Goal: Task Accomplishment & Management: Use online tool/utility

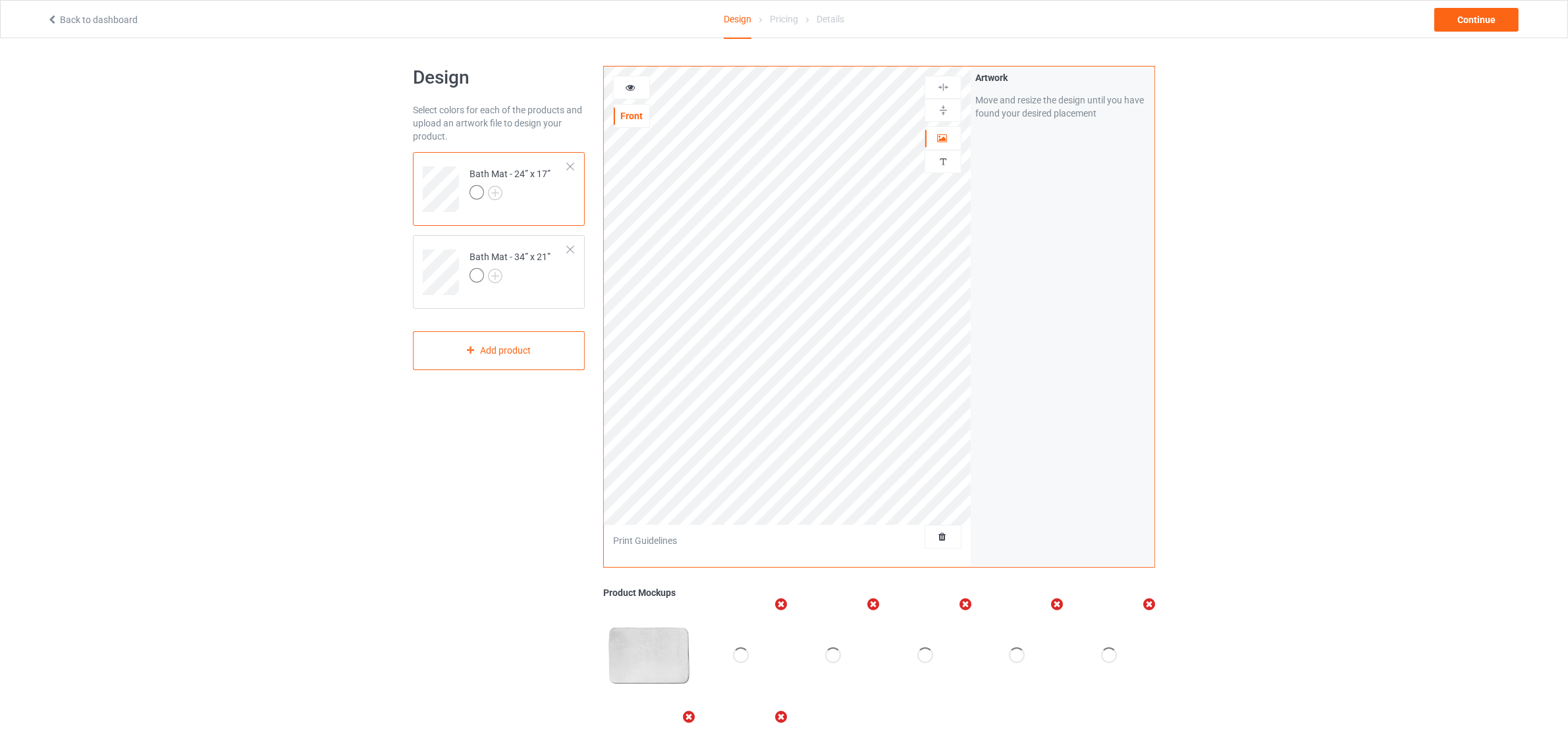
click at [570, 163] on div at bounding box center [570, 167] width 9 height 9
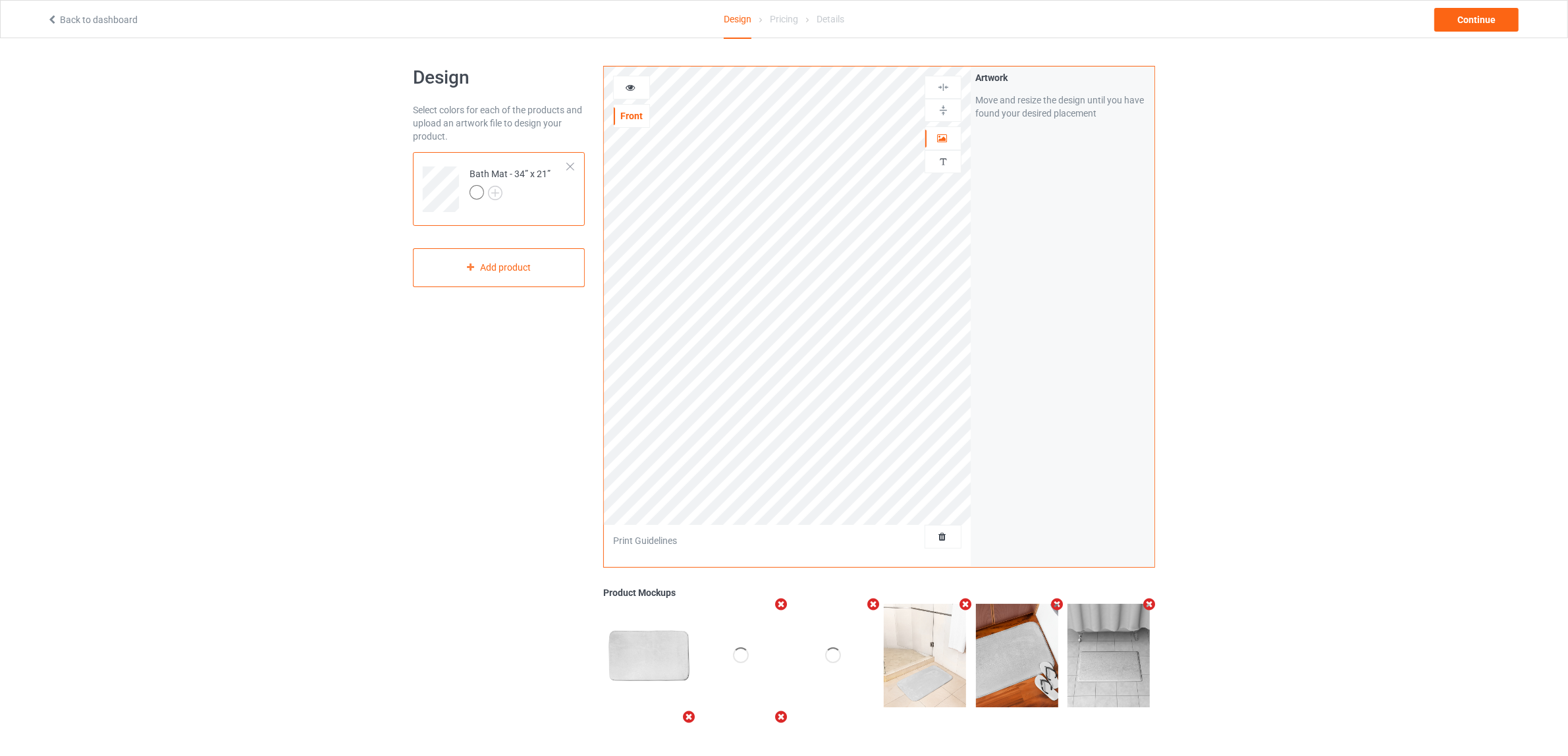
click at [570, 163] on div at bounding box center [570, 167] width 9 height 9
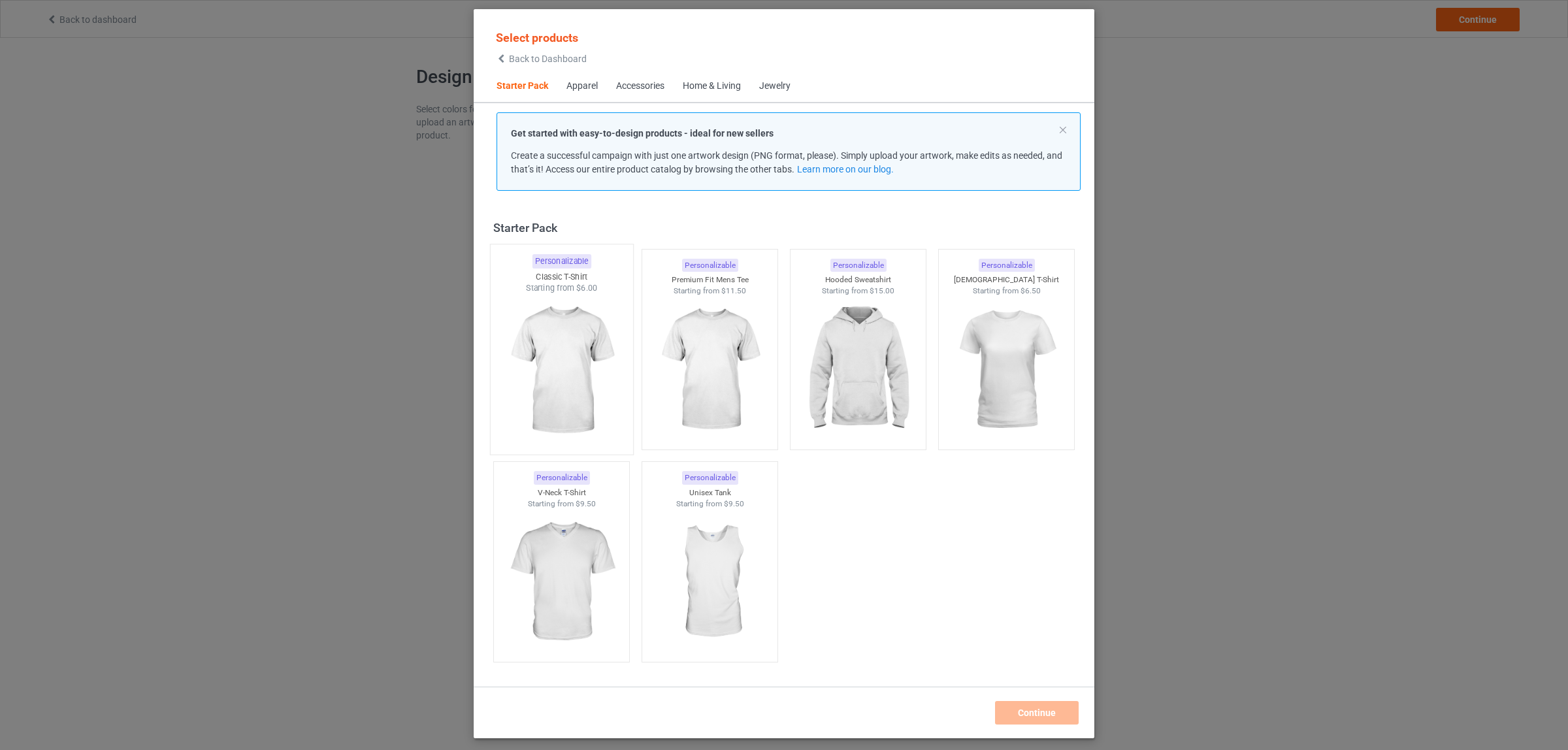
scroll to position [17, 0]
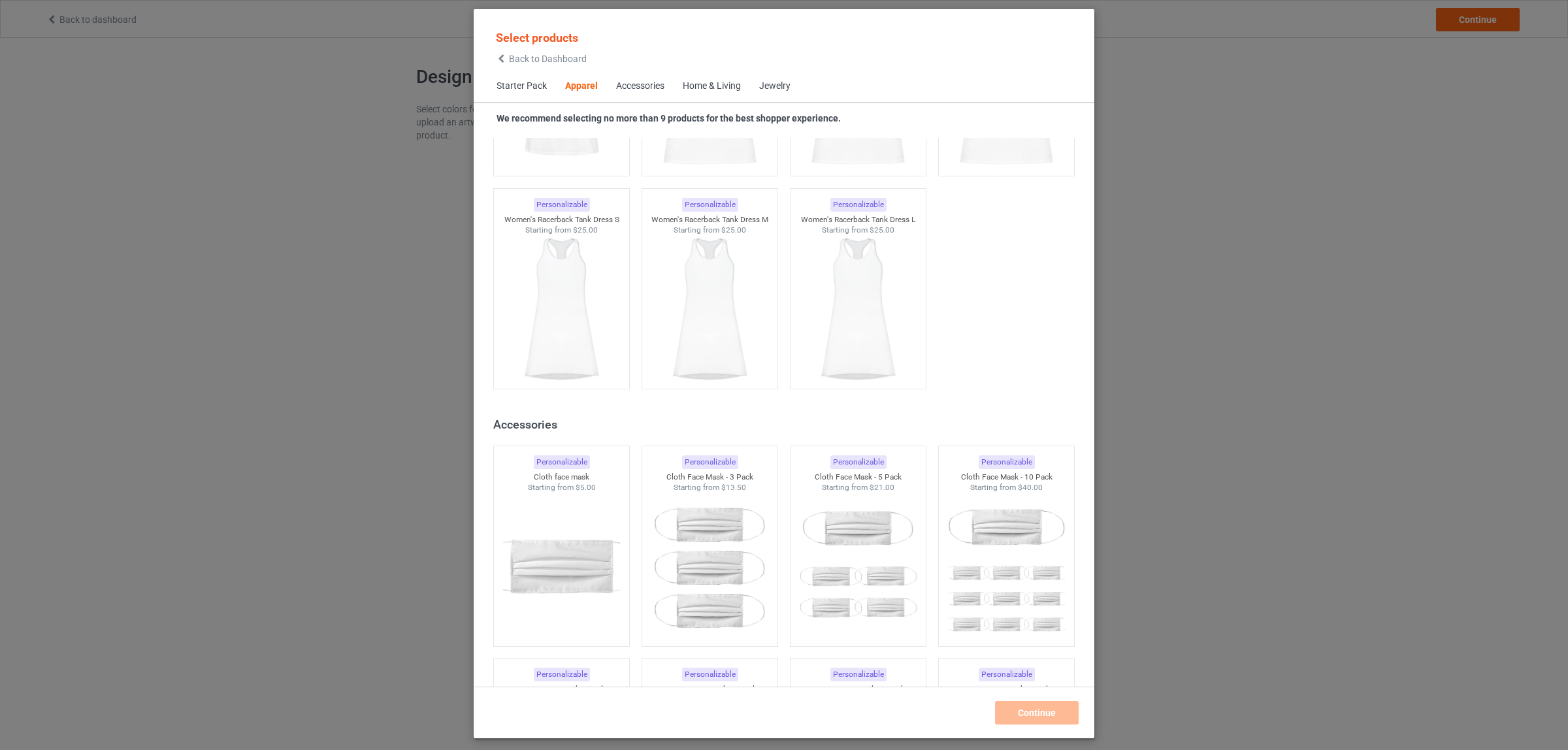
scroll to position [2712, 0]
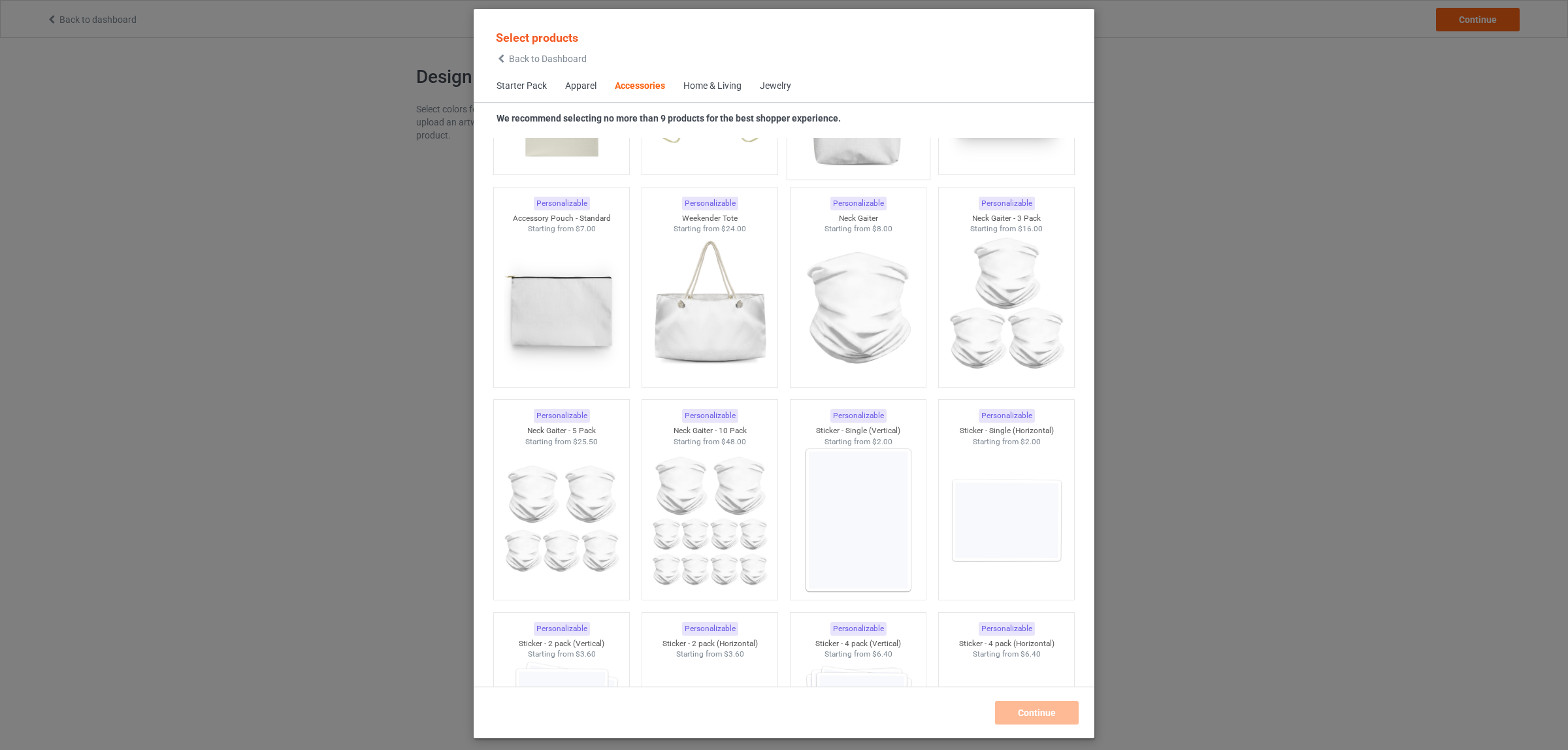
scroll to position [4182, 0]
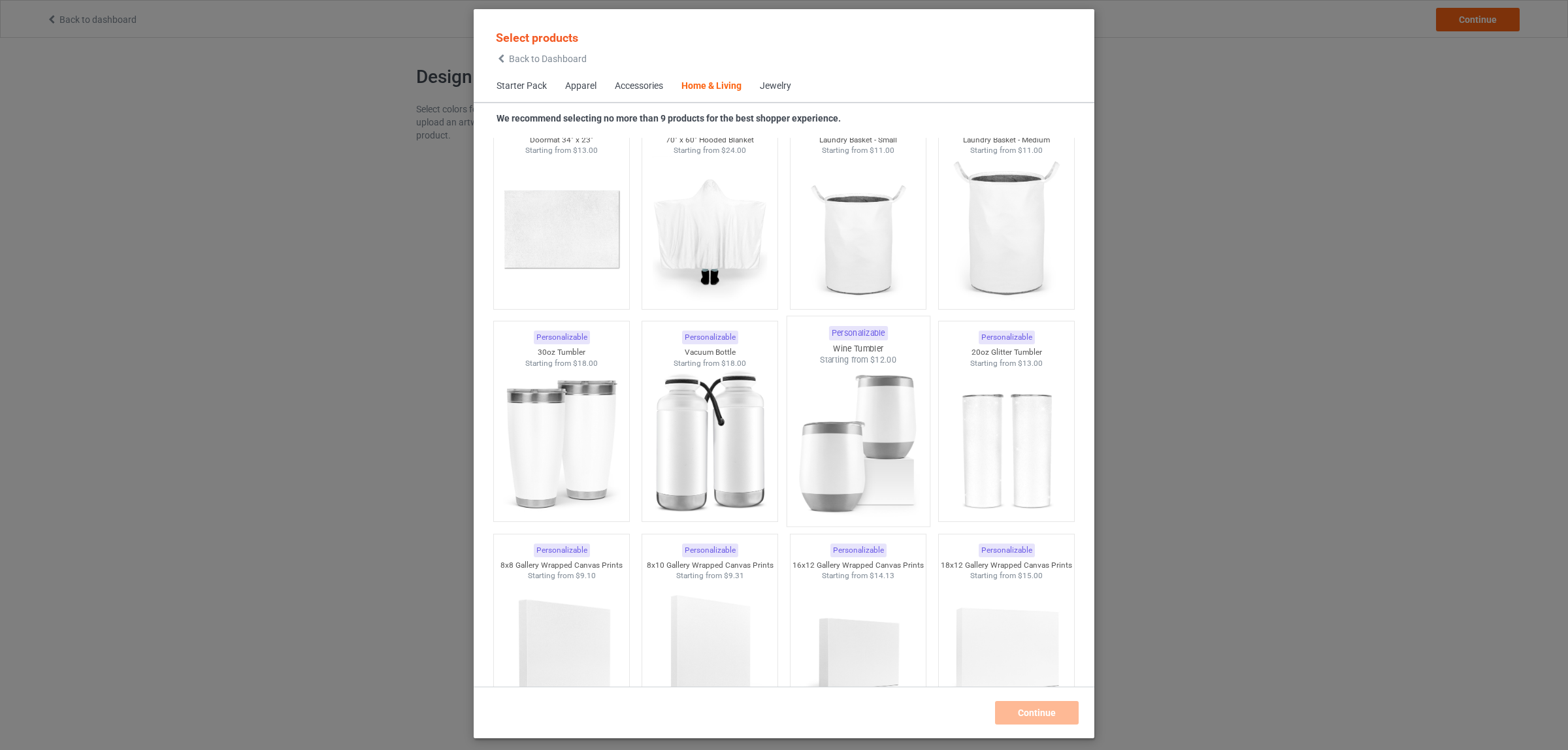
scroll to position [10804, 0]
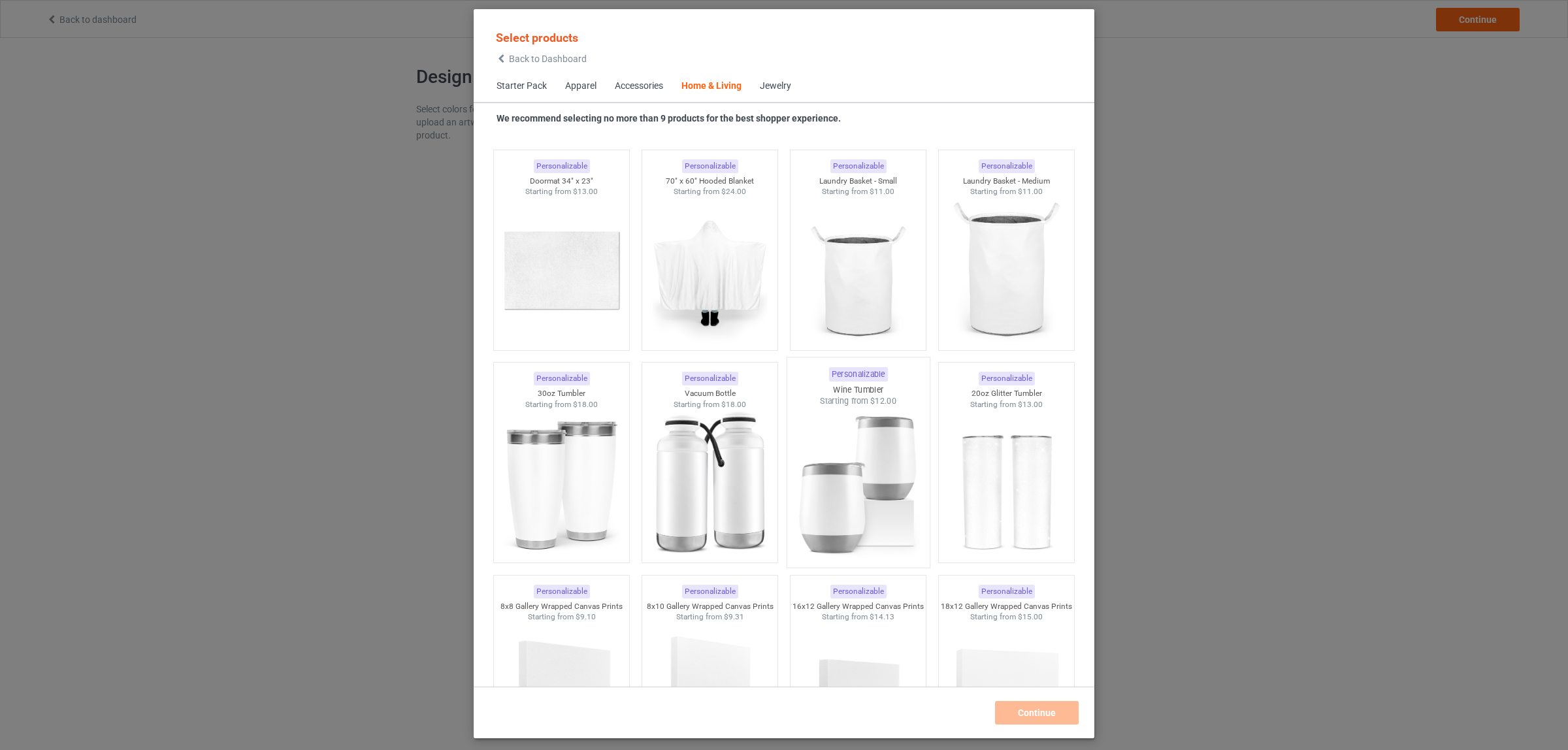
click at [846, 428] on img at bounding box center [857, 484] width 122 height 153
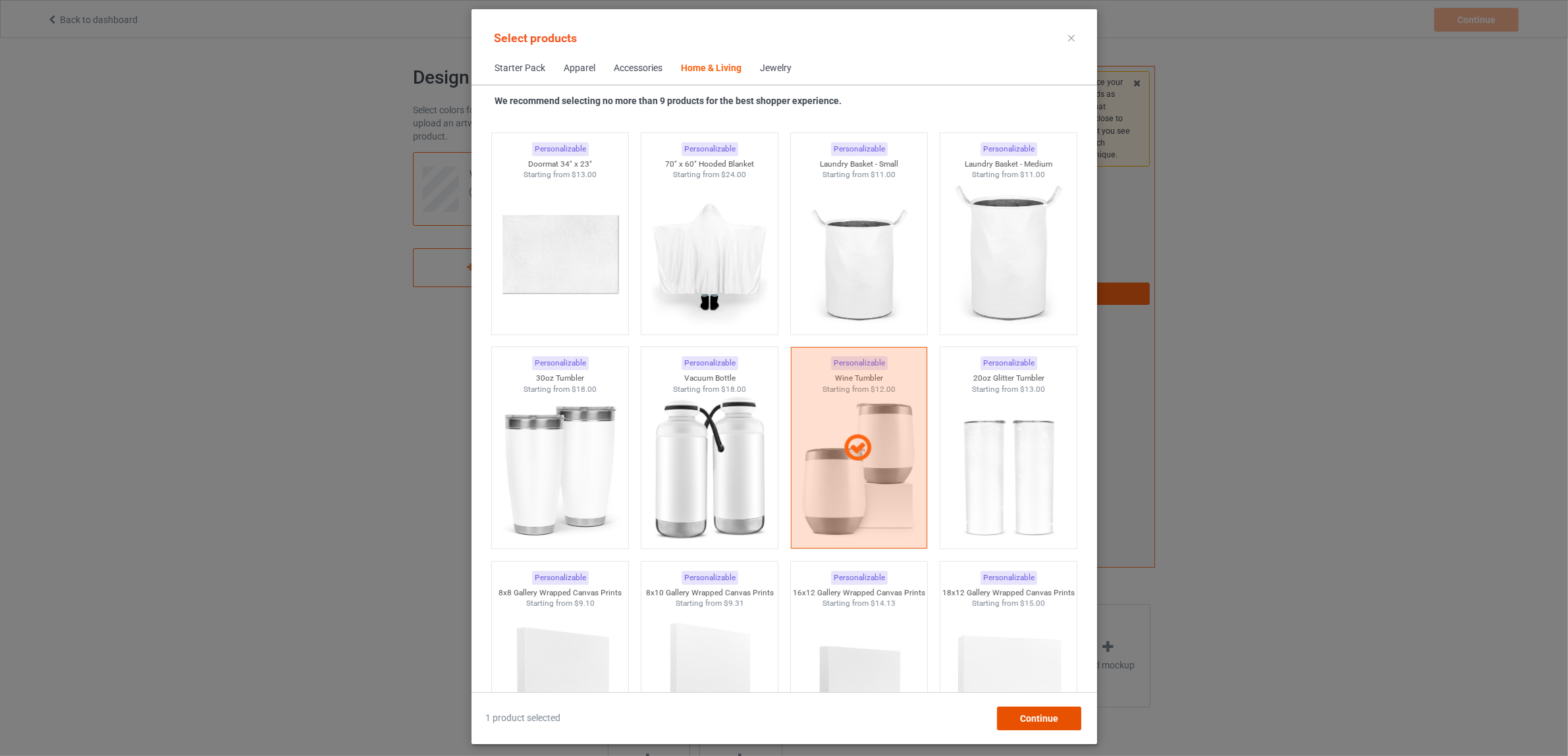
click at [1045, 718] on span "Continue" at bounding box center [1039, 719] width 38 height 11
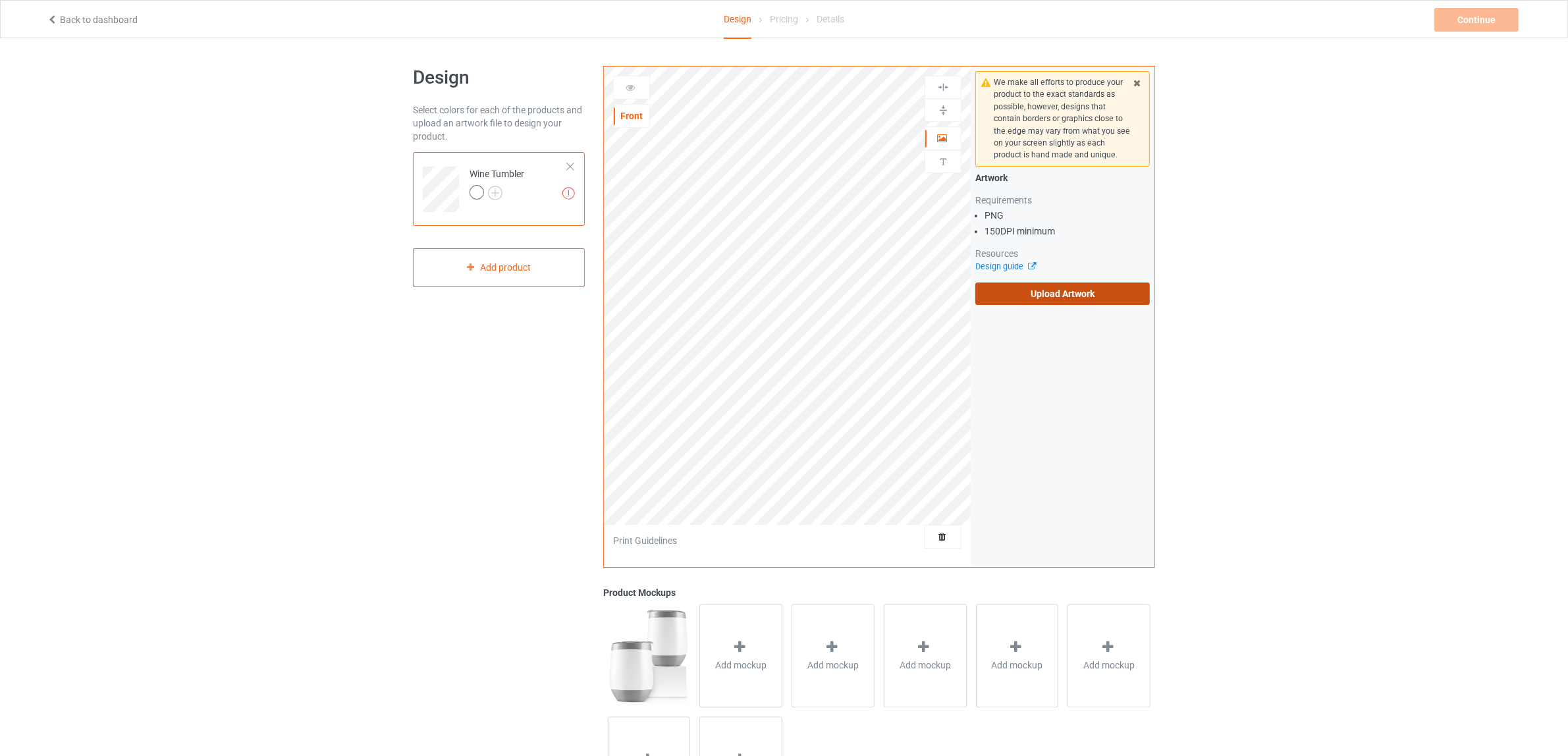
click at [1043, 297] on label "Upload Artwork" at bounding box center [1063, 294] width 174 height 23
click at [0, 0] on input "Upload Artwork" at bounding box center [0, 0] width 0 height 0
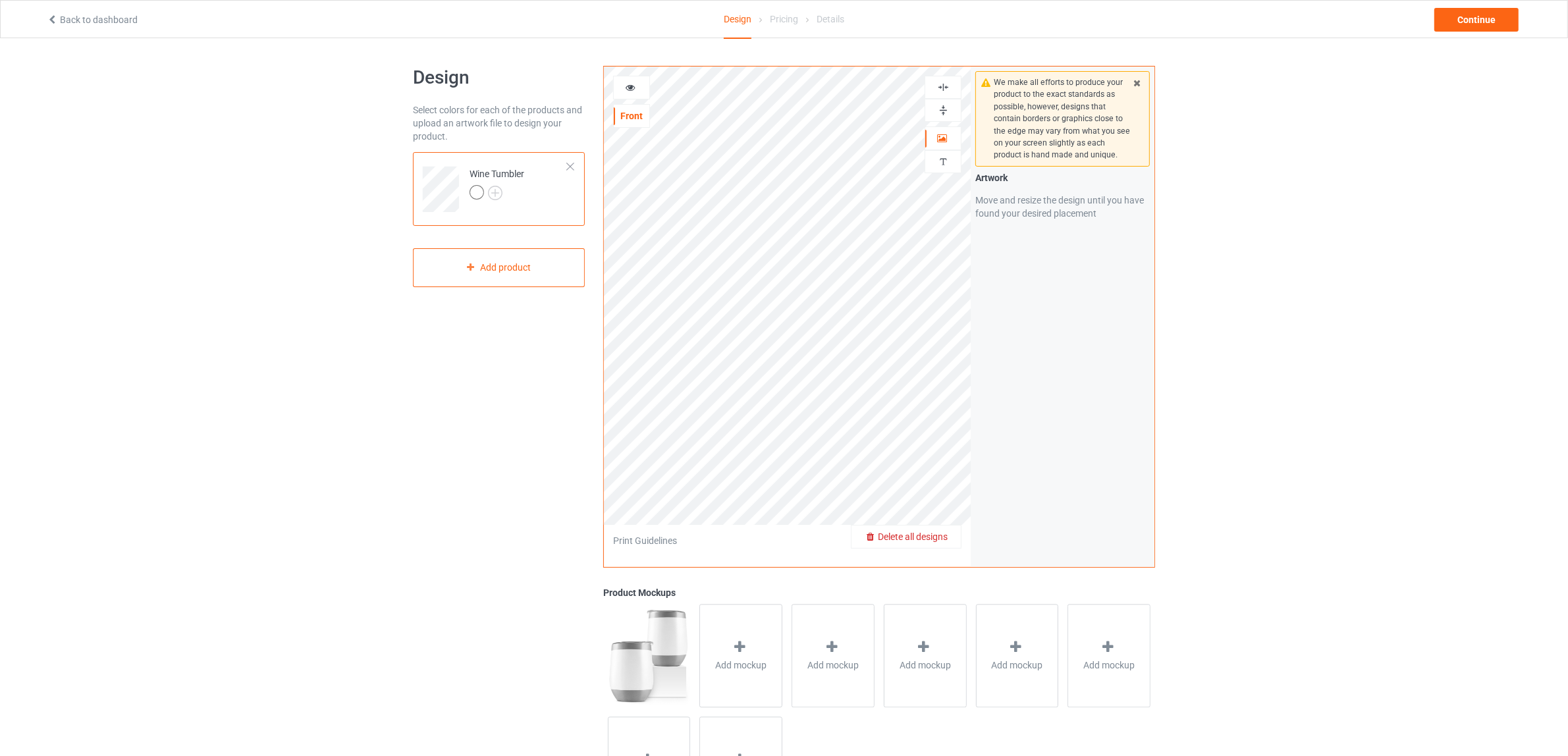
click at [939, 542] on span "Delete all designs" at bounding box center [913, 537] width 70 height 11
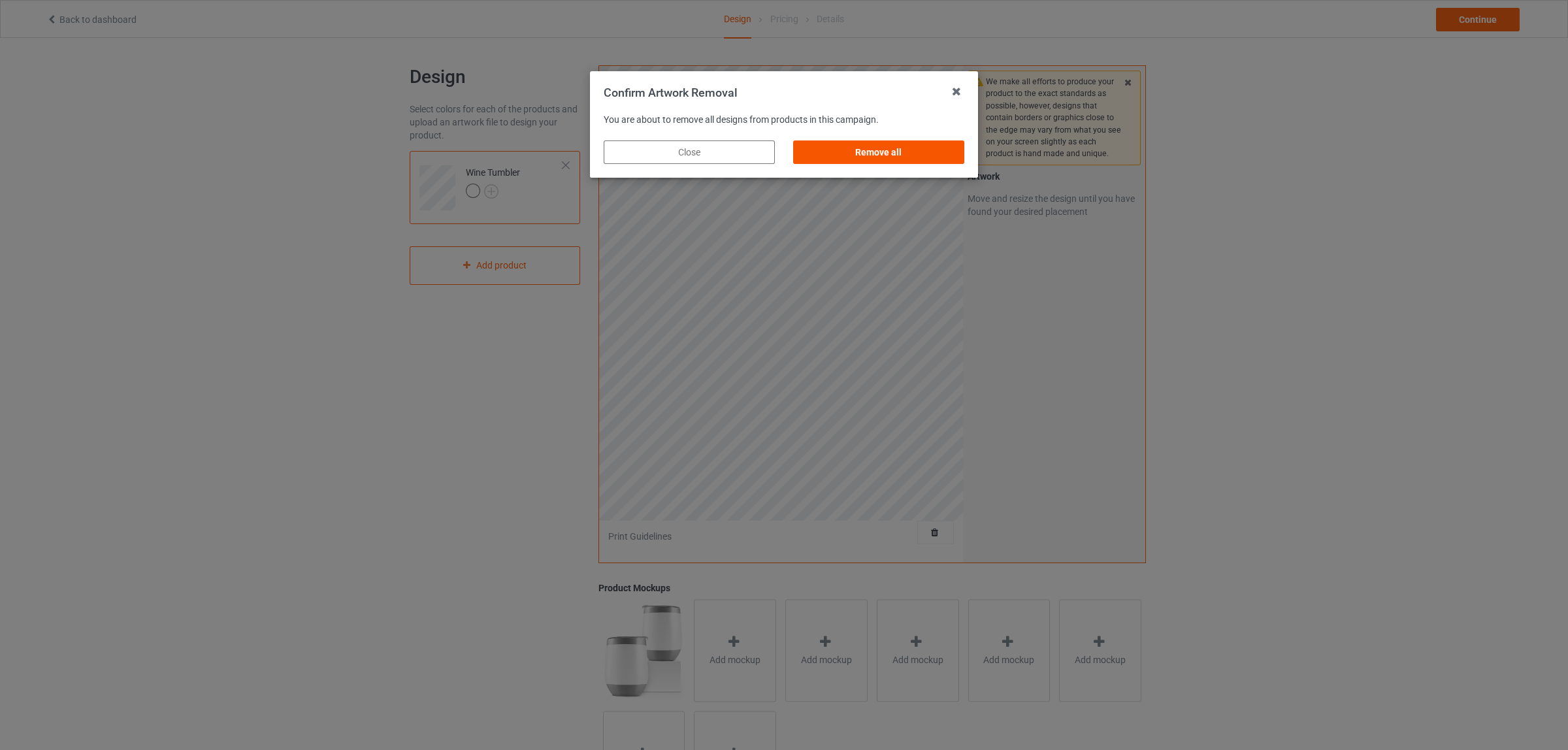
click at [877, 151] on div "Remove all" at bounding box center [879, 152] width 171 height 23
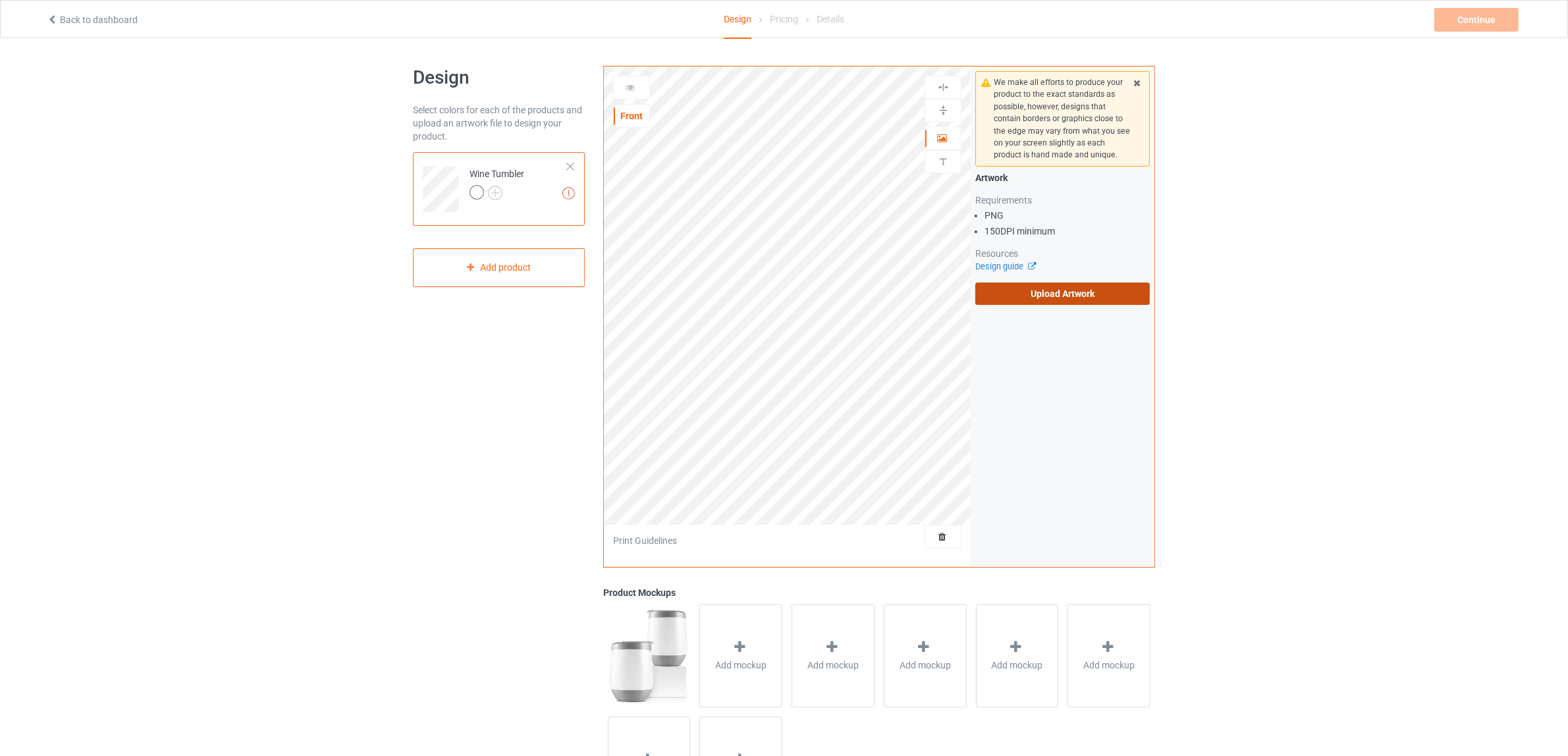
click at [1036, 286] on label "Upload Artwork" at bounding box center [1063, 294] width 174 height 23
click at [0, 0] on input "Upload Artwork" at bounding box center [0, 0] width 0 height 0
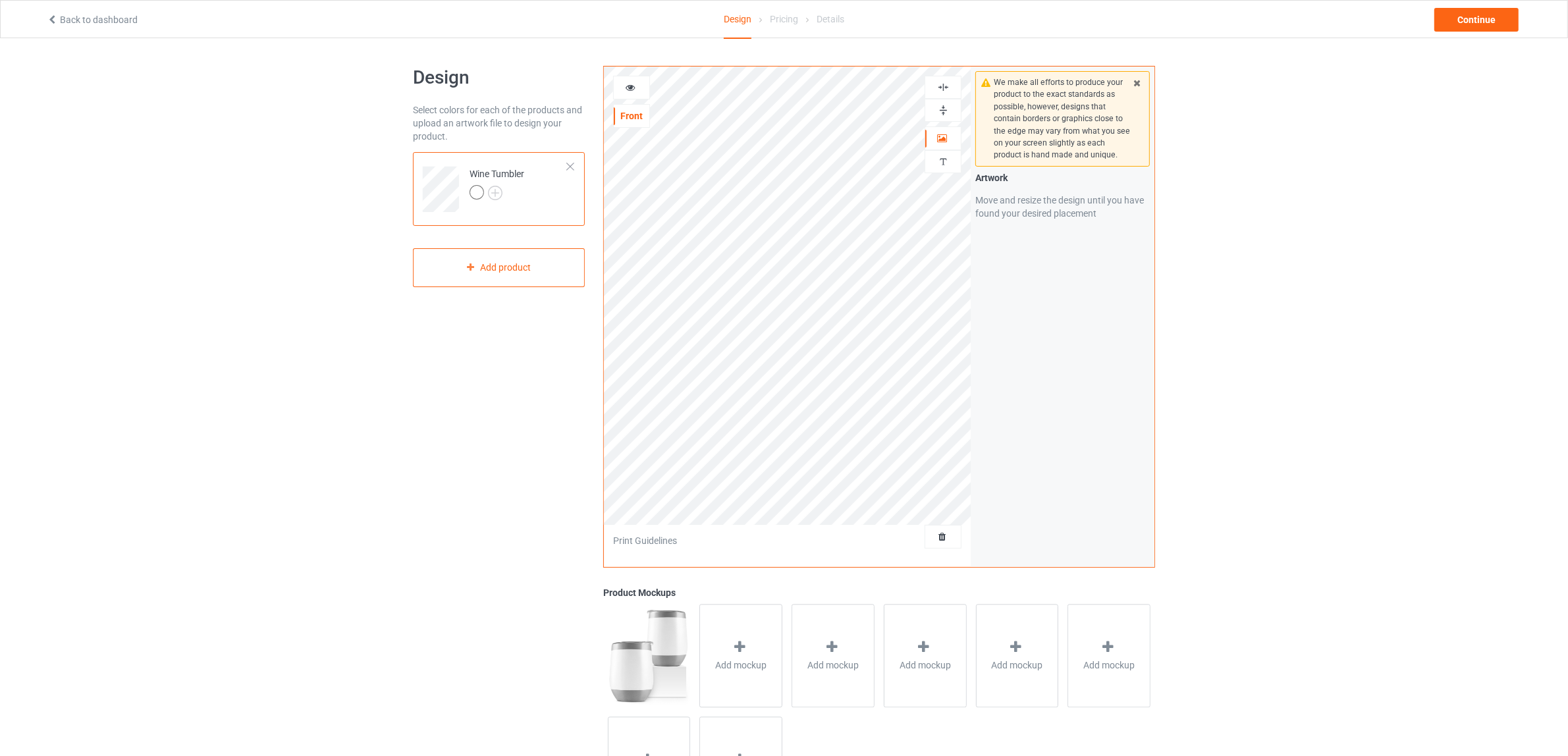
click at [941, 107] on img at bounding box center [943, 110] width 13 height 13
click at [936, 86] on div at bounding box center [943, 87] width 36 height 13
click at [745, 646] on icon at bounding box center [740, 647] width 17 height 14
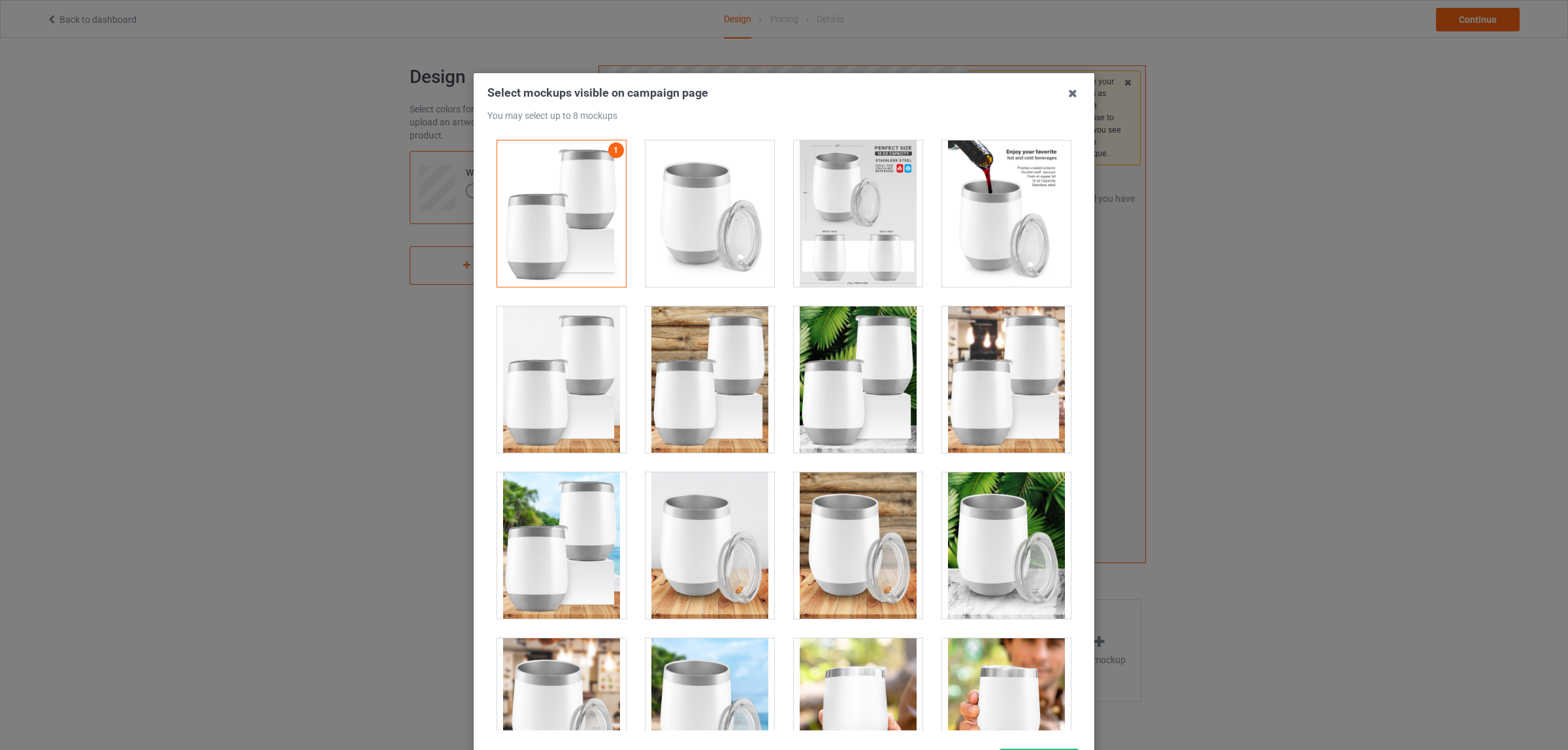
click at [747, 221] on div at bounding box center [709, 213] width 128 height 147
click at [838, 210] on div at bounding box center [858, 213] width 128 height 147
click at [944, 201] on div at bounding box center [1006, 213] width 128 height 147
click at [570, 343] on div at bounding box center [561, 380] width 128 height 147
click at [657, 350] on div at bounding box center [709, 380] width 128 height 147
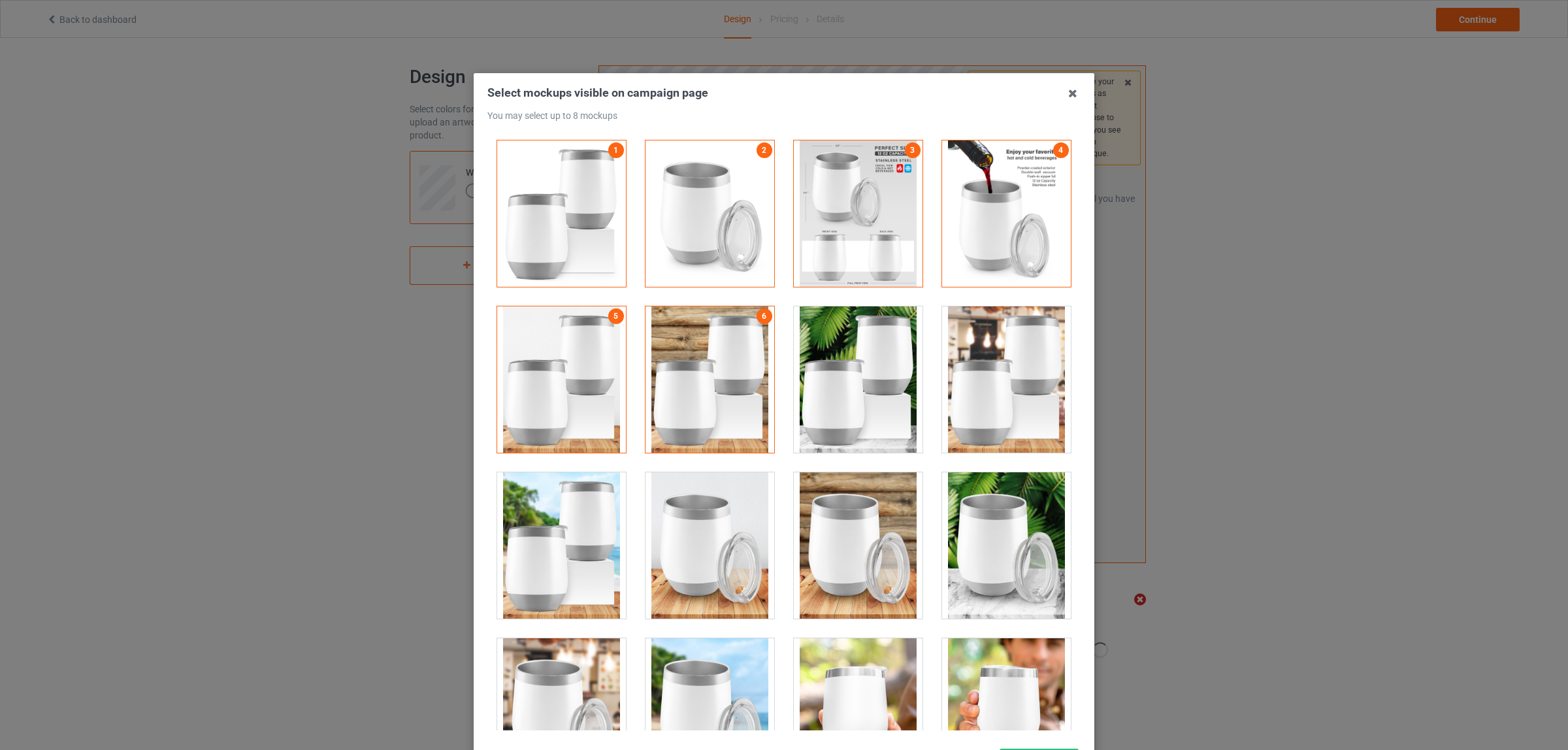
click at [864, 371] on div at bounding box center [858, 380] width 128 height 147
click at [1006, 374] on div at bounding box center [1006, 380] width 128 height 147
click at [1067, 89] on icon at bounding box center [1073, 93] width 21 height 21
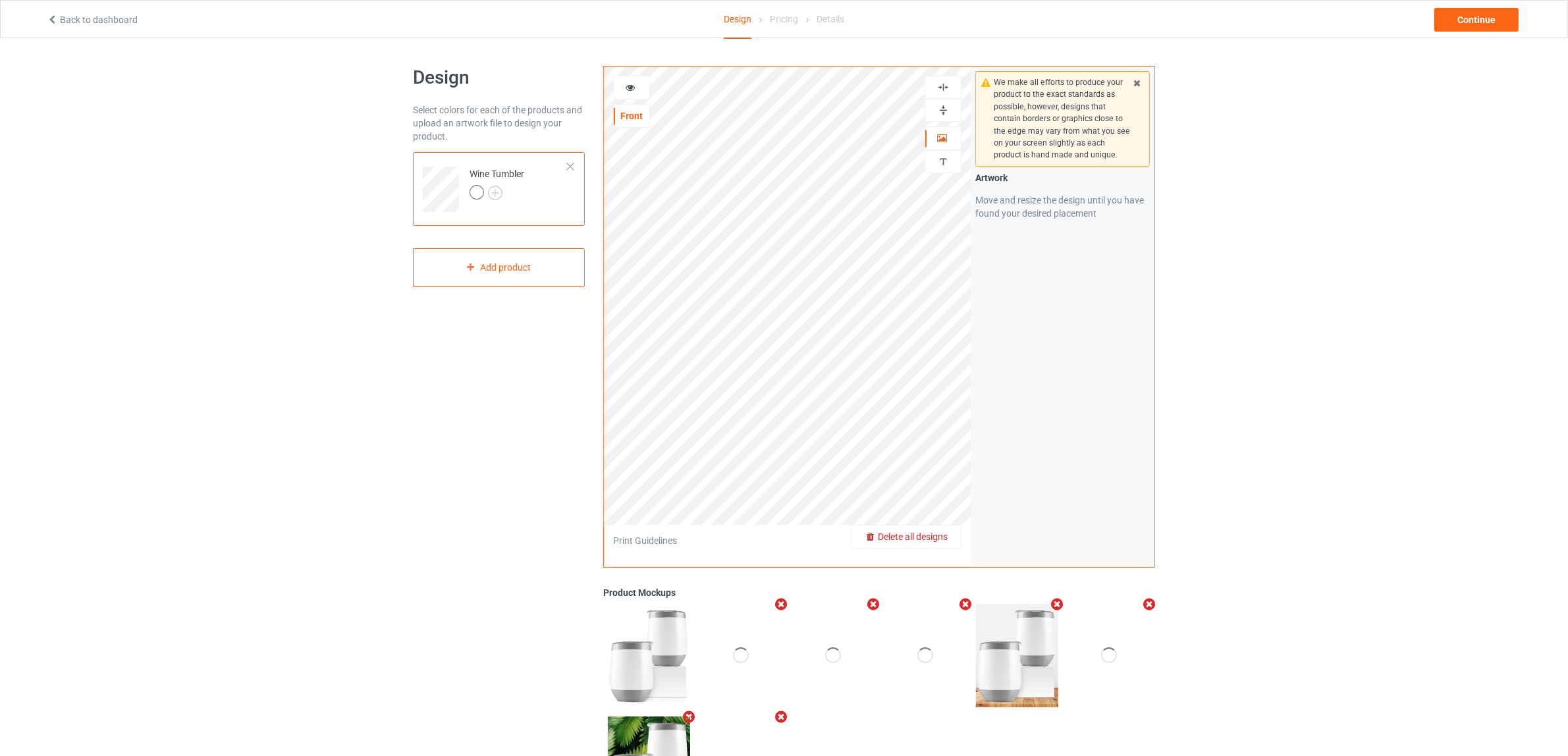
scroll to position [95, 0]
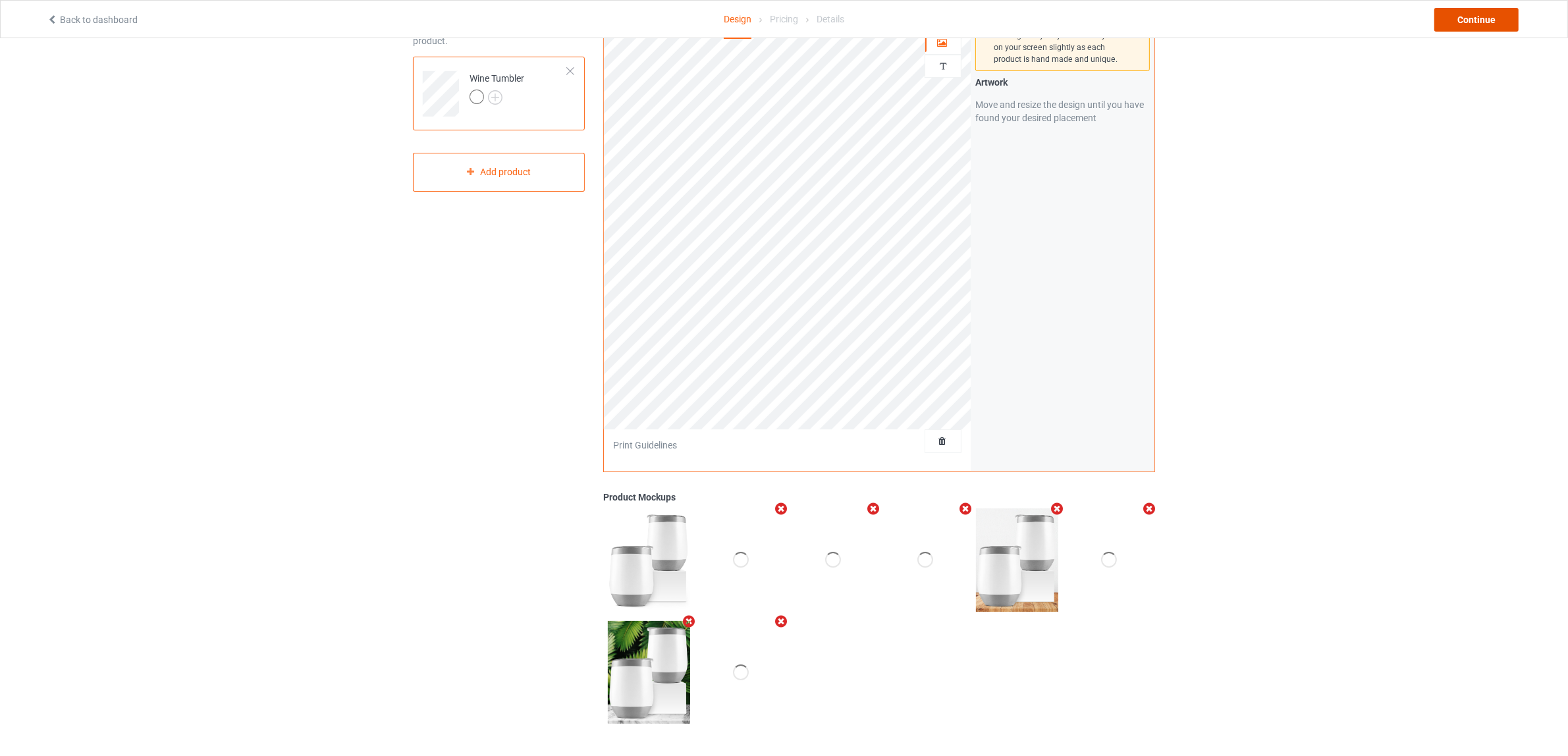
click at [1470, 11] on div "Continue" at bounding box center [1476, 19] width 84 height 23
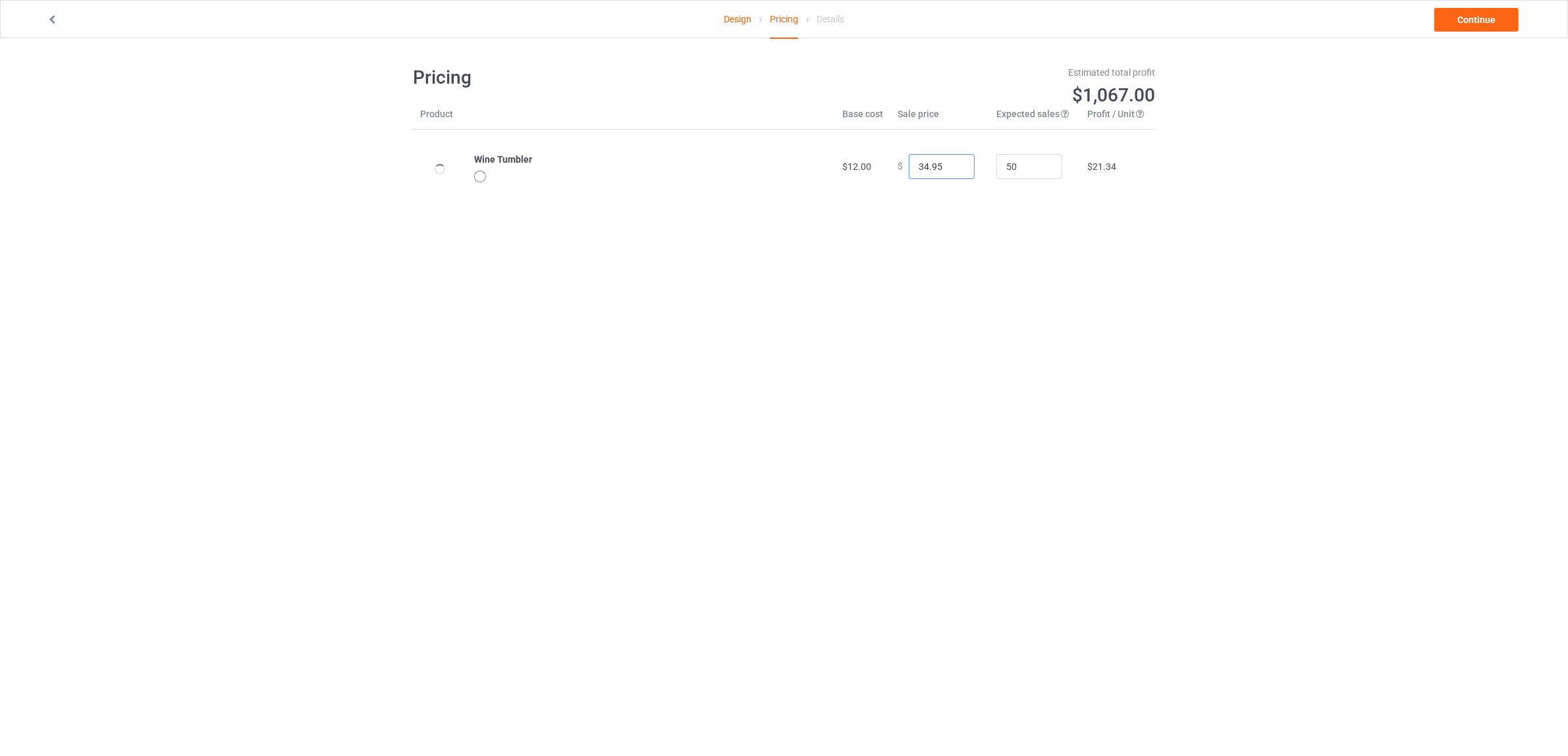
drag, startPoint x: 916, startPoint y: 168, endPoint x: 870, endPoint y: 168, distance: 46.0
click at [870, 168] on tr "Wine Tumbler $12.00 $ 34.95 50 $21.34" at bounding box center [784, 166] width 742 height 73
click at [1196, 295] on body "Design Pricing Details Continue Pricing Estimated total profit $602.00 Product …" at bounding box center [784, 416] width 1568 height 756
drag, startPoint x: 922, startPoint y: 163, endPoint x: 881, endPoint y: 163, distance: 41.0
click at [891, 163] on td "$ 24.95" at bounding box center [940, 166] width 98 height 73
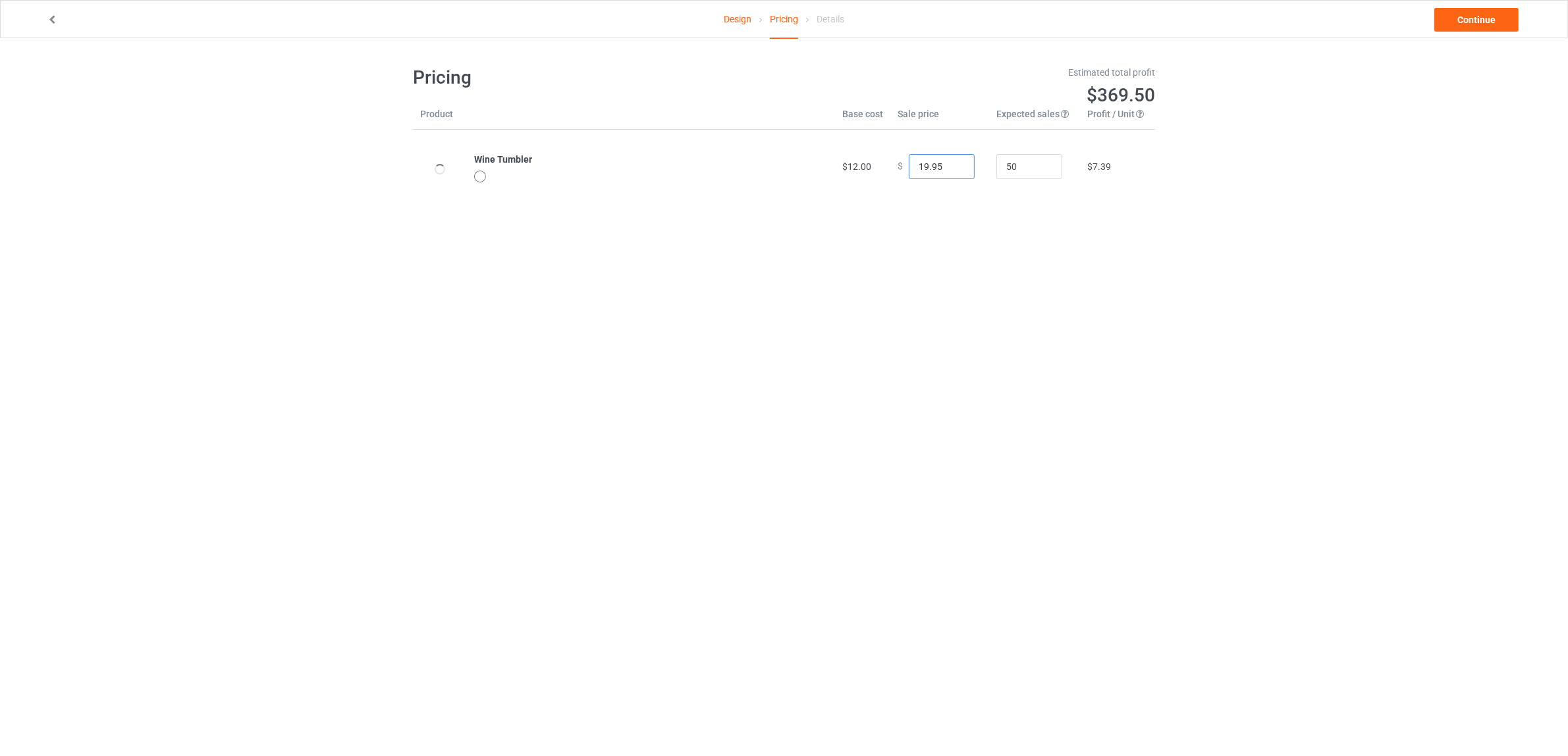
type input "19.95"
click at [1210, 275] on body "Design Pricing Details Continue Pricing Estimated total profit $369.50 Product …" at bounding box center [784, 416] width 1568 height 756
click at [917, 164] on input "19.95" at bounding box center [942, 166] width 66 height 25
drag, startPoint x: 922, startPoint y: 164, endPoint x: 896, endPoint y: 164, distance: 26.0
click at [898, 164] on div "$ 19.95" at bounding box center [939, 166] width 84 height 25
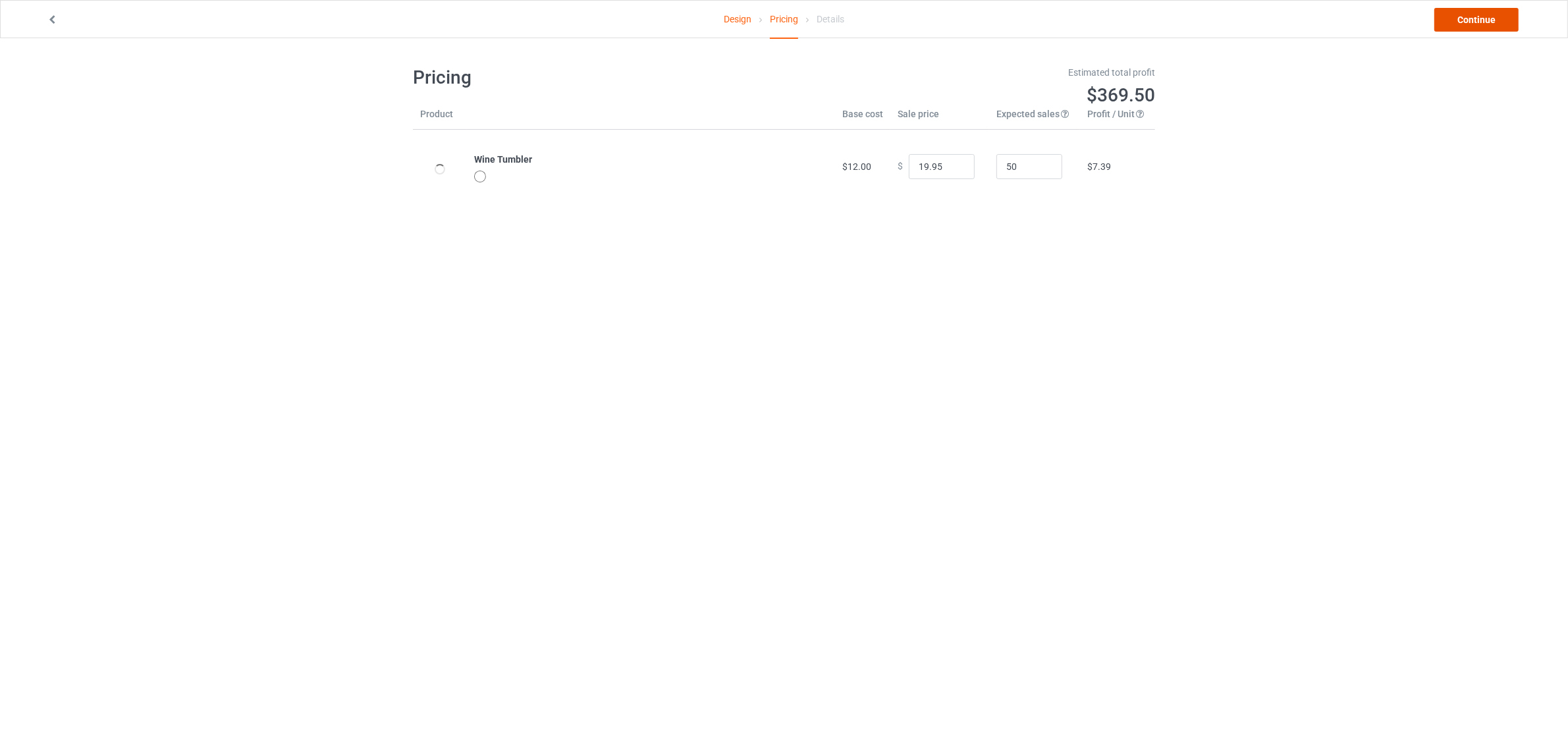
click at [1463, 24] on link "Continue" at bounding box center [1476, 19] width 84 height 23
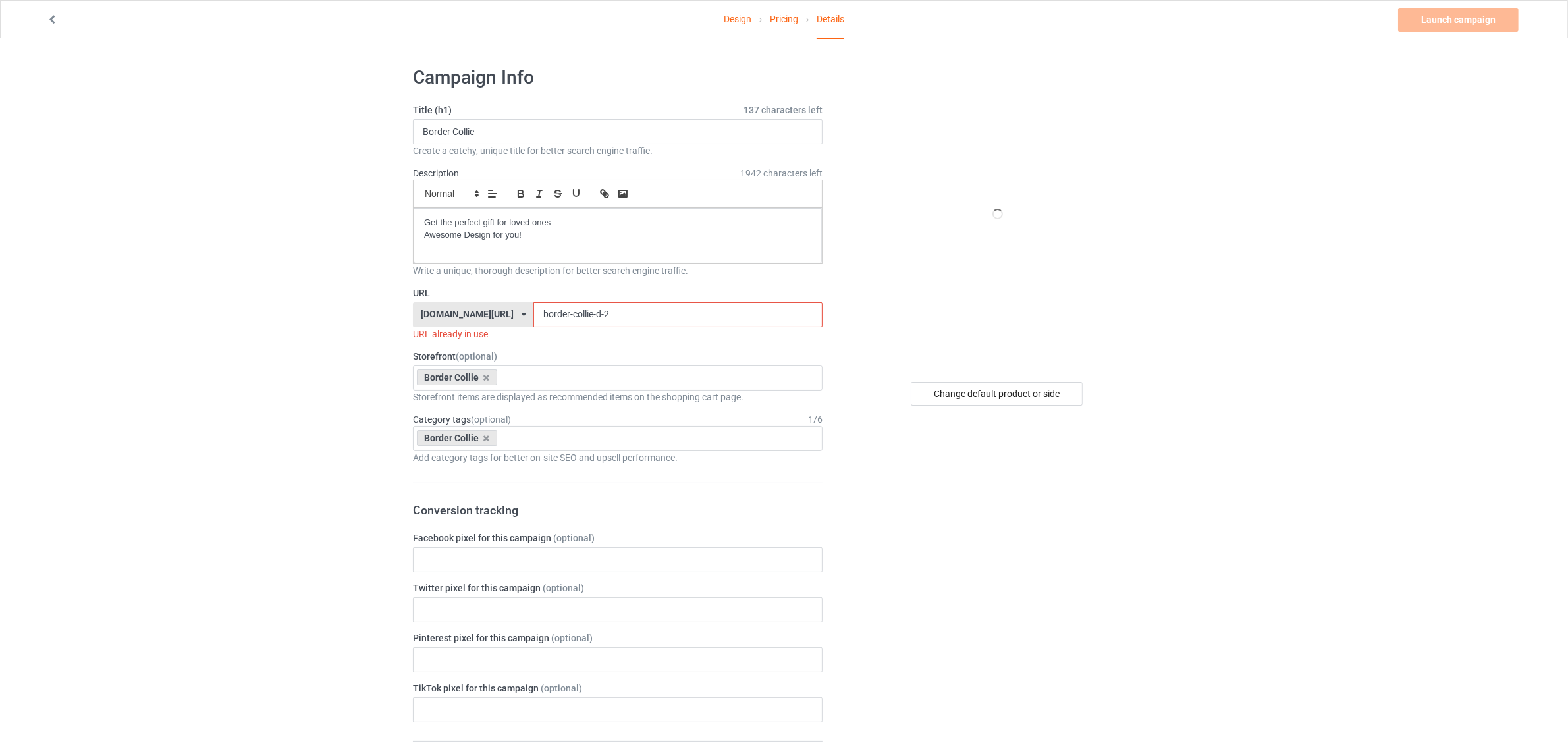
drag, startPoint x: 607, startPoint y: 317, endPoint x: 573, endPoint y: 316, distance: 34.0
click at [573, 316] on input "border-collie-d-2" at bounding box center [677, 314] width 289 height 25
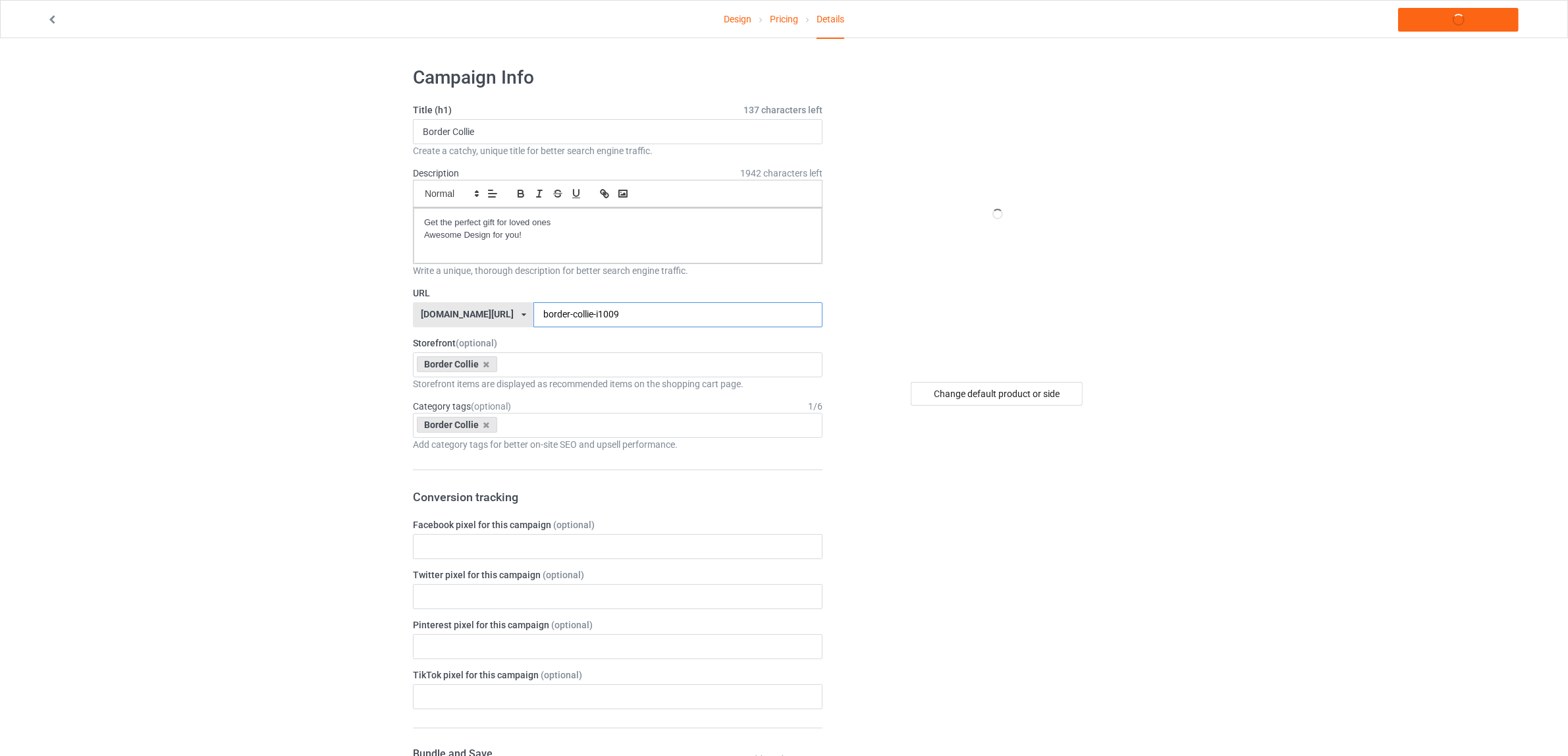
type input "border-collie-i1009"
click at [1008, 492] on div "Change default product or side" at bounding box center [998, 721] width 333 height 1329
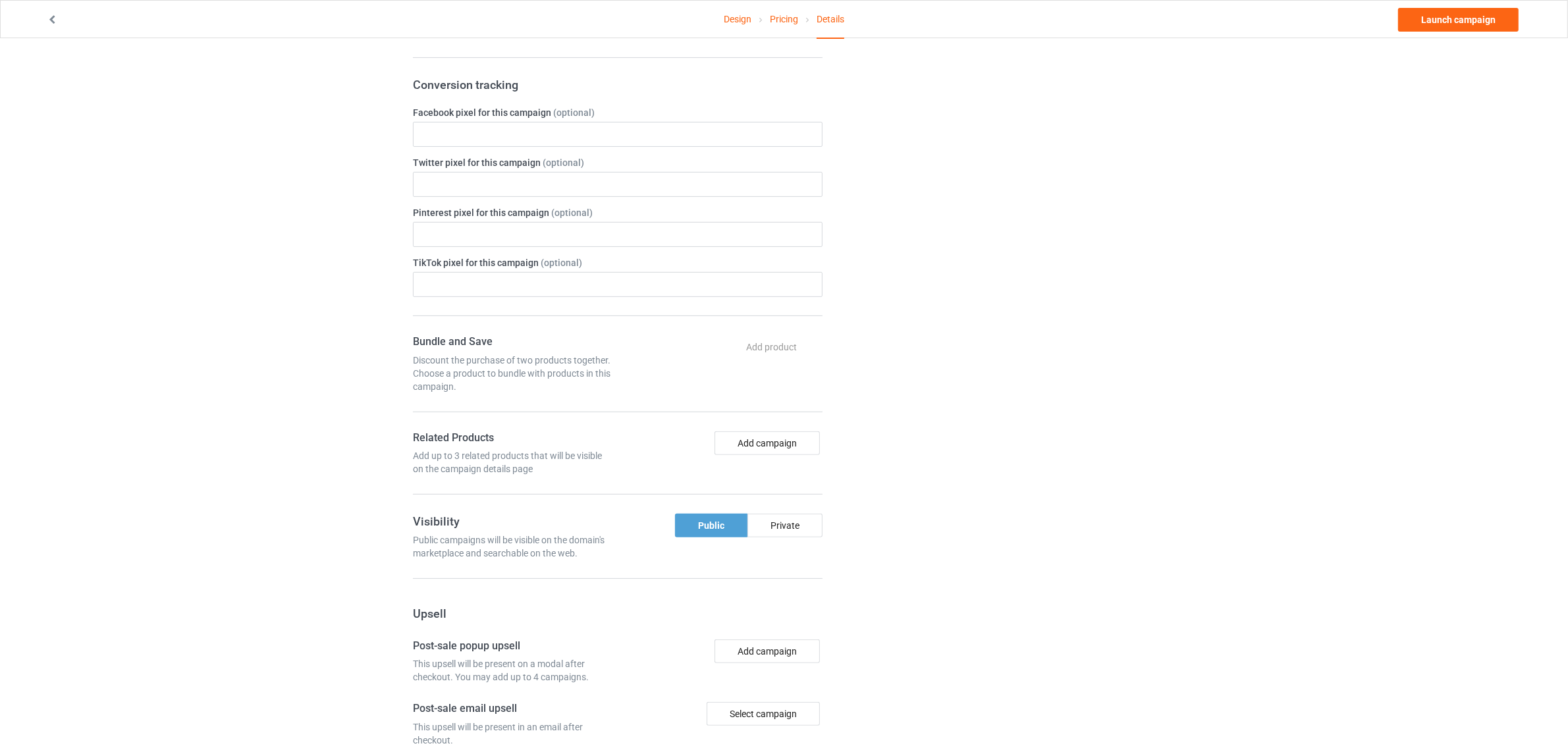
scroll to position [576, 0]
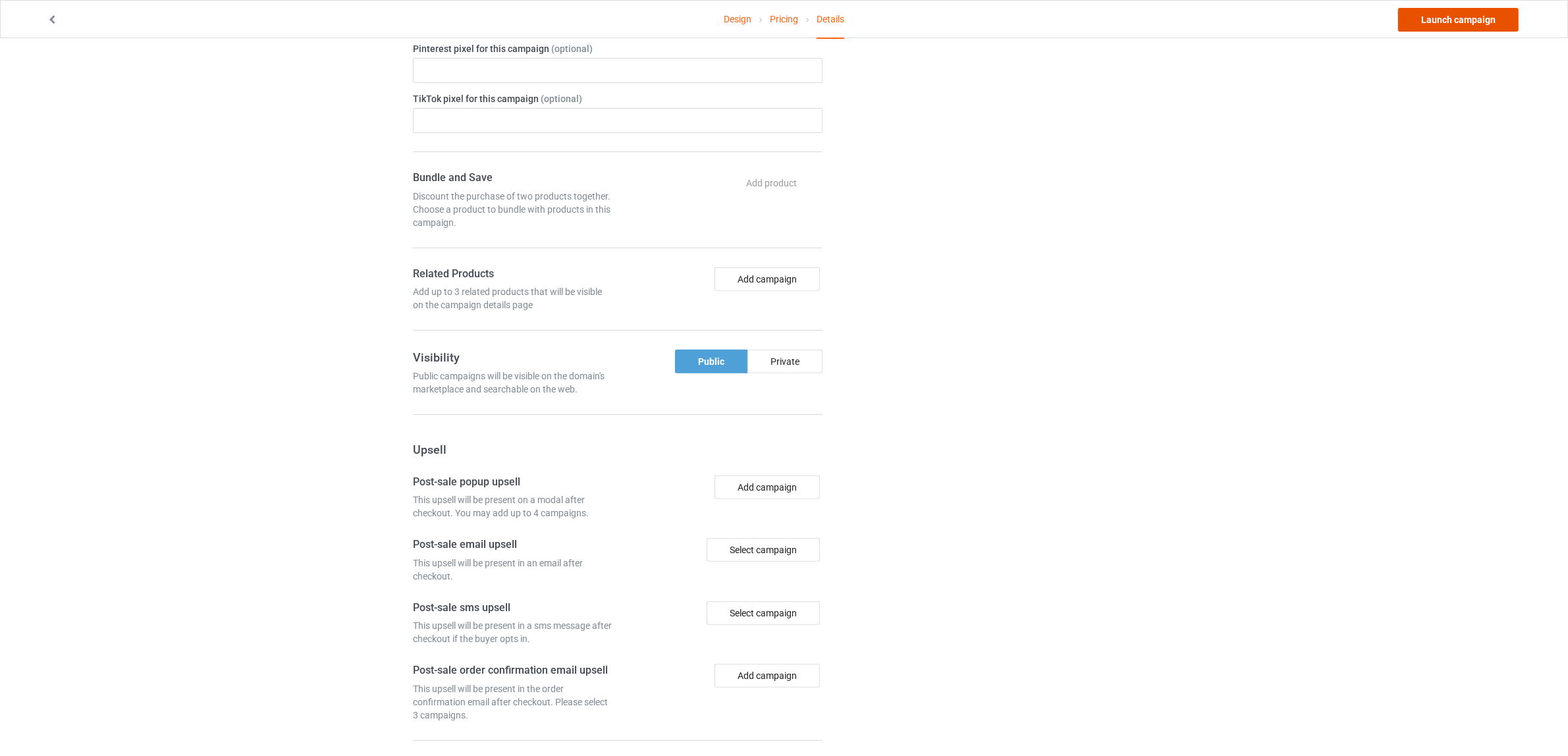
click at [1424, 20] on link "Launch campaign" at bounding box center [1458, 19] width 120 height 23
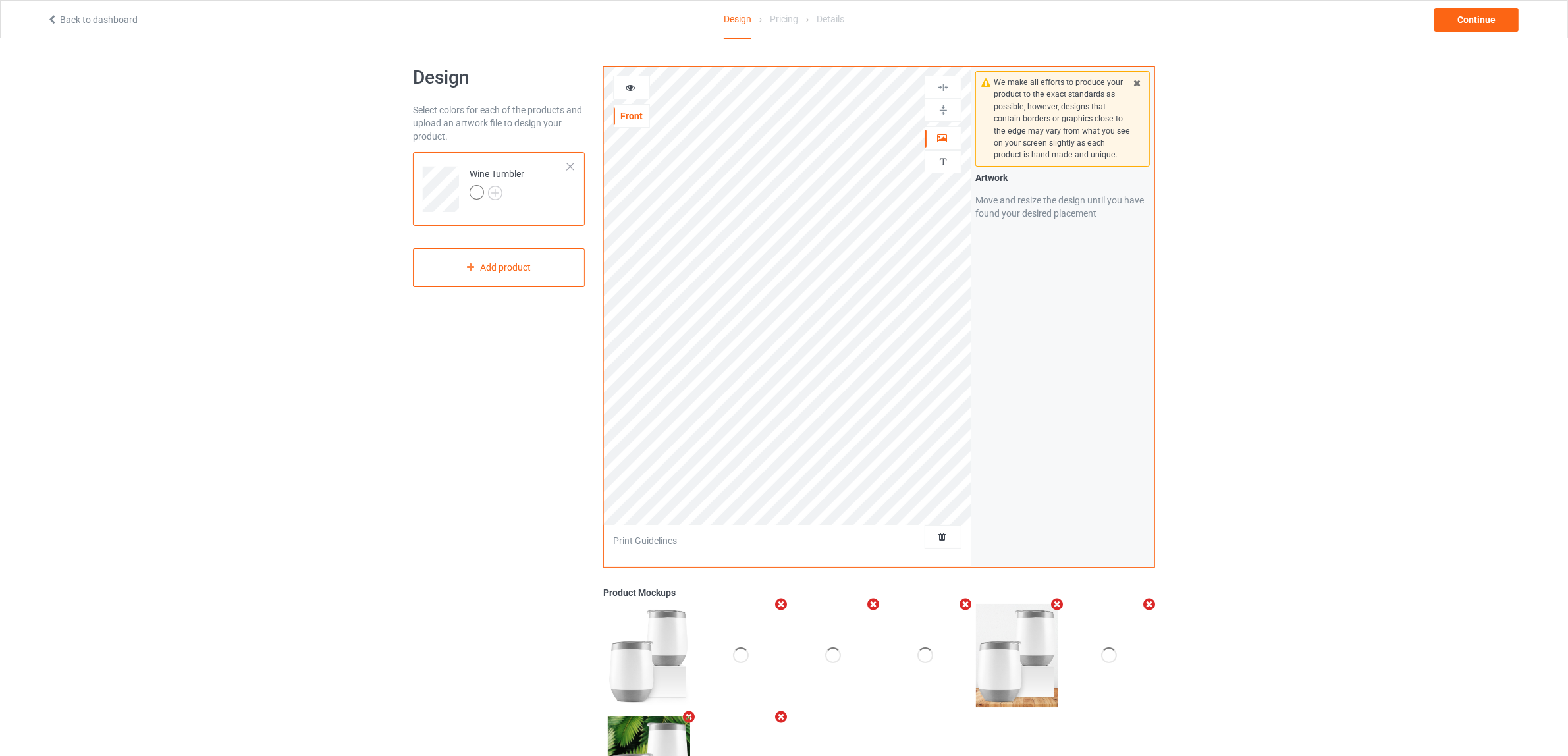
click at [567, 162] on div at bounding box center [570, 167] width 9 height 9
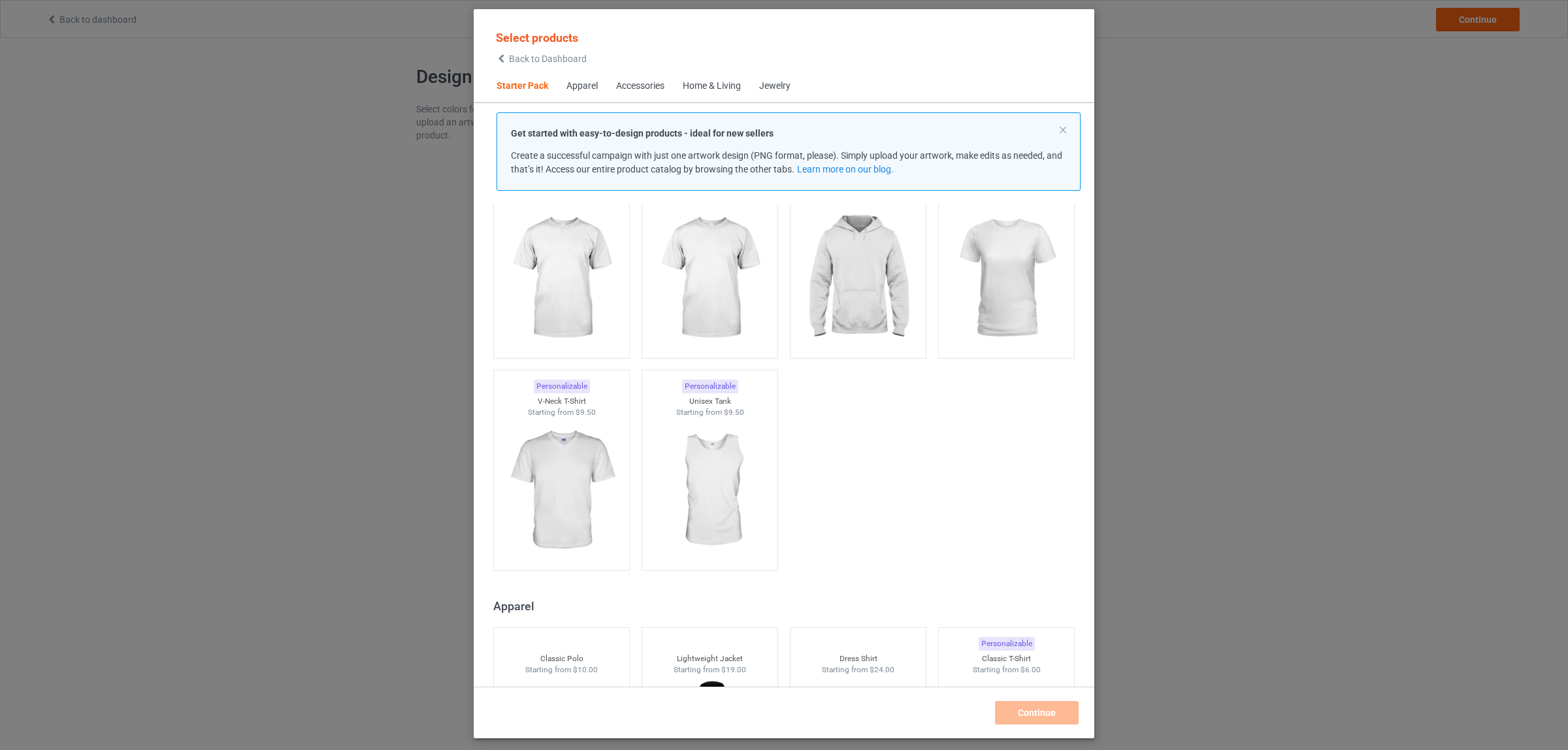
scroll to position [343, 0]
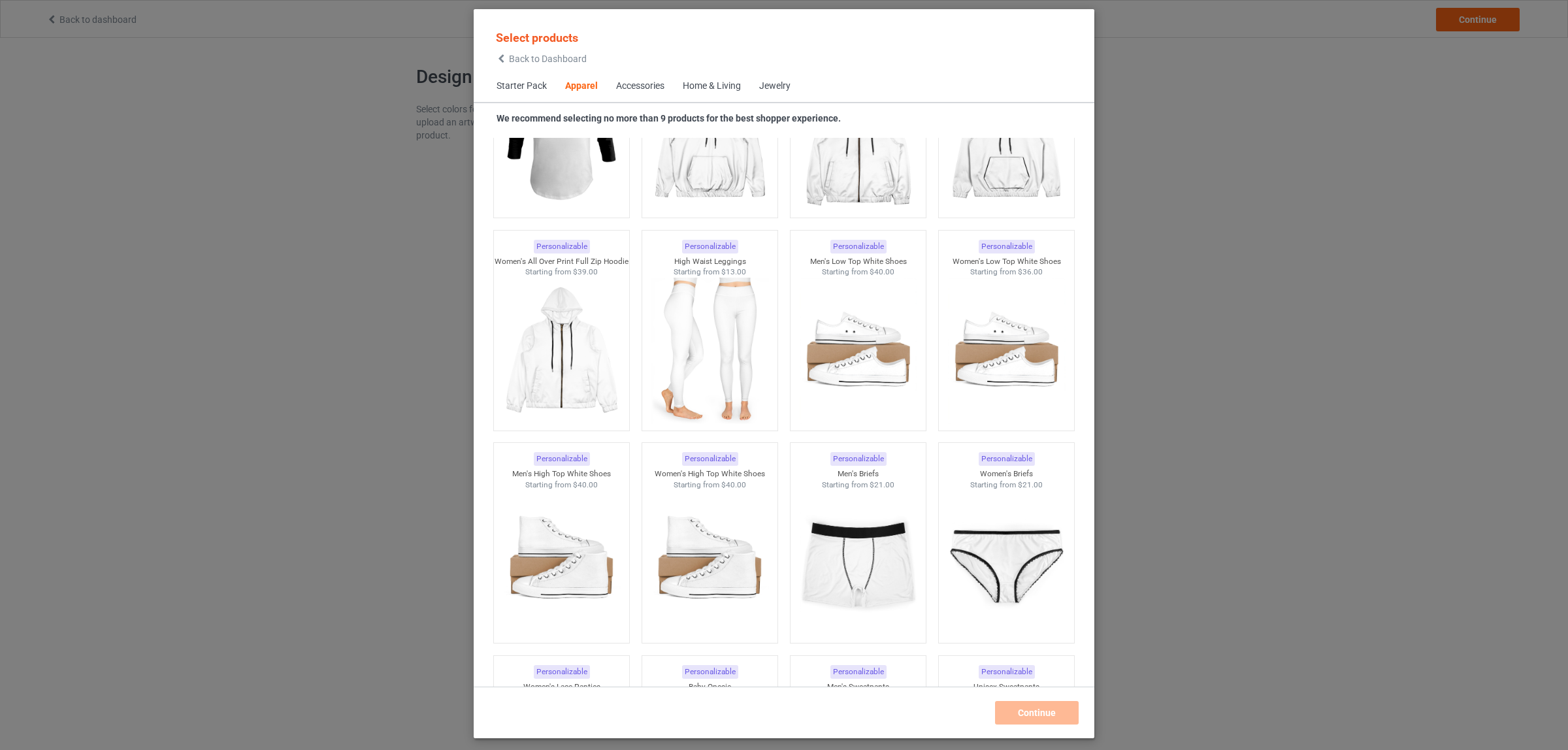
scroll to position [1323, 0]
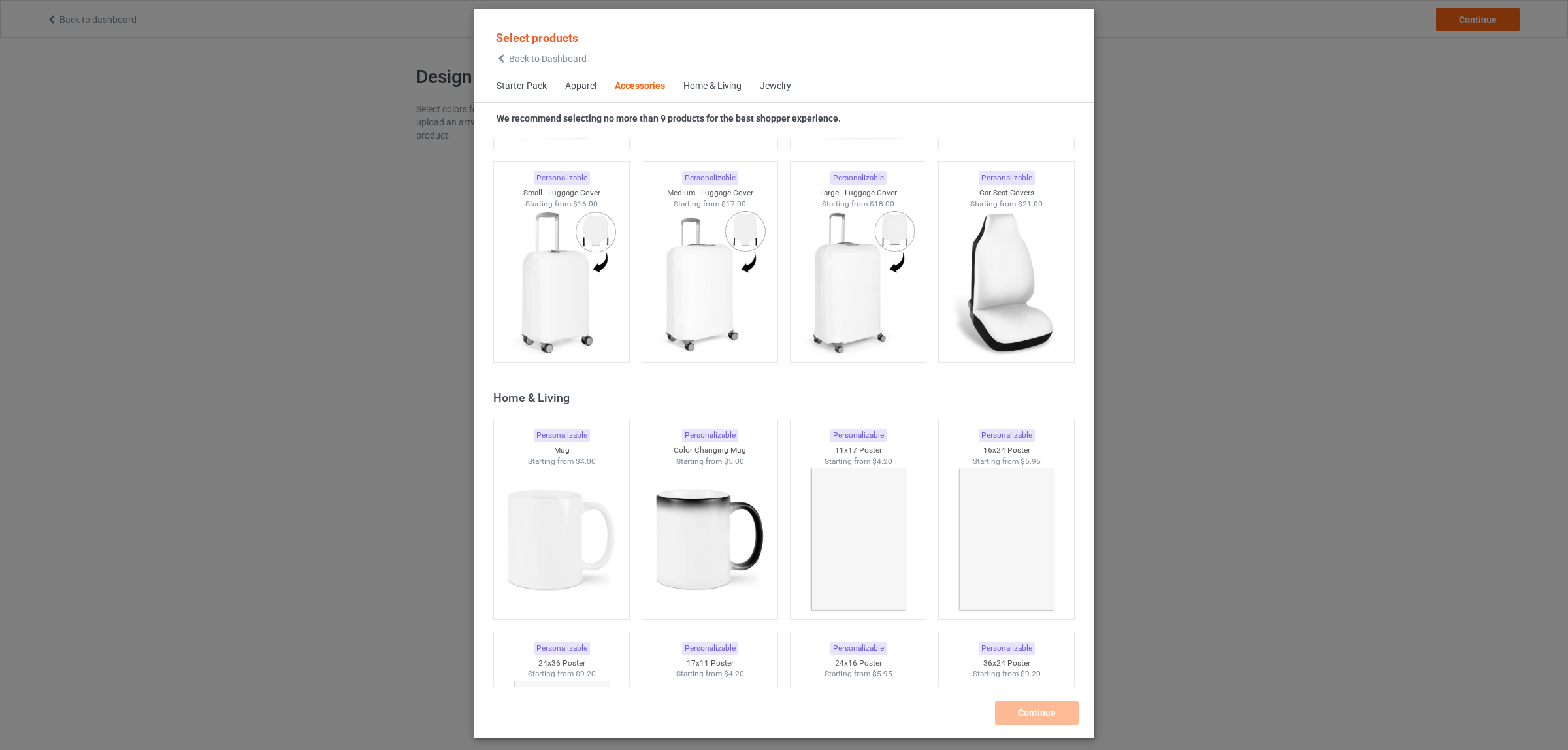
scroll to position [5653, 0]
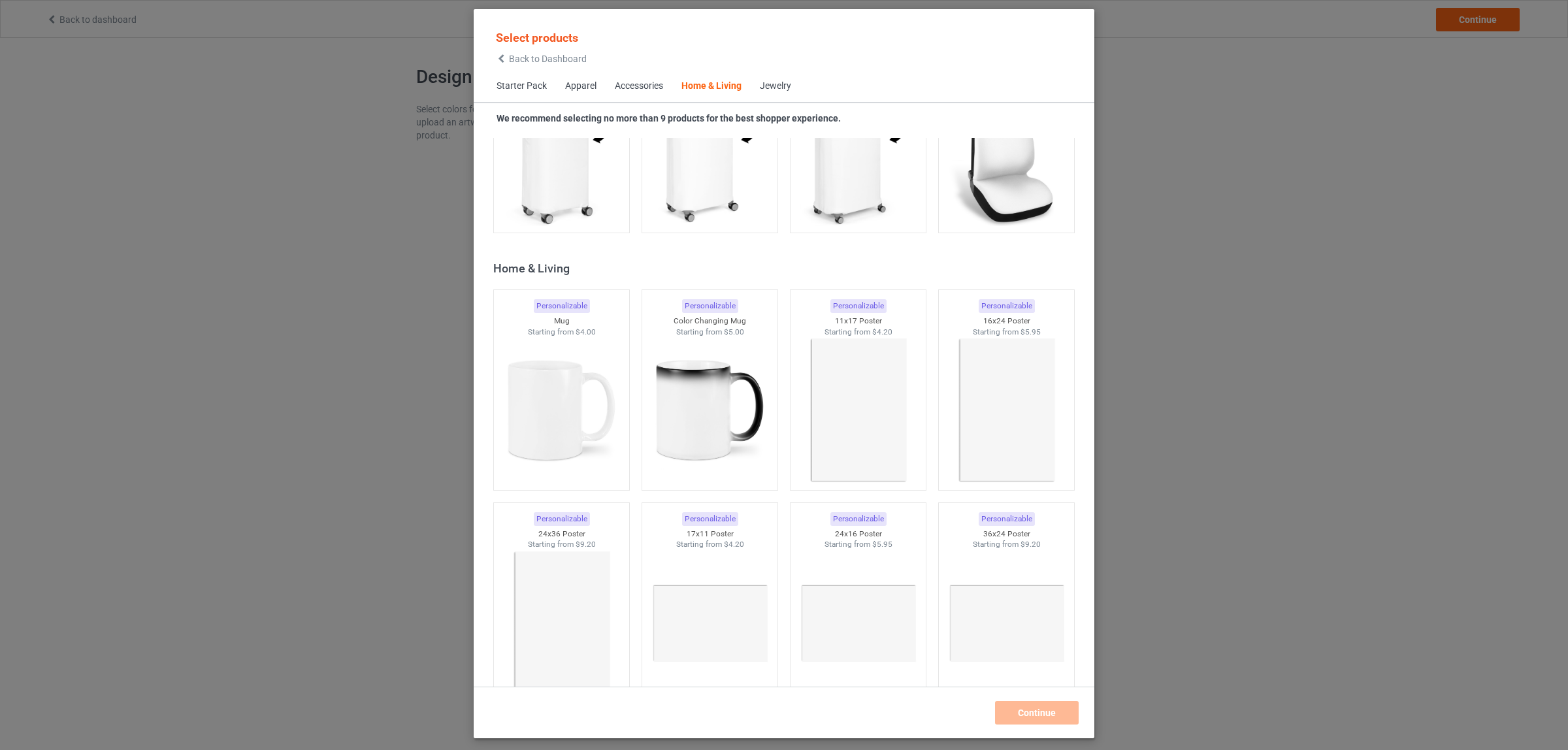
scroll to position [5898, 0]
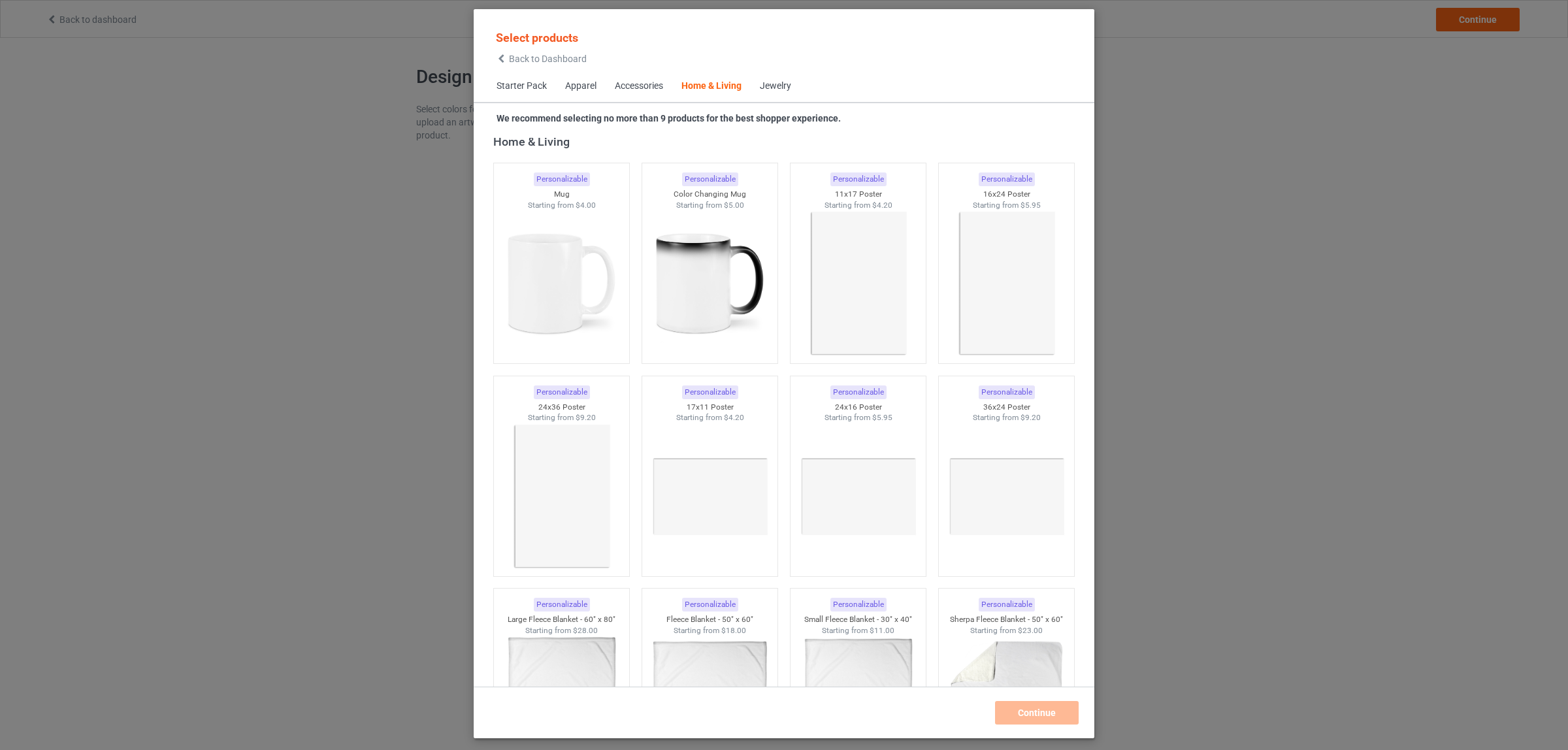
scroll to position [6143, 0]
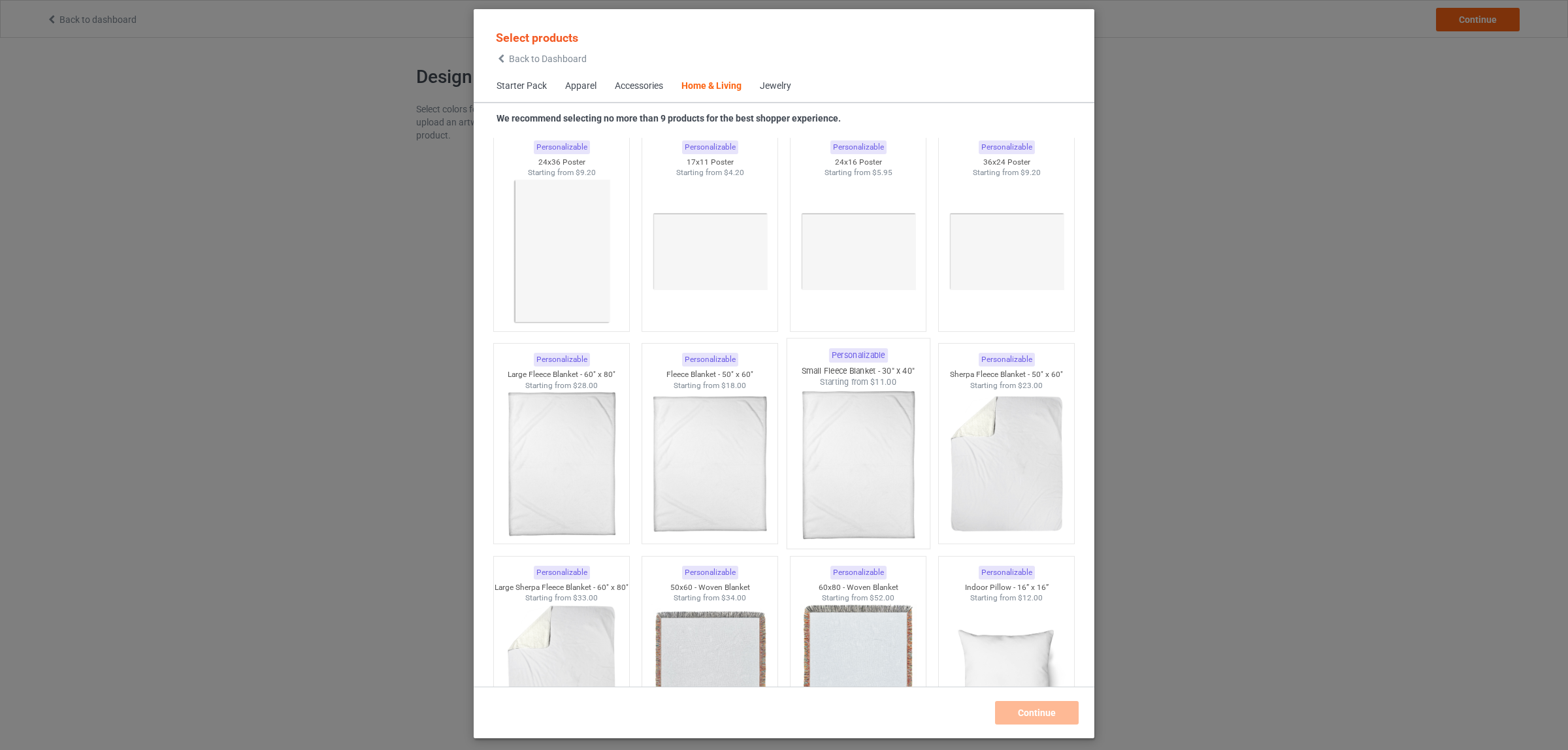
click at [838, 468] on img at bounding box center [857, 465] width 122 height 153
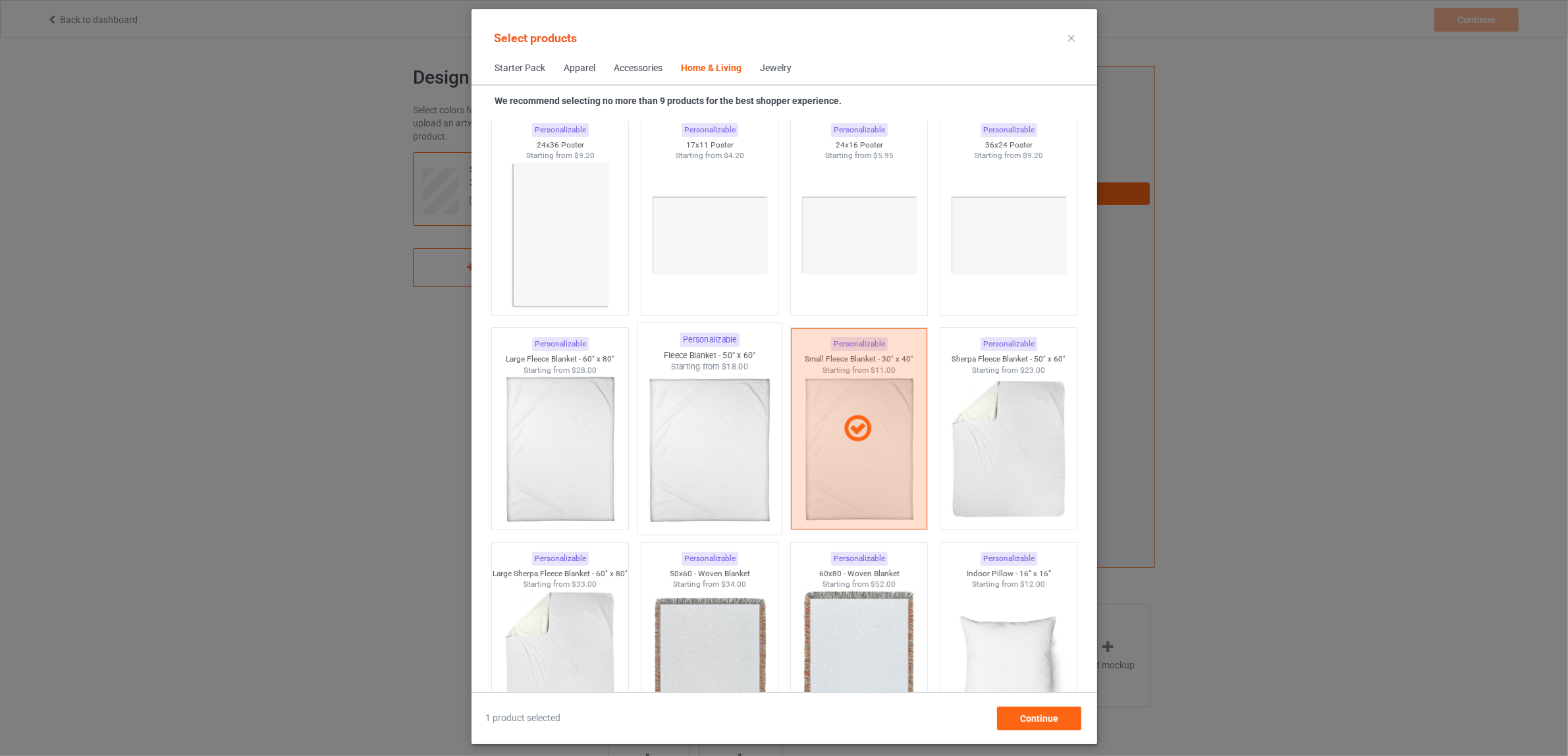
click at [689, 442] on img at bounding box center [709, 450] width 123 height 155
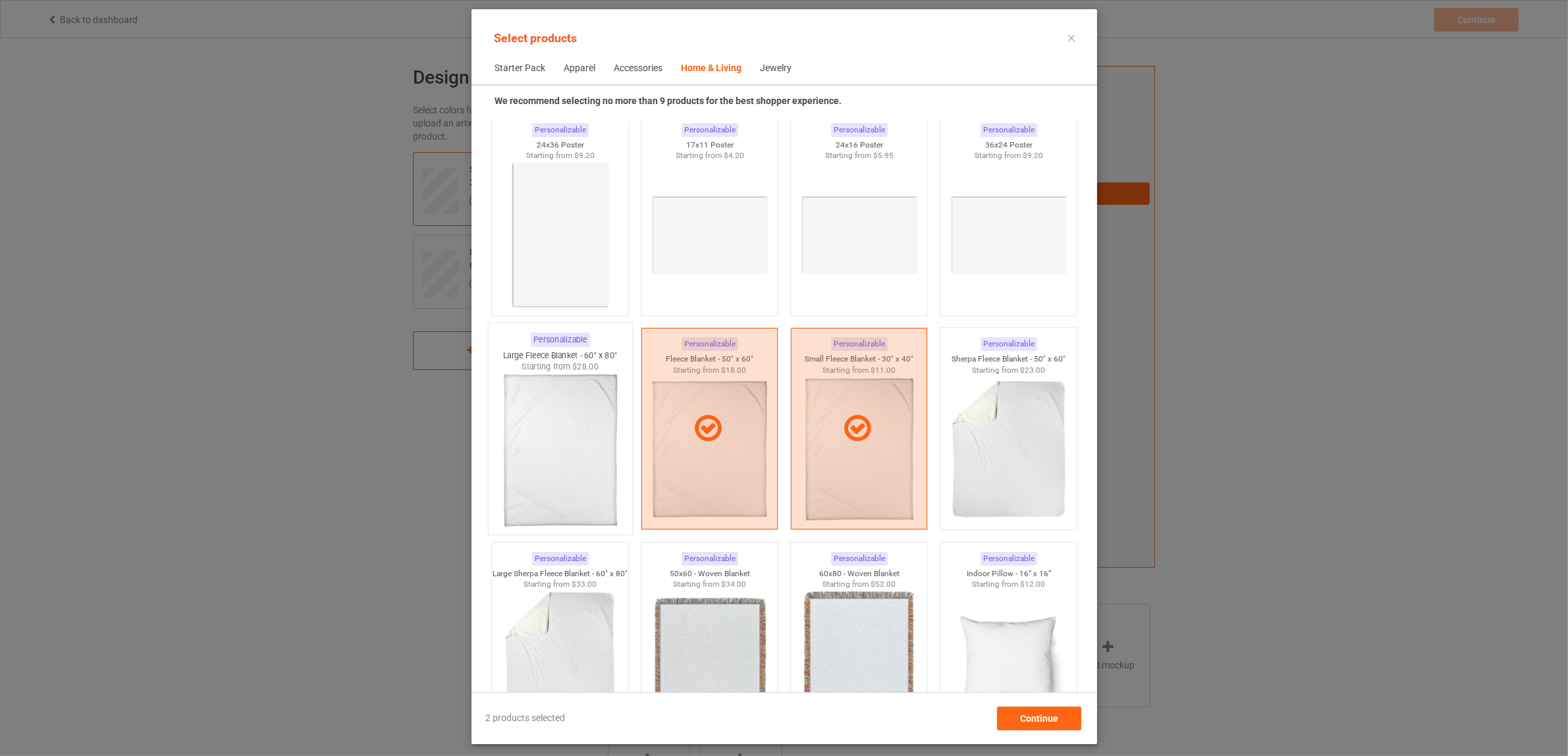
click at [552, 442] on img at bounding box center [559, 450] width 123 height 155
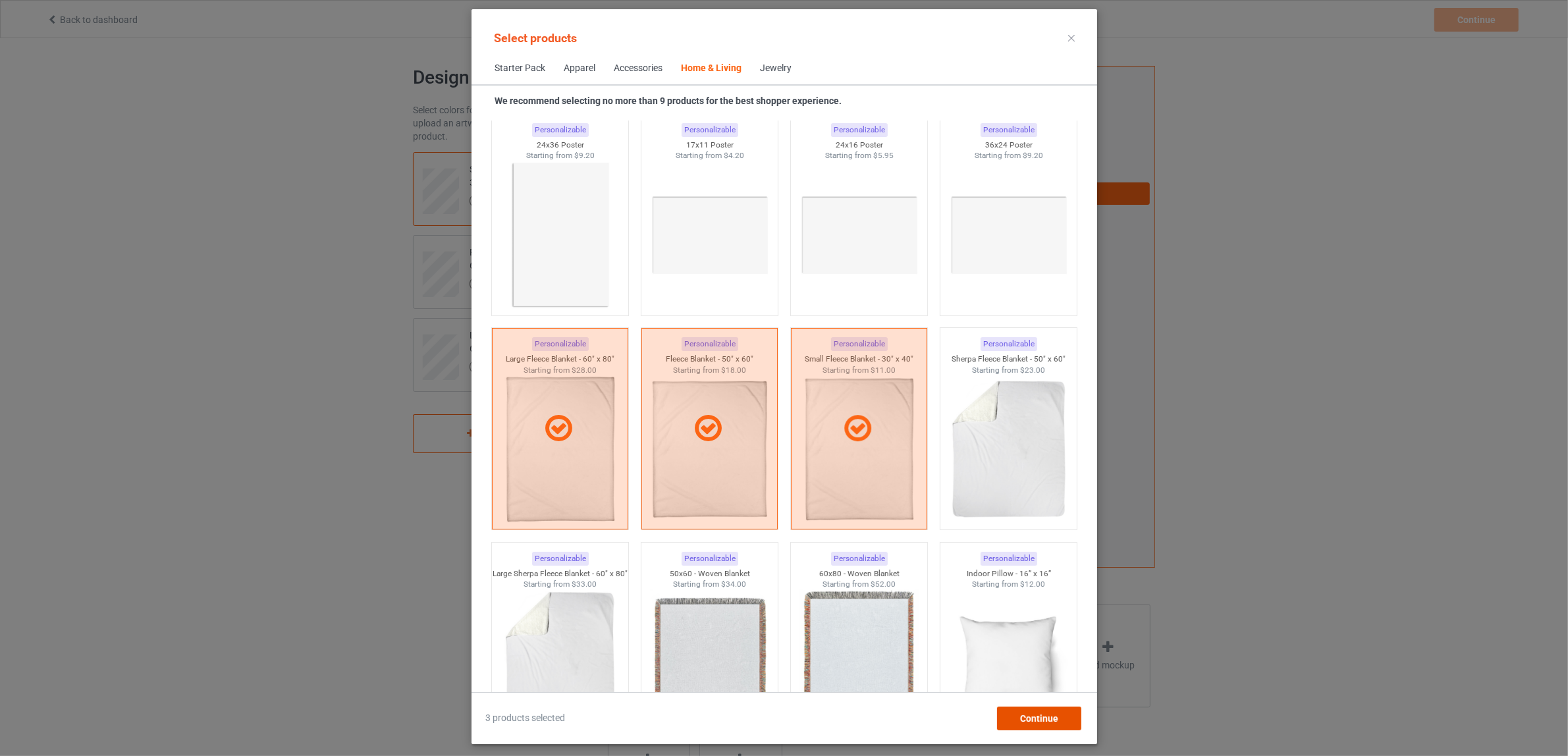
click at [1025, 709] on div "Continue" at bounding box center [1039, 718] width 84 height 23
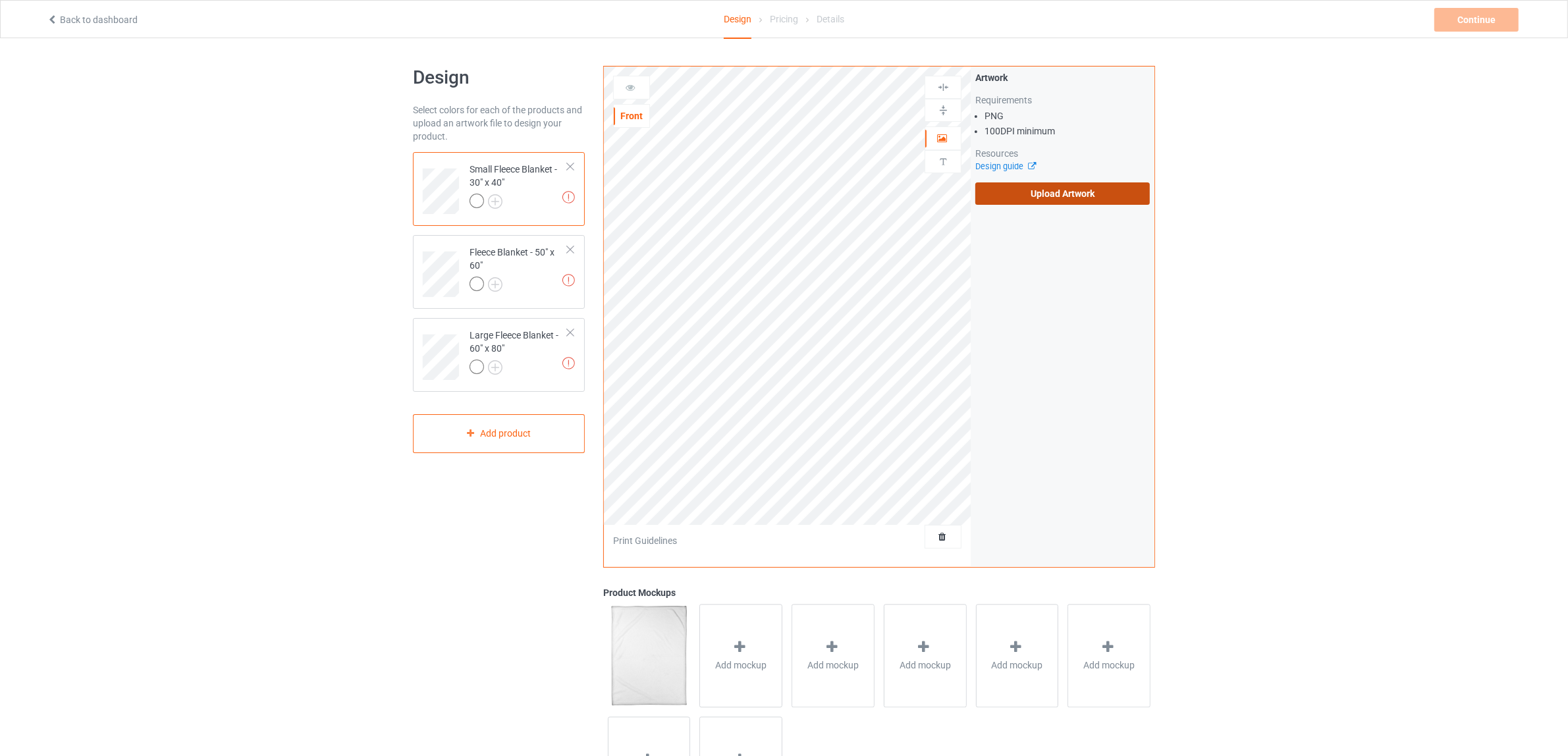
click at [1038, 196] on label "Upload Artwork" at bounding box center [1063, 194] width 174 height 23
click at [0, 0] on input "Upload Artwork" at bounding box center [0, 0] width 0 height 0
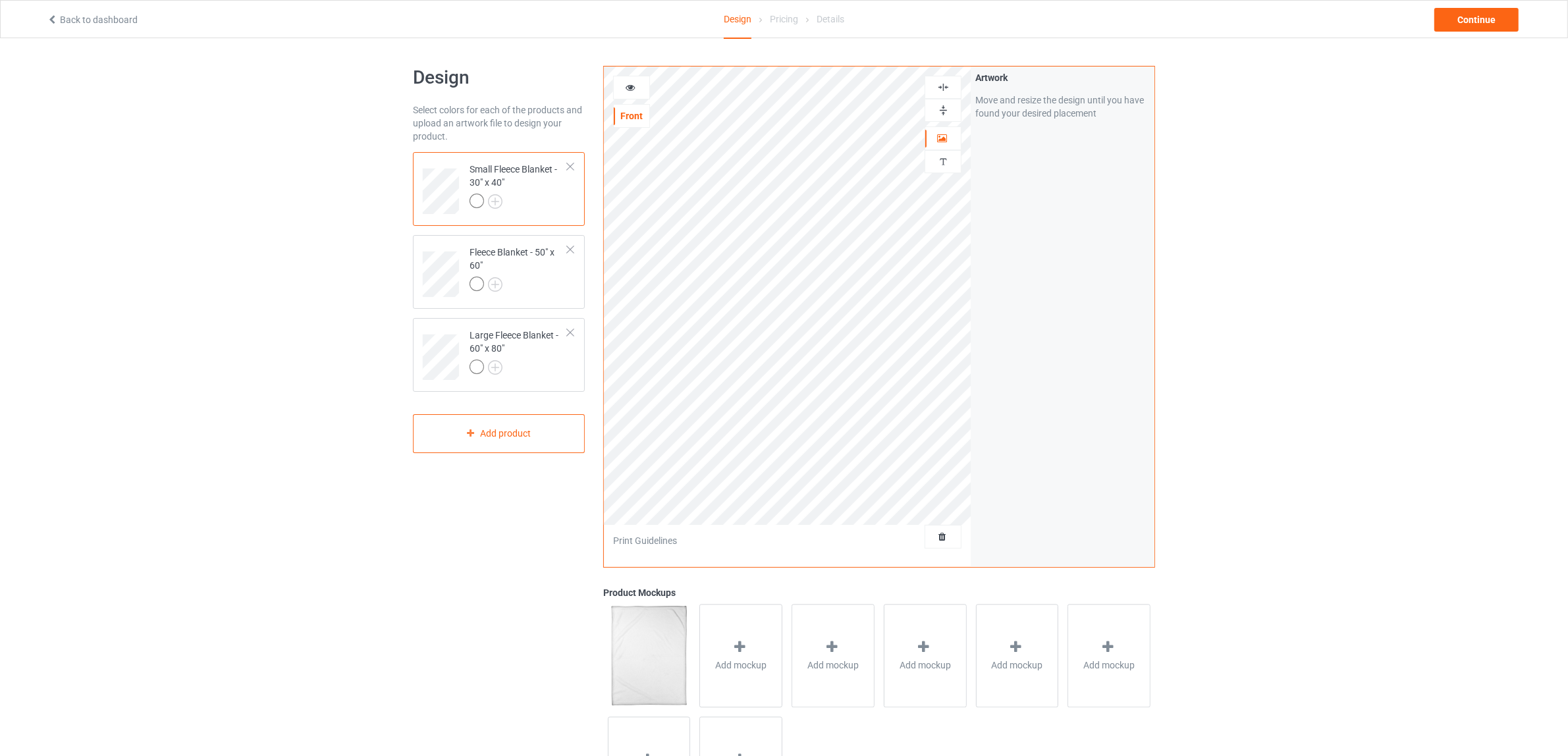
click at [932, 106] on div at bounding box center [943, 110] width 36 height 13
click at [940, 87] on img at bounding box center [943, 87] width 13 height 13
click at [528, 275] on div "Fleece Blanket - 50" x 60"" at bounding box center [519, 267] width 98 height 45
click at [937, 108] on img at bounding box center [943, 110] width 13 height 13
click at [942, 83] on img at bounding box center [943, 87] width 13 height 13
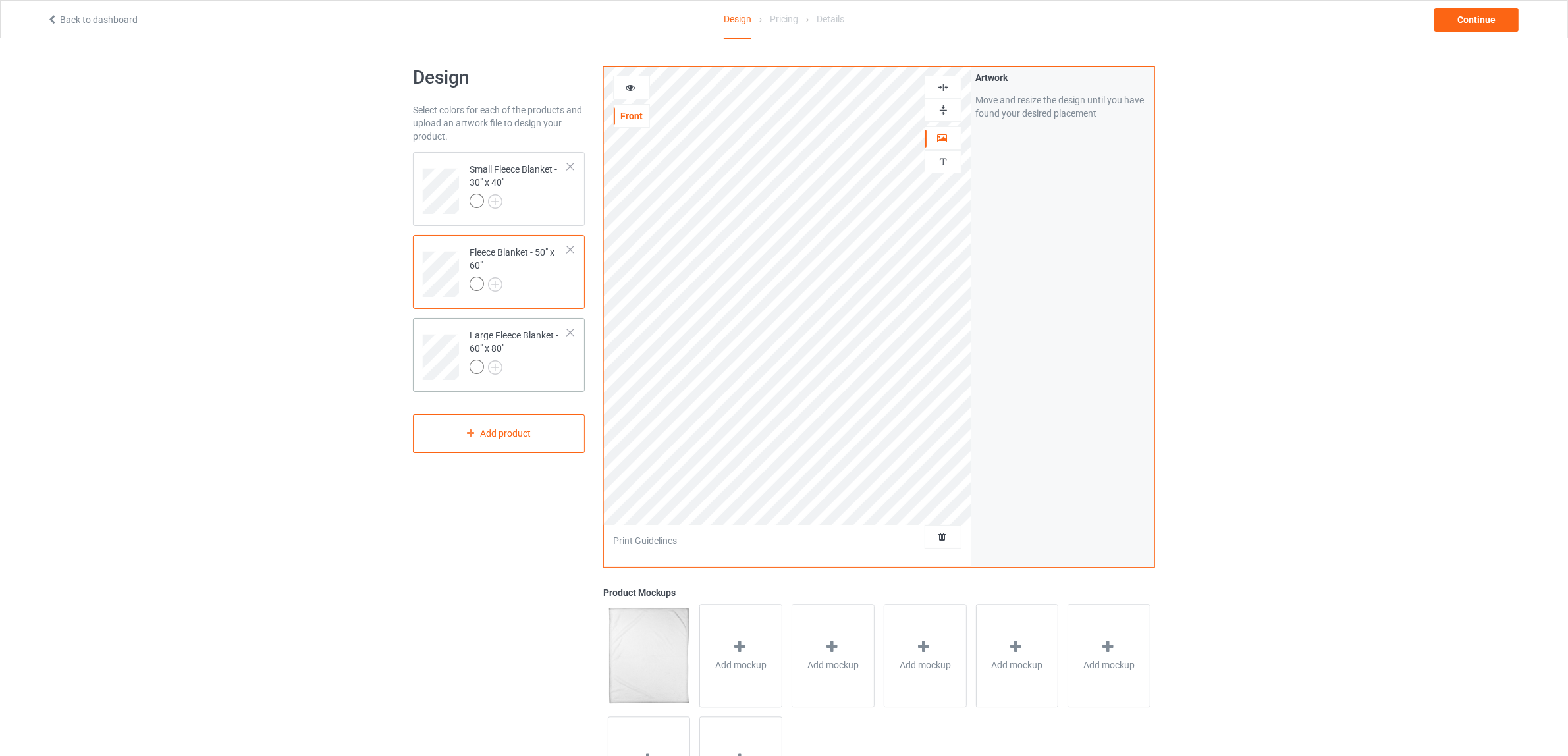
click at [514, 370] on div at bounding box center [519, 369] width 98 height 18
click at [946, 109] on img at bounding box center [943, 110] width 13 height 13
click at [944, 90] on img at bounding box center [943, 87] width 13 height 13
click at [723, 664] on span "Add mockup" at bounding box center [741, 665] width 52 height 13
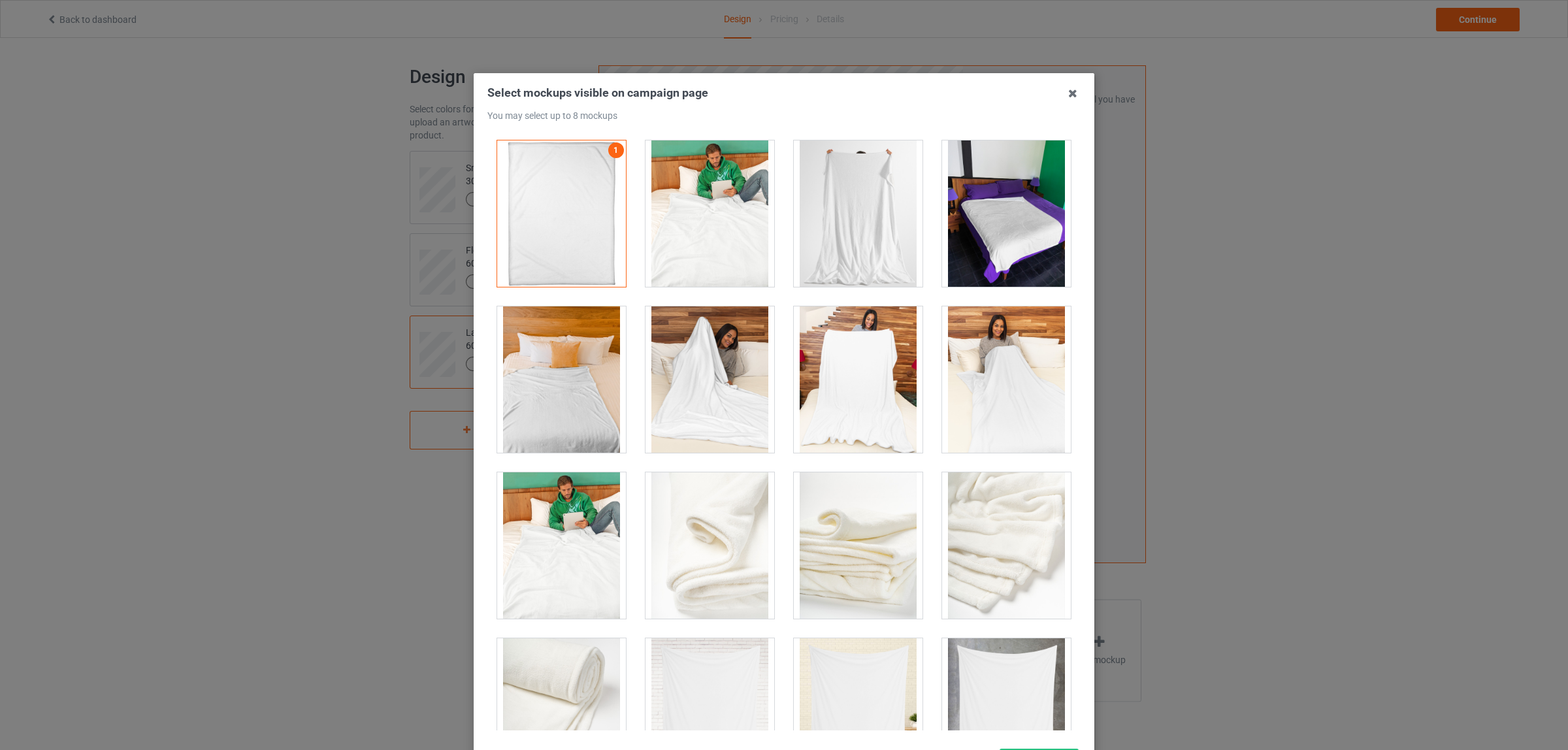
click at [830, 373] on div at bounding box center [858, 380] width 128 height 147
click at [847, 417] on div at bounding box center [858, 380] width 128 height 147
click at [848, 410] on div at bounding box center [858, 380] width 128 height 147
click at [1064, 98] on icon at bounding box center [1073, 93] width 21 height 21
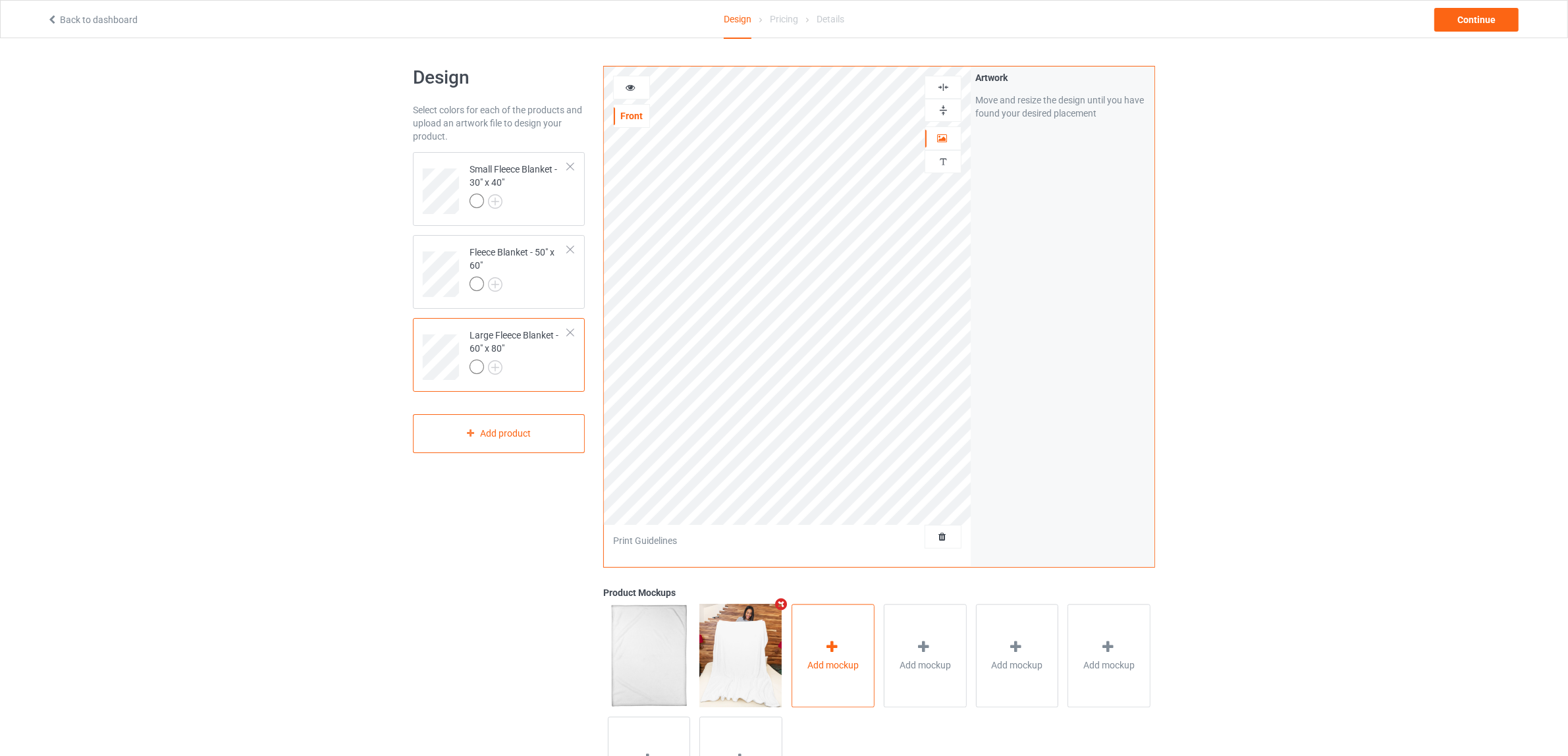
click at [843, 653] on div "Add mockup" at bounding box center [833, 655] width 83 height 104
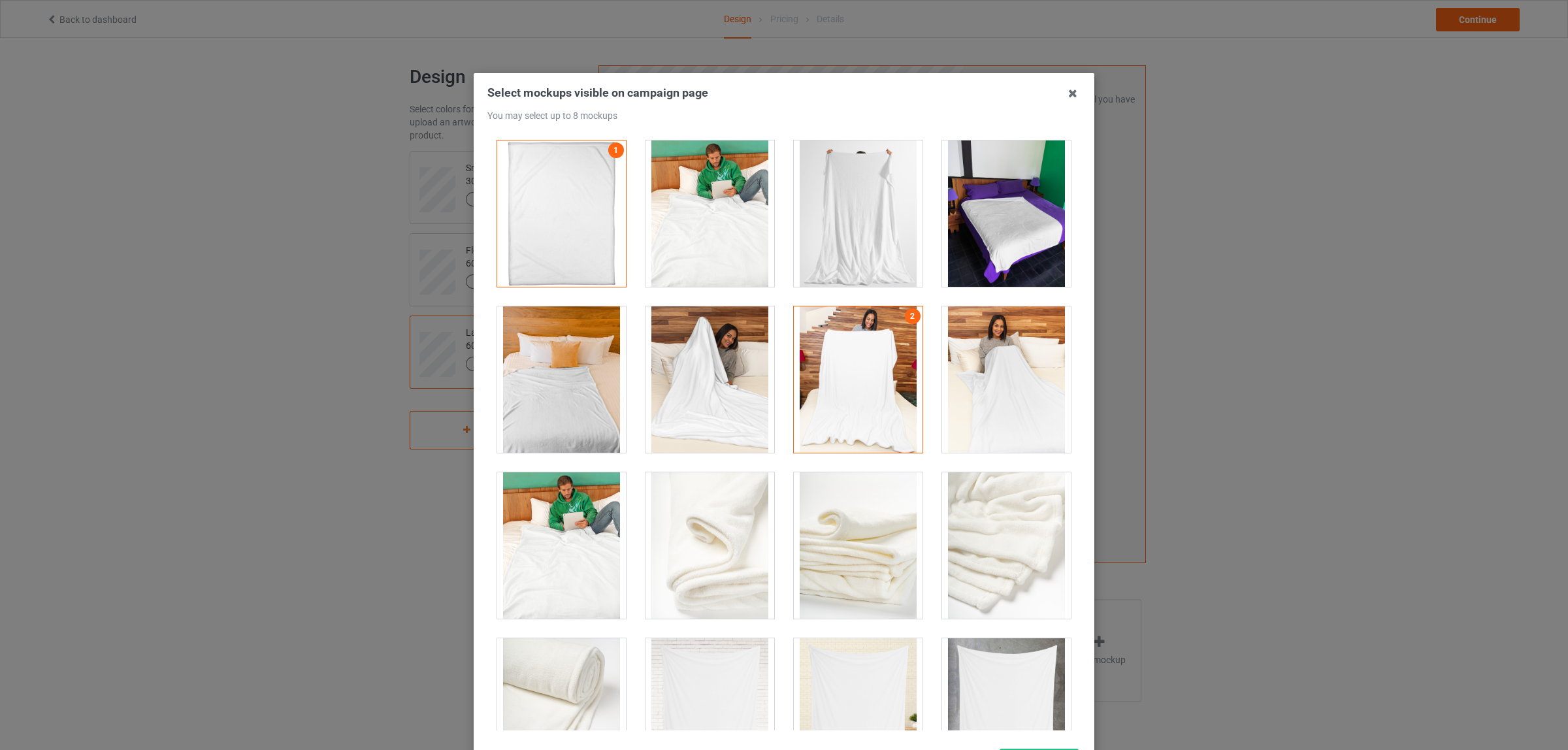
click at [986, 403] on div at bounding box center [1006, 380] width 128 height 147
click at [946, 518] on div at bounding box center [1006, 546] width 128 height 147
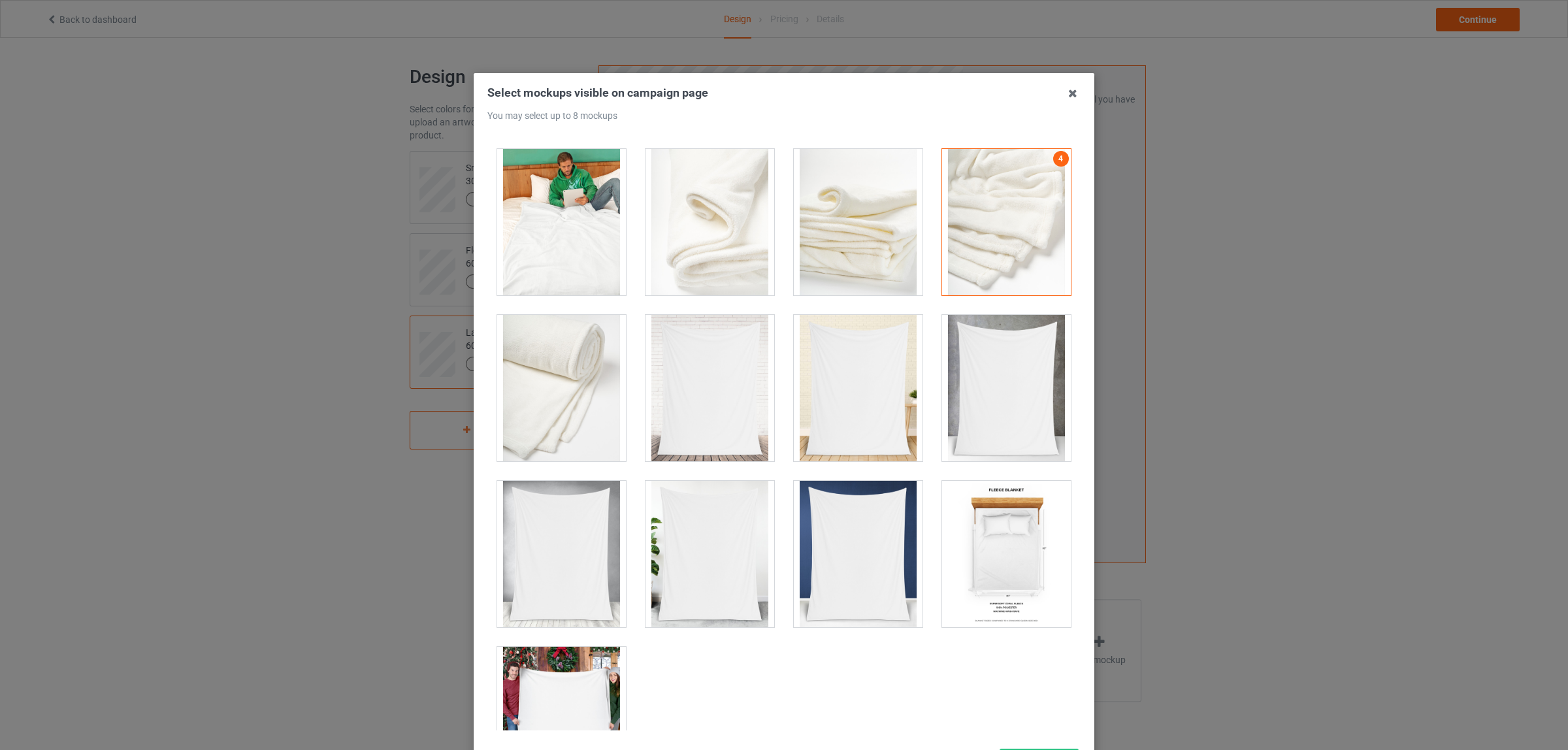
scroll to position [327, 0]
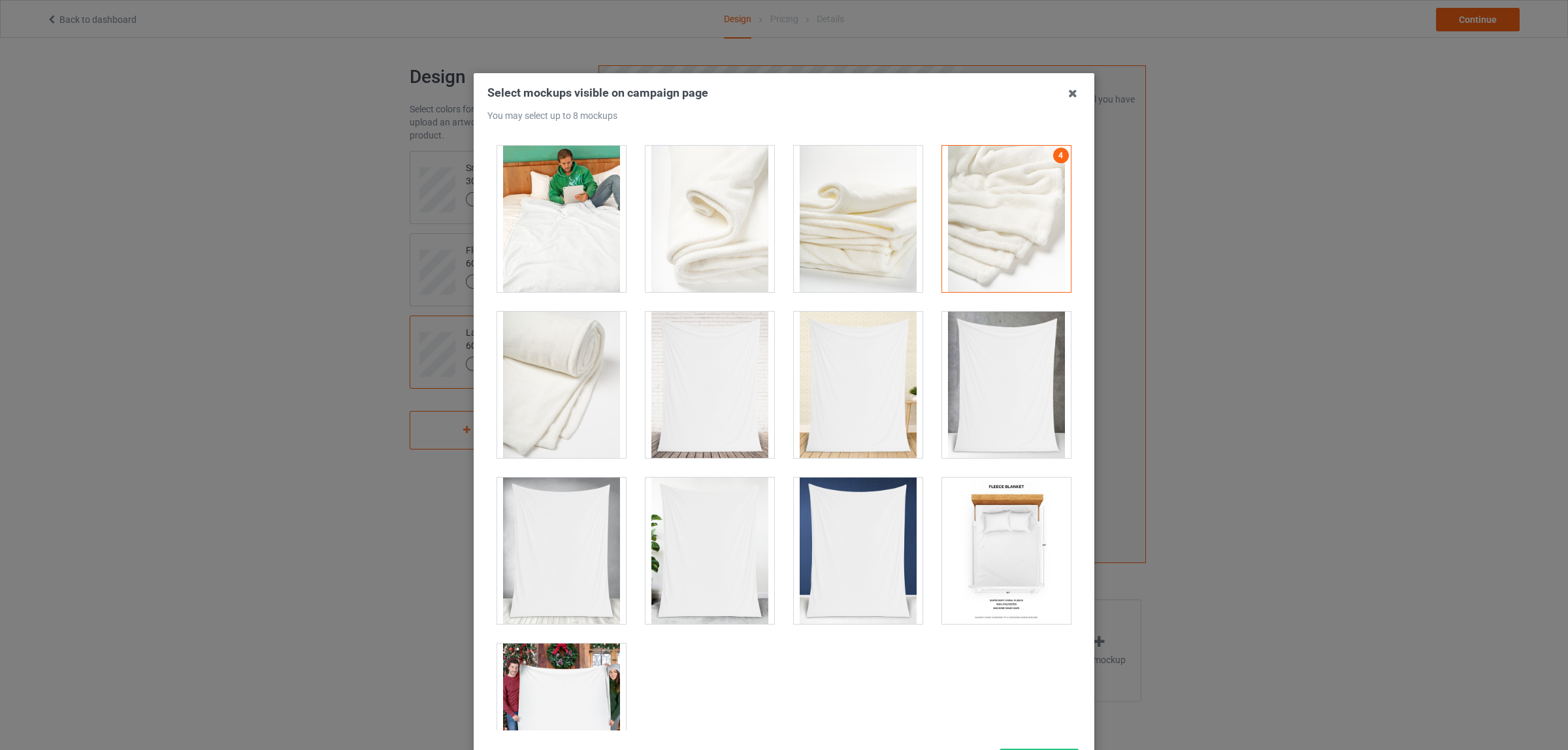
click at [857, 543] on div at bounding box center [858, 551] width 128 height 147
click at [725, 538] on div at bounding box center [709, 551] width 128 height 147
click at [524, 564] on div at bounding box center [561, 551] width 128 height 147
click at [833, 390] on div at bounding box center [858, 385] width 128 height 147
click at [1036, 180] on div at bounding box center [1006, 219] width 128 height 147
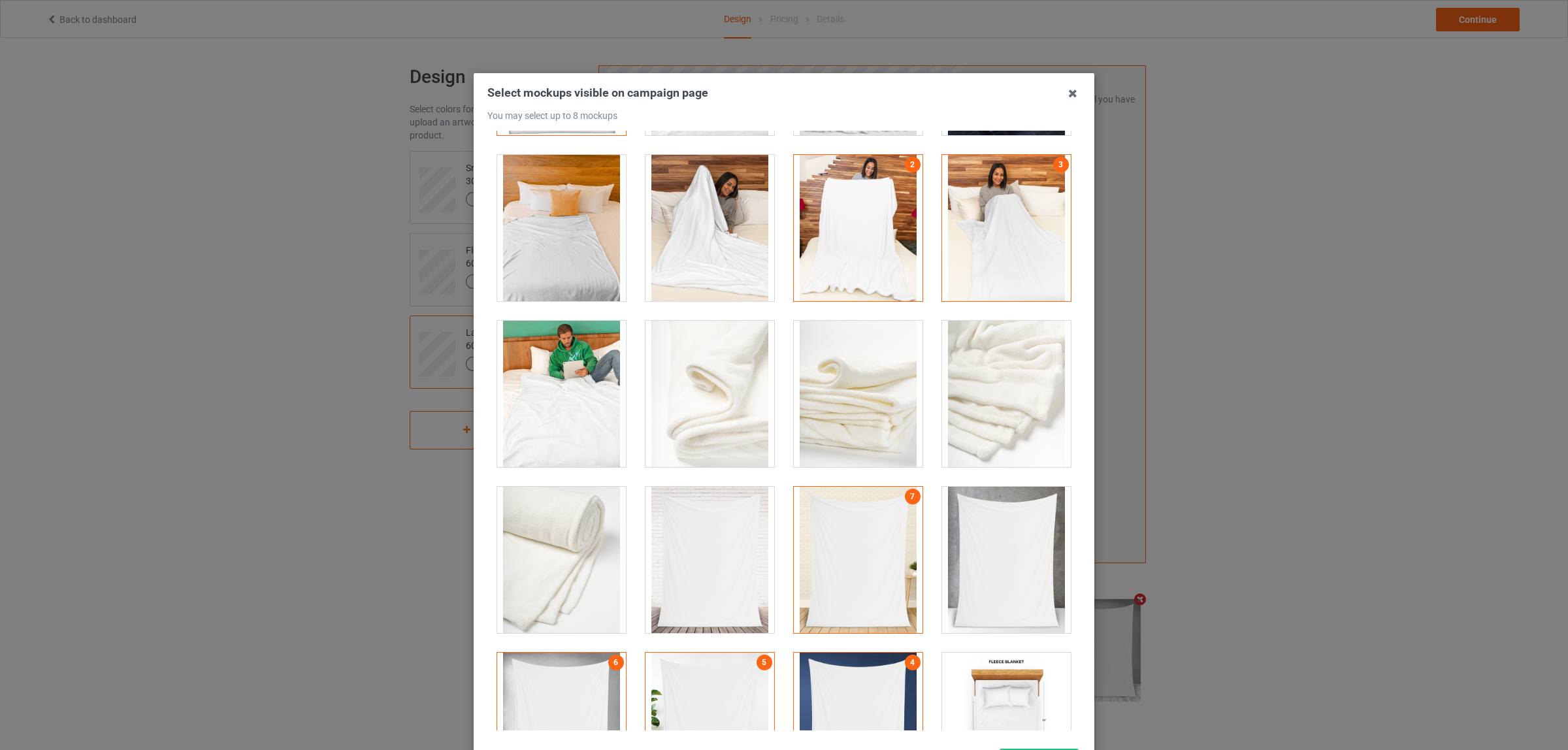
scroll to position [0, 0]
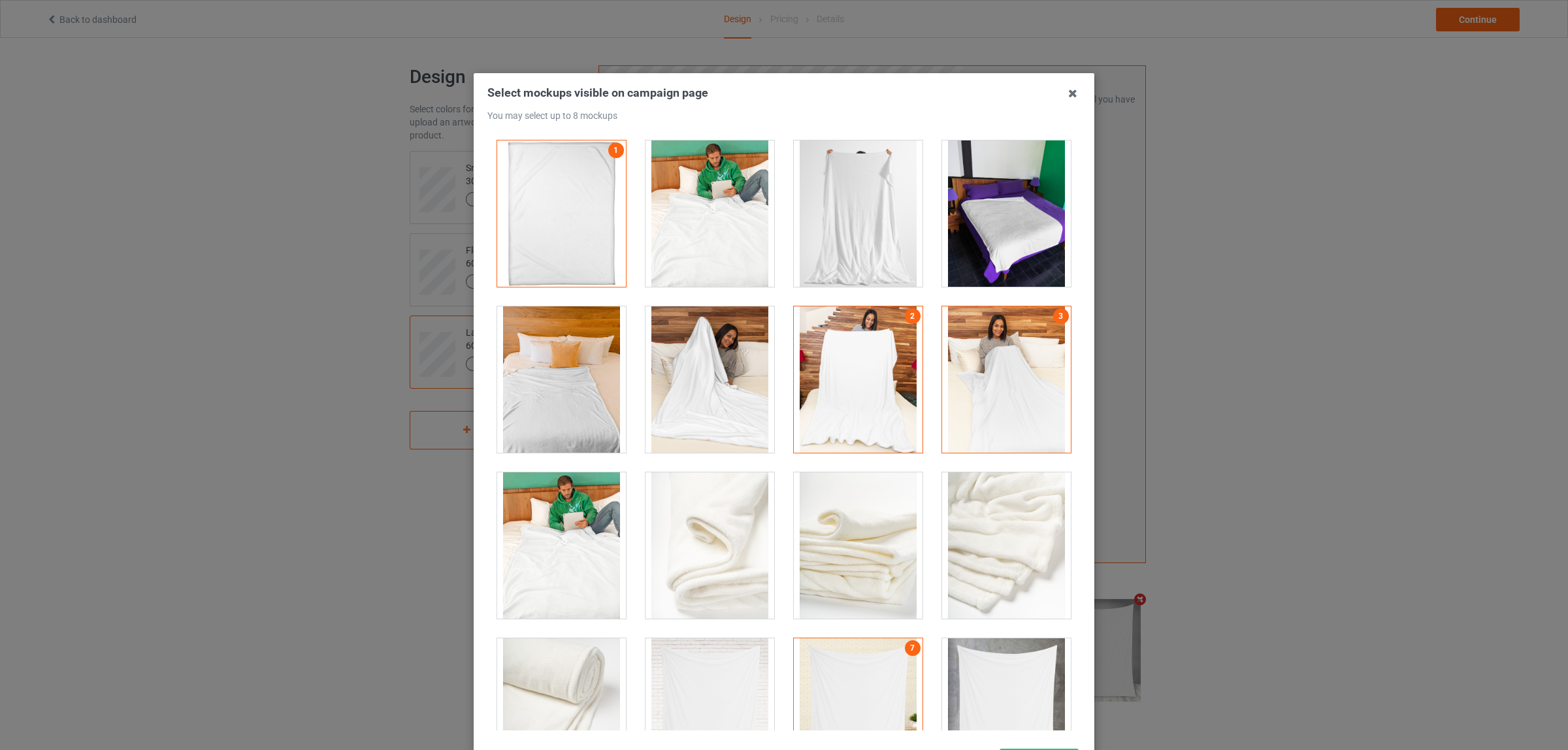
click at [836, 198] on div at bounding box center [858, 213] width 128 height 147
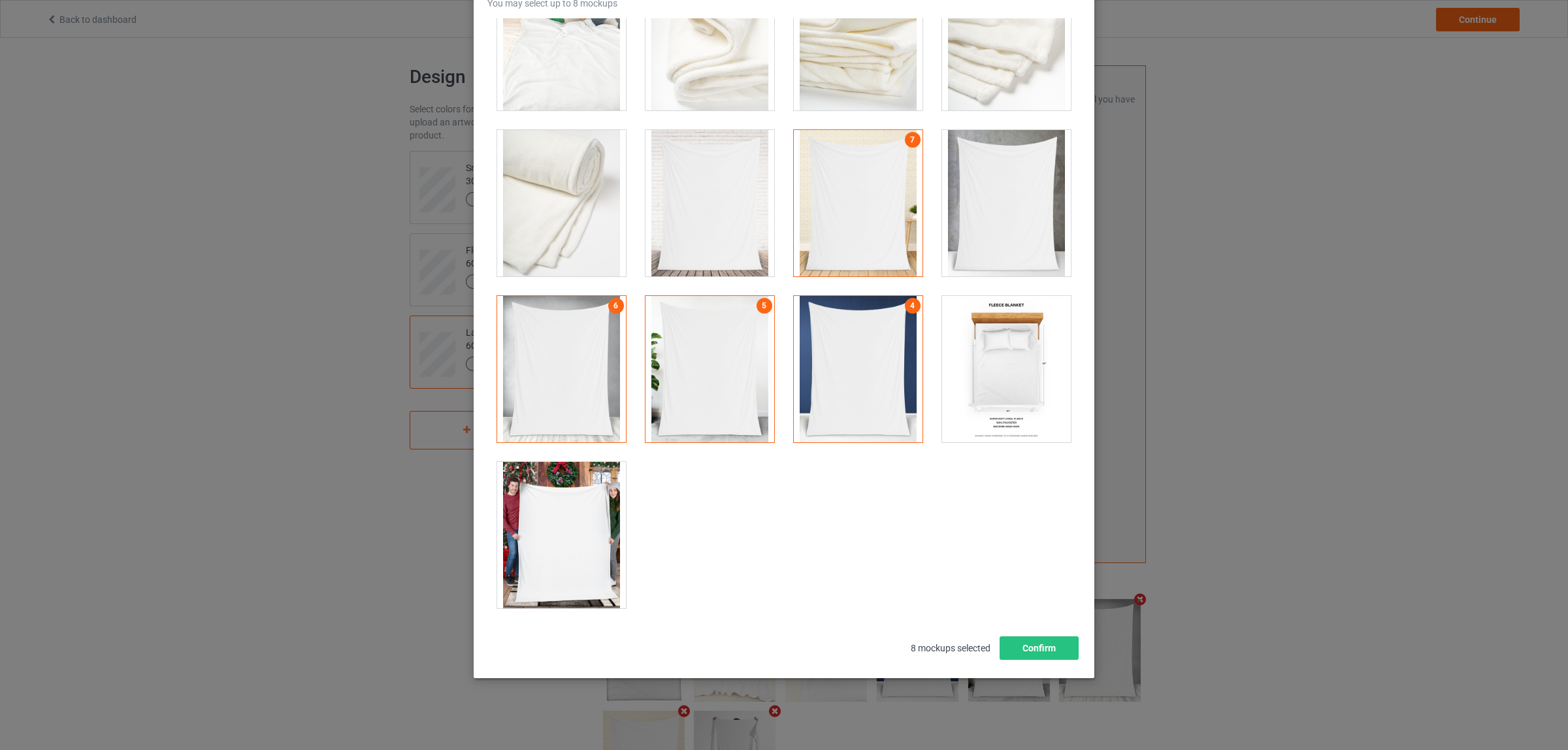
scroll to position [113, 0]
click at [1026, 652] on button "Confirm" at bounding box center [1038, 647] width 79 height 23
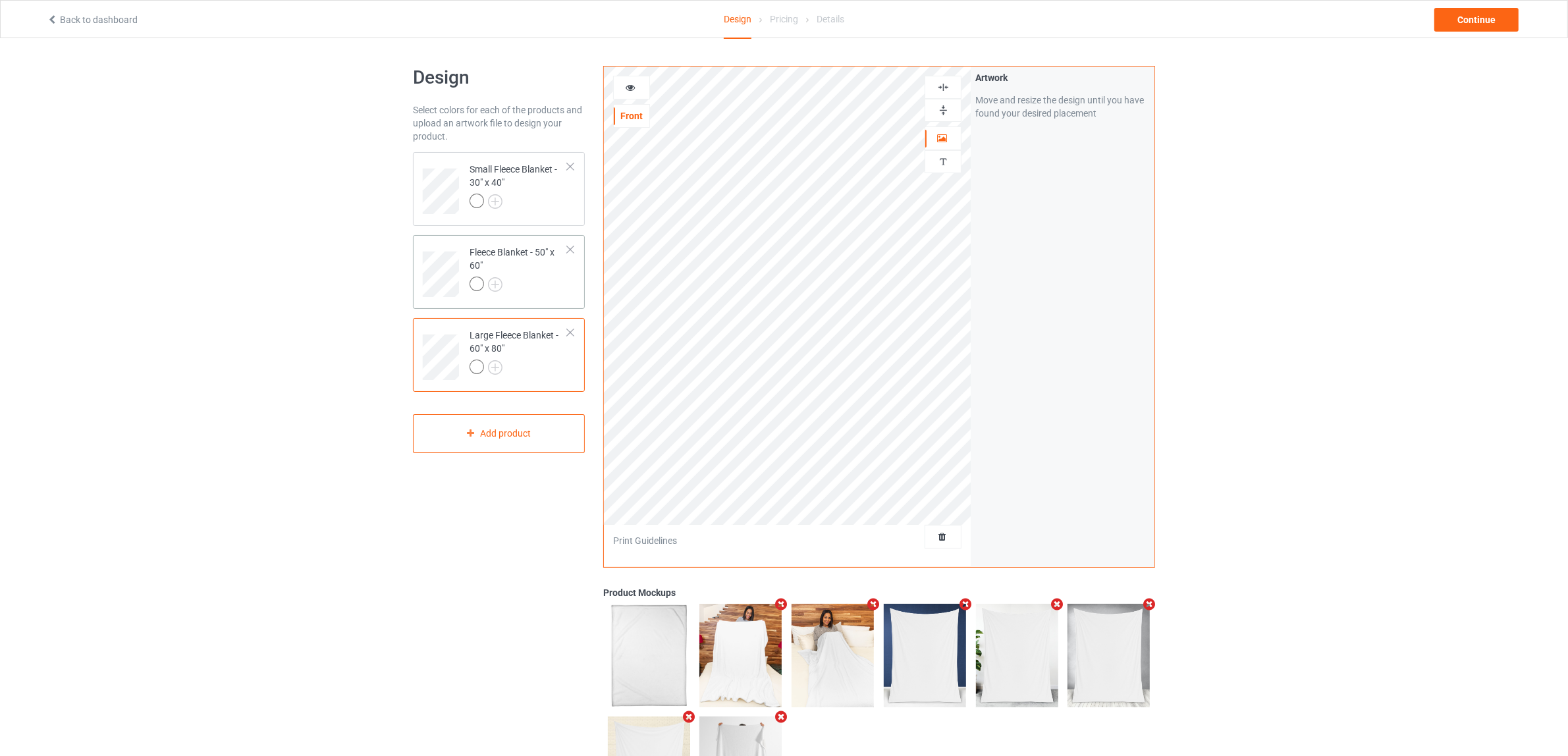
click at [538, 283] on div at bounding box center [519, 286] width 98 height 18
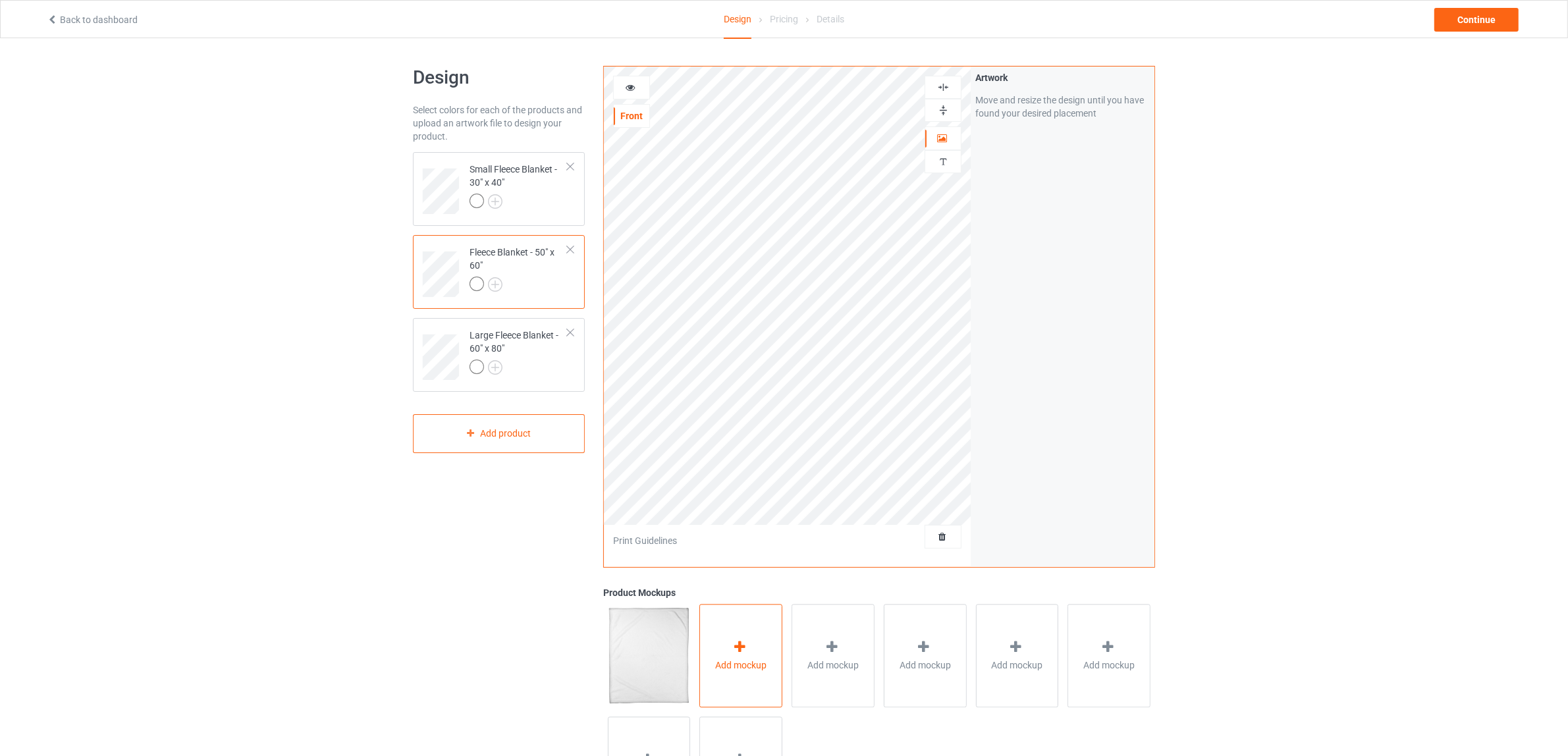
click at [750, 649] on div at bounding box center [741, 648] width 18 height 19
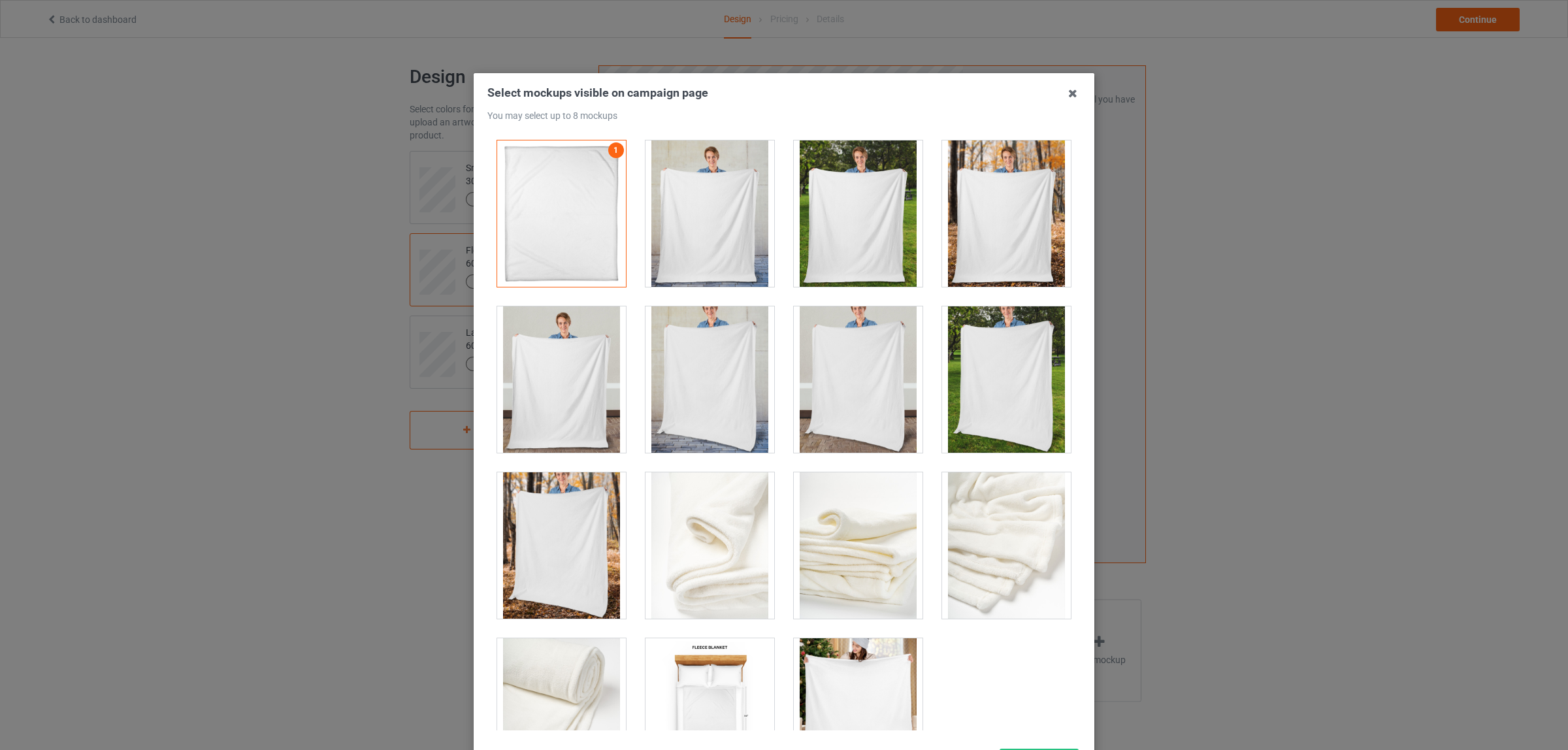
click at [678, 204] on div at bounding box center [709, 213] width 128 height 147
click at [860, 226] on div at bounding box center [858, 213] width 128 height 147
drag, startPoint x: 995, startPoint y: 374, endPoint x: 897, endPoint y: 373, distance: 98.0
click at [984, 373] on div at bounding box center [1006, 380] width 128 height 147
click at [860, 380] on div at bounding box center [858, 380] width 128 height 147
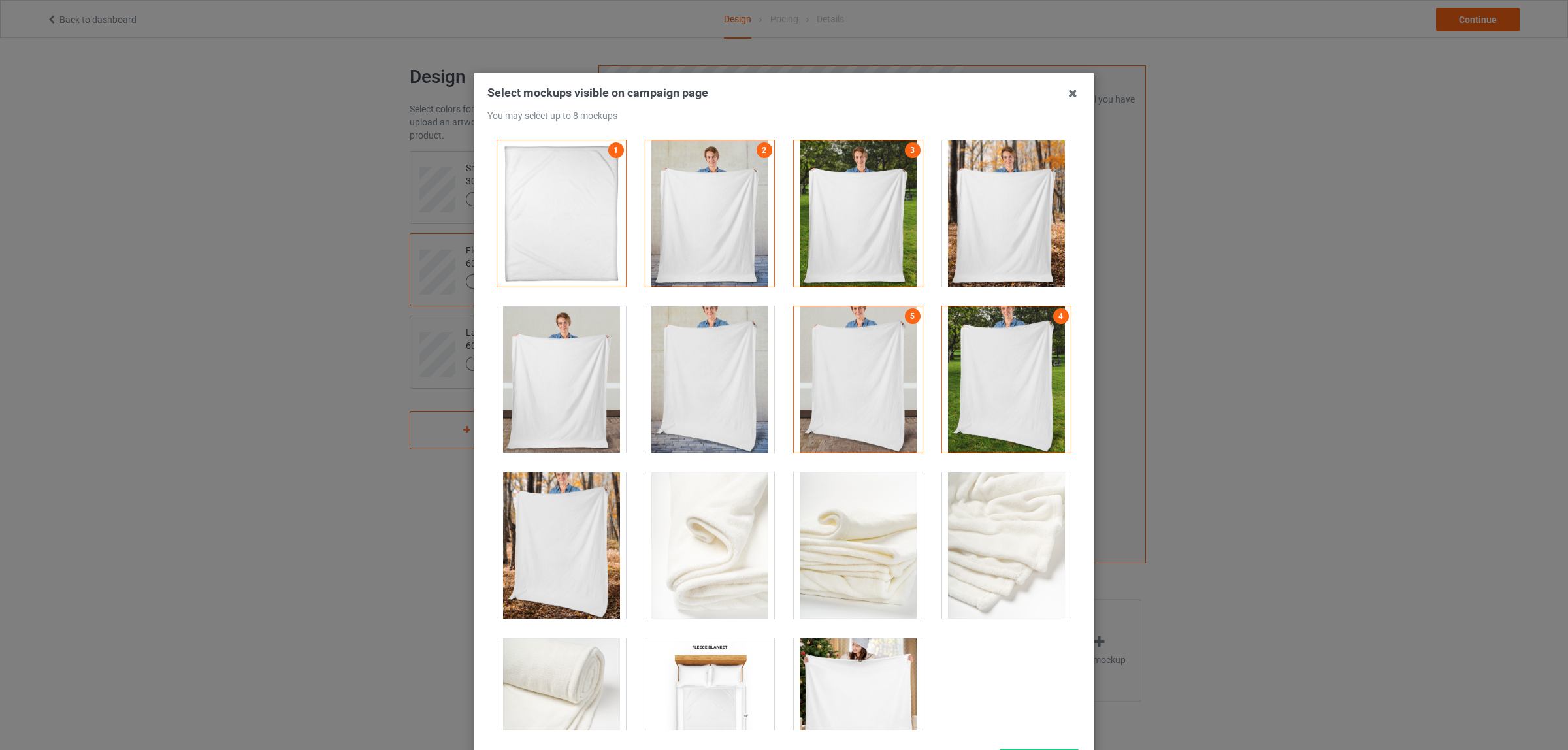
click at [702, 404] on div at bounding box center [709, 380] width 128 height 147
click at [551, 383] on div at bounding box center [561, 380] width 128 height 147
click at [699, 562] on div at bounding box center [709, 546] width 128 height 147
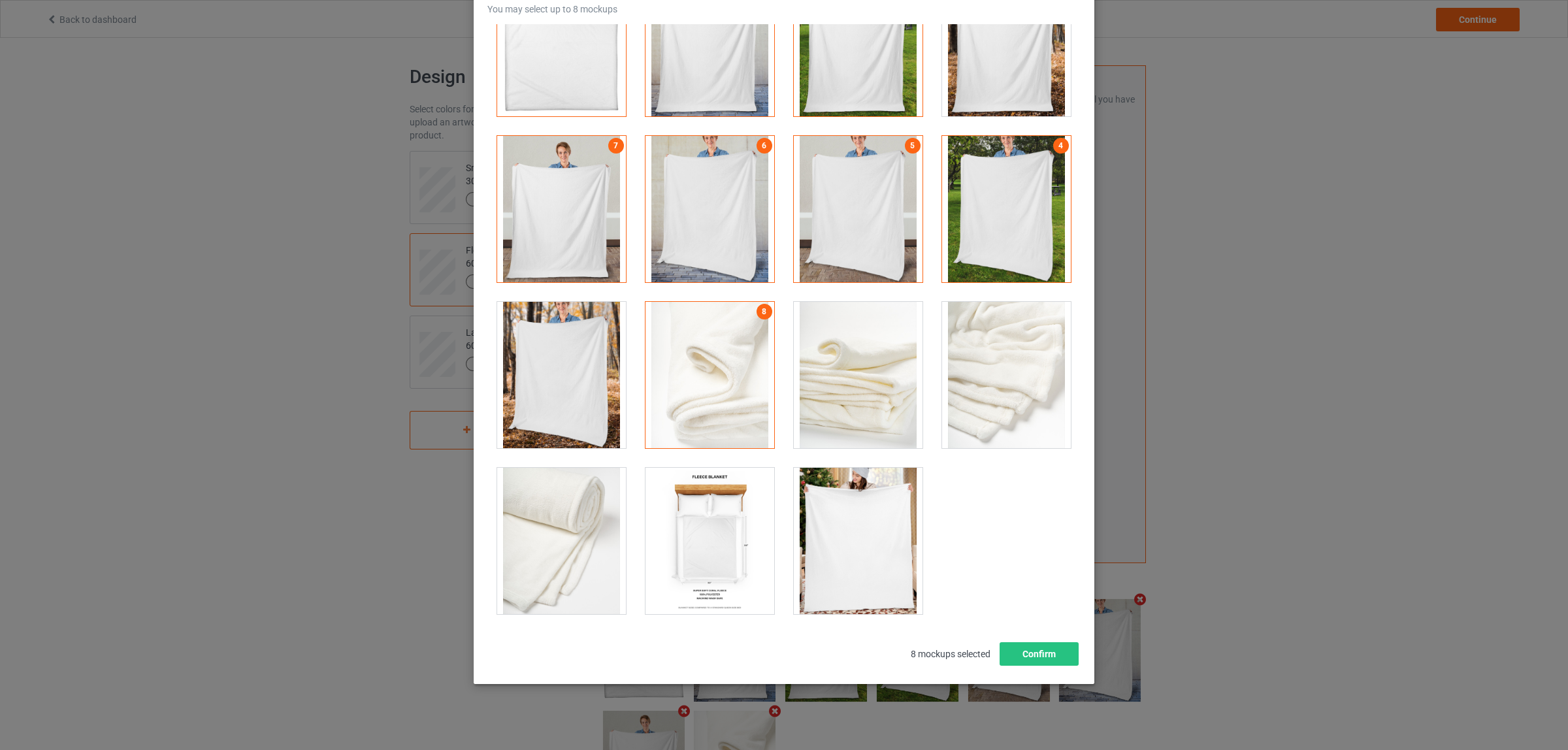
scroll to position [113, 0]
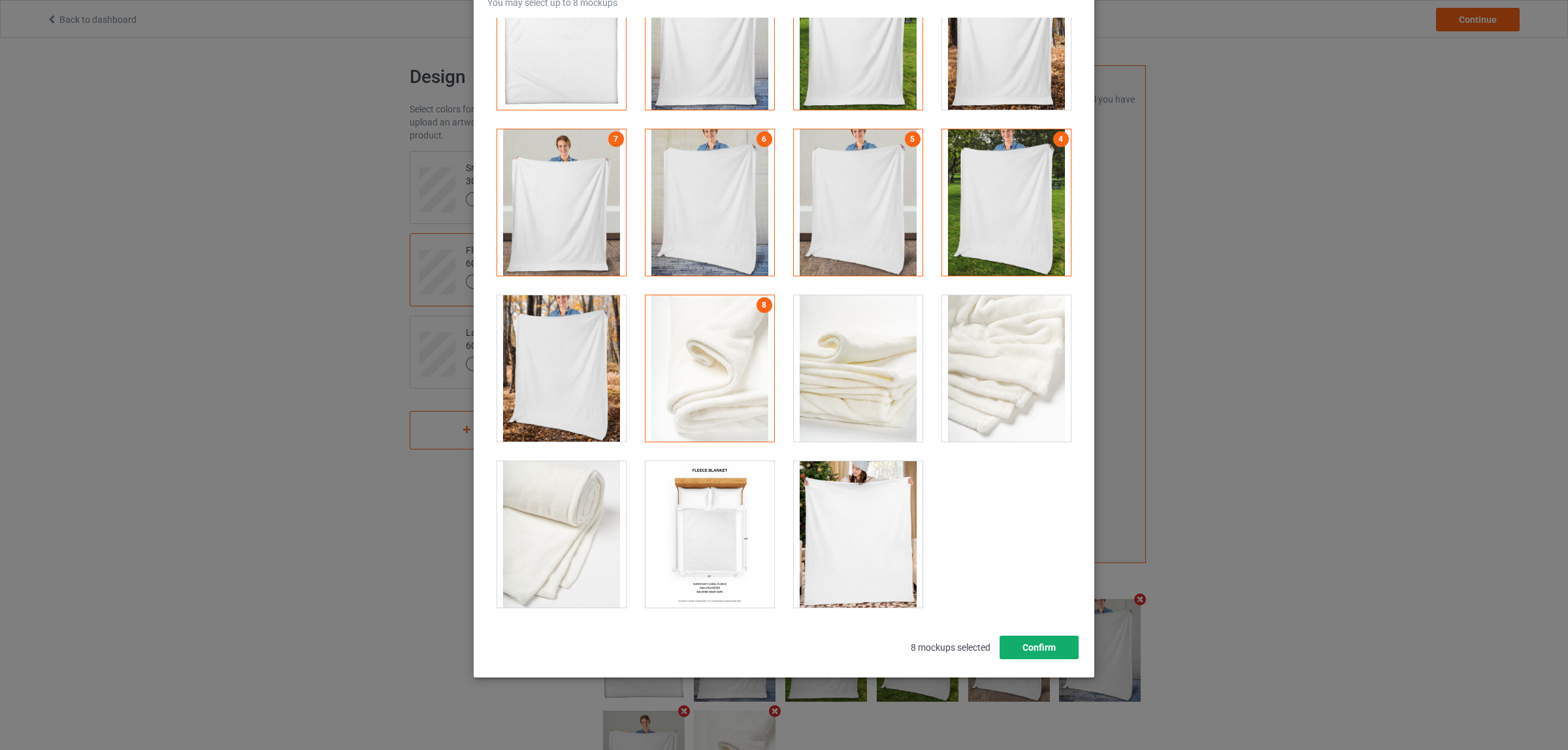
click at [1029, 652] on button "Confirm" at bounding box center [1038, 647] width 79 height 23
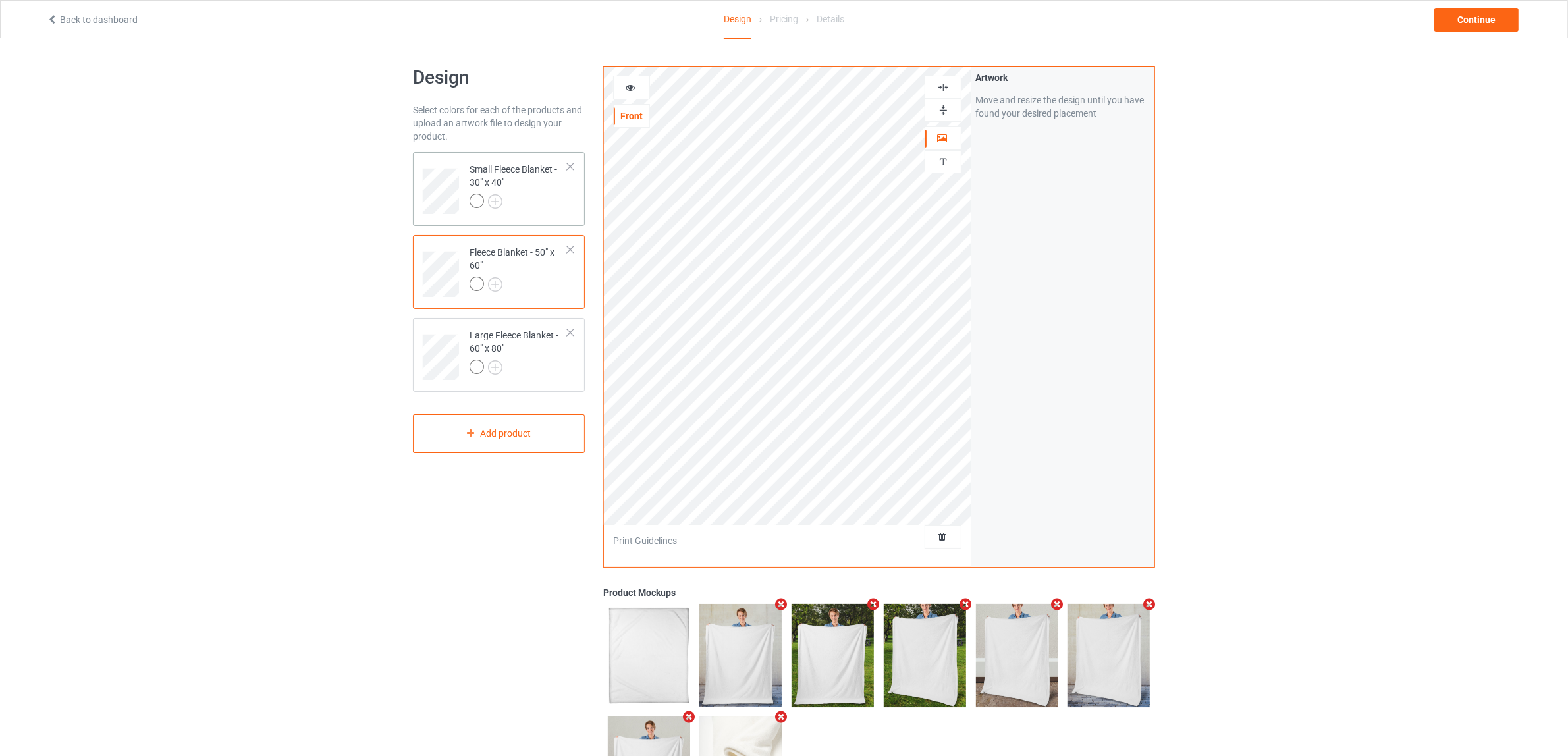
click at [515, 203] on div at bounding box center [519, 203] width 98 height 18
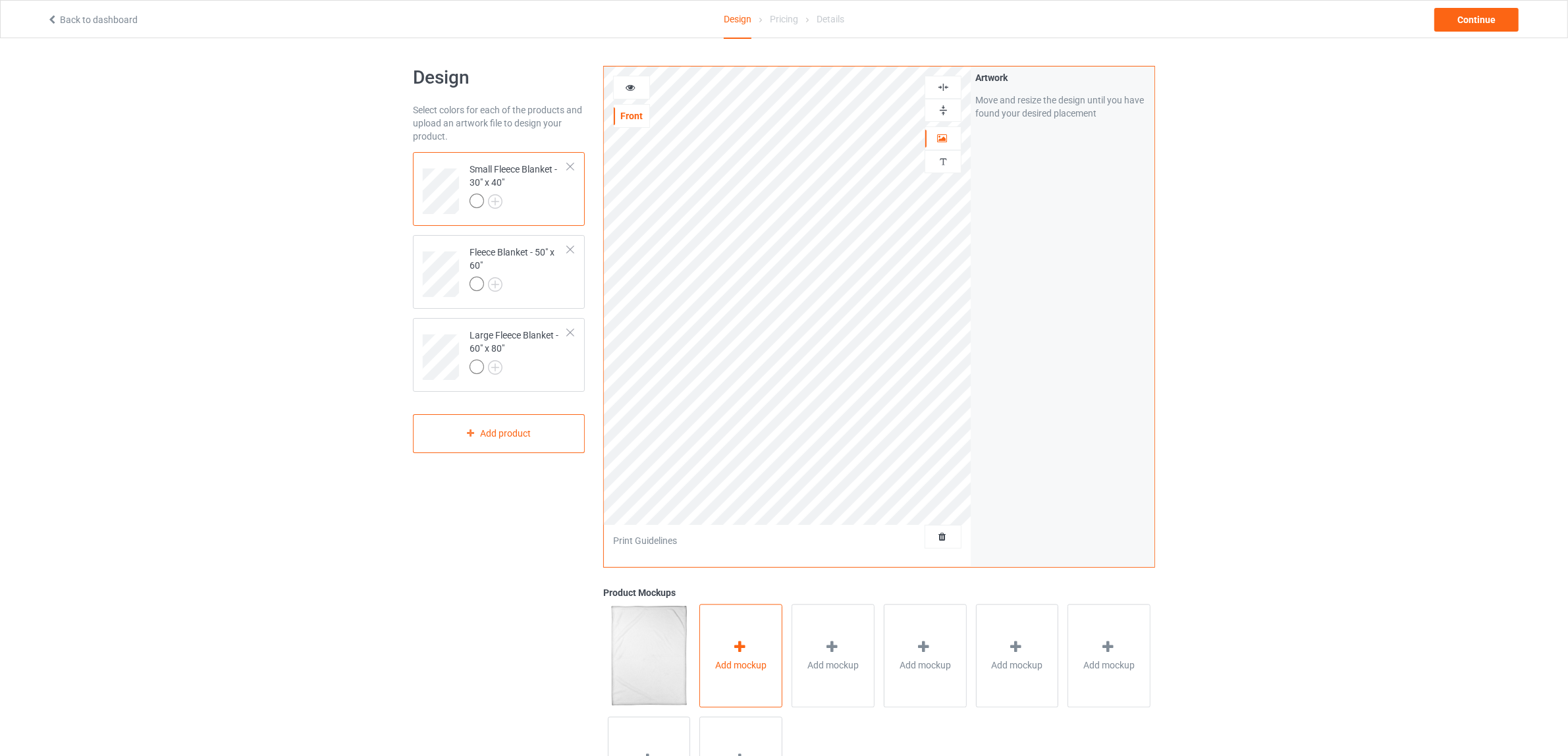
click at [726, 660] on span "Add mockup" at bounding box center [741, 665] width 52 height 13
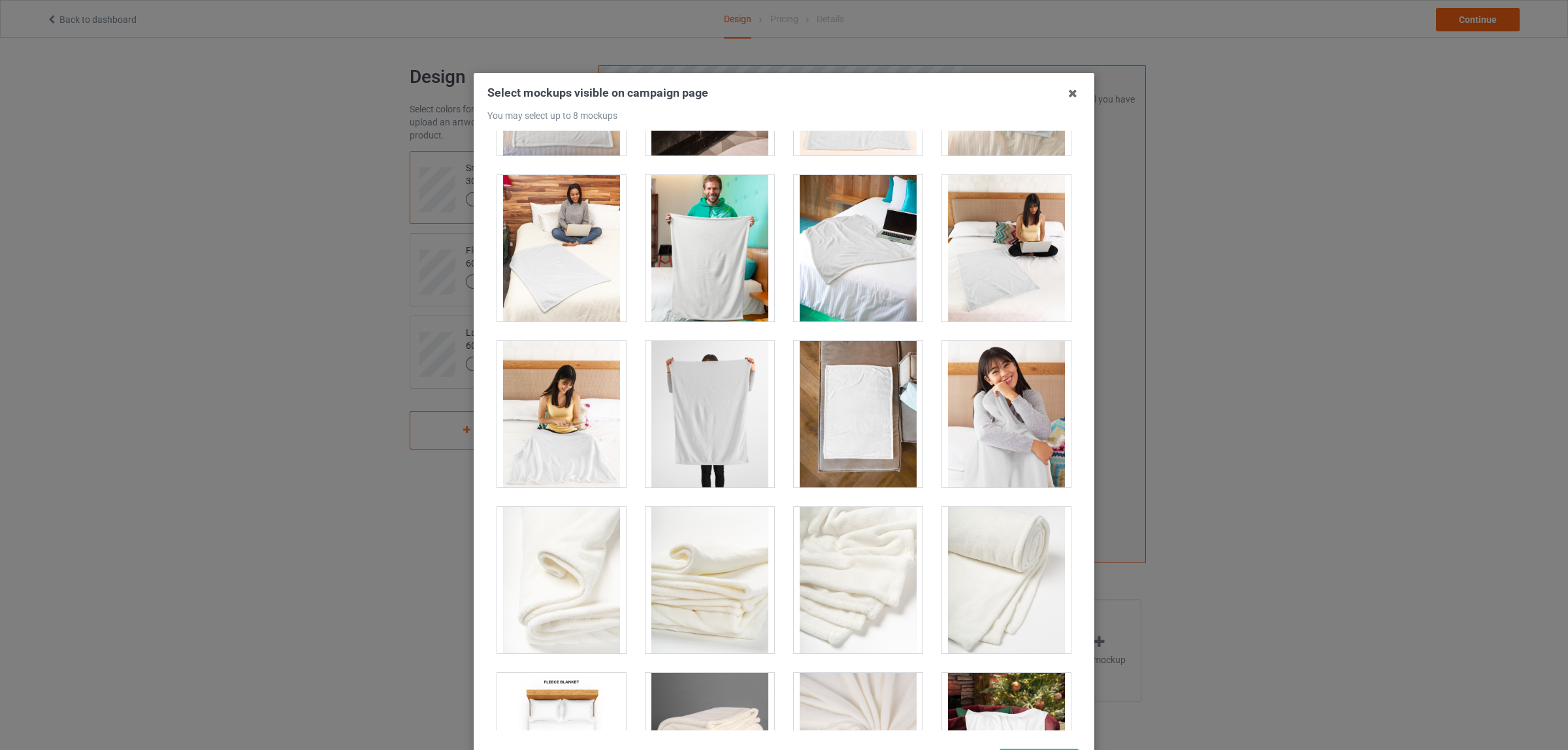
scroll to position [73, 0]
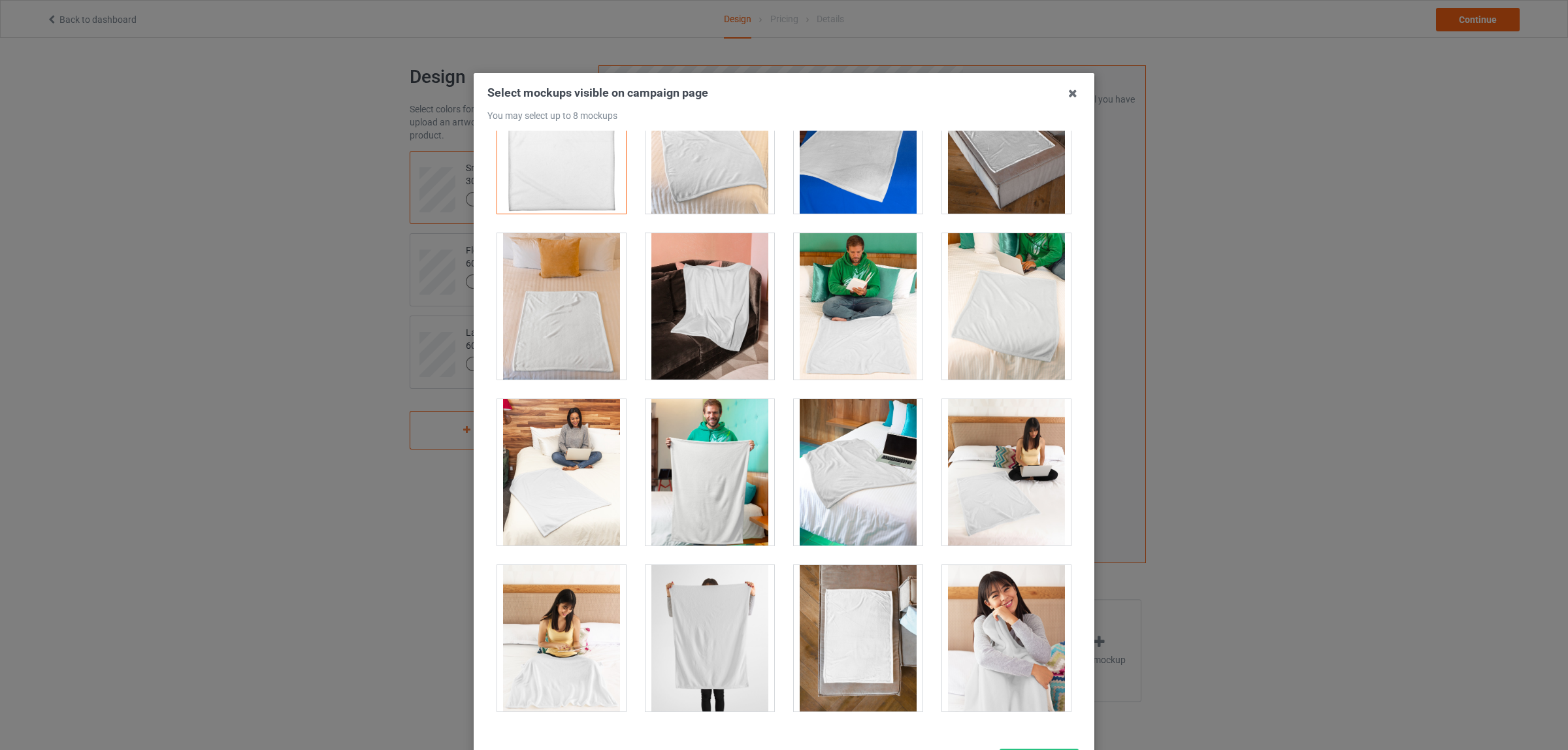
click at [720, 602] on div at bounding box center [709, 638] width 128 height 147
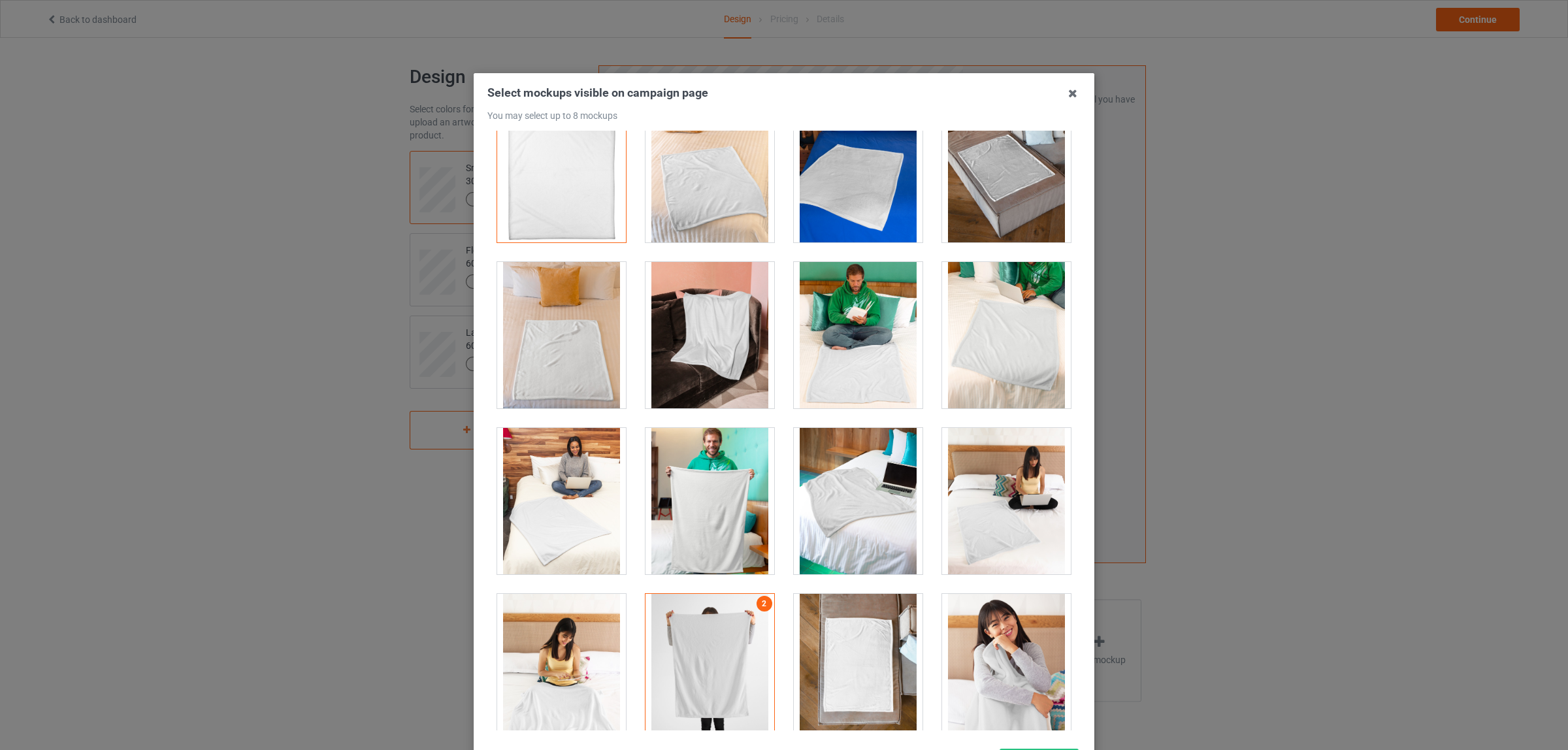
scroll to position [0, 0]
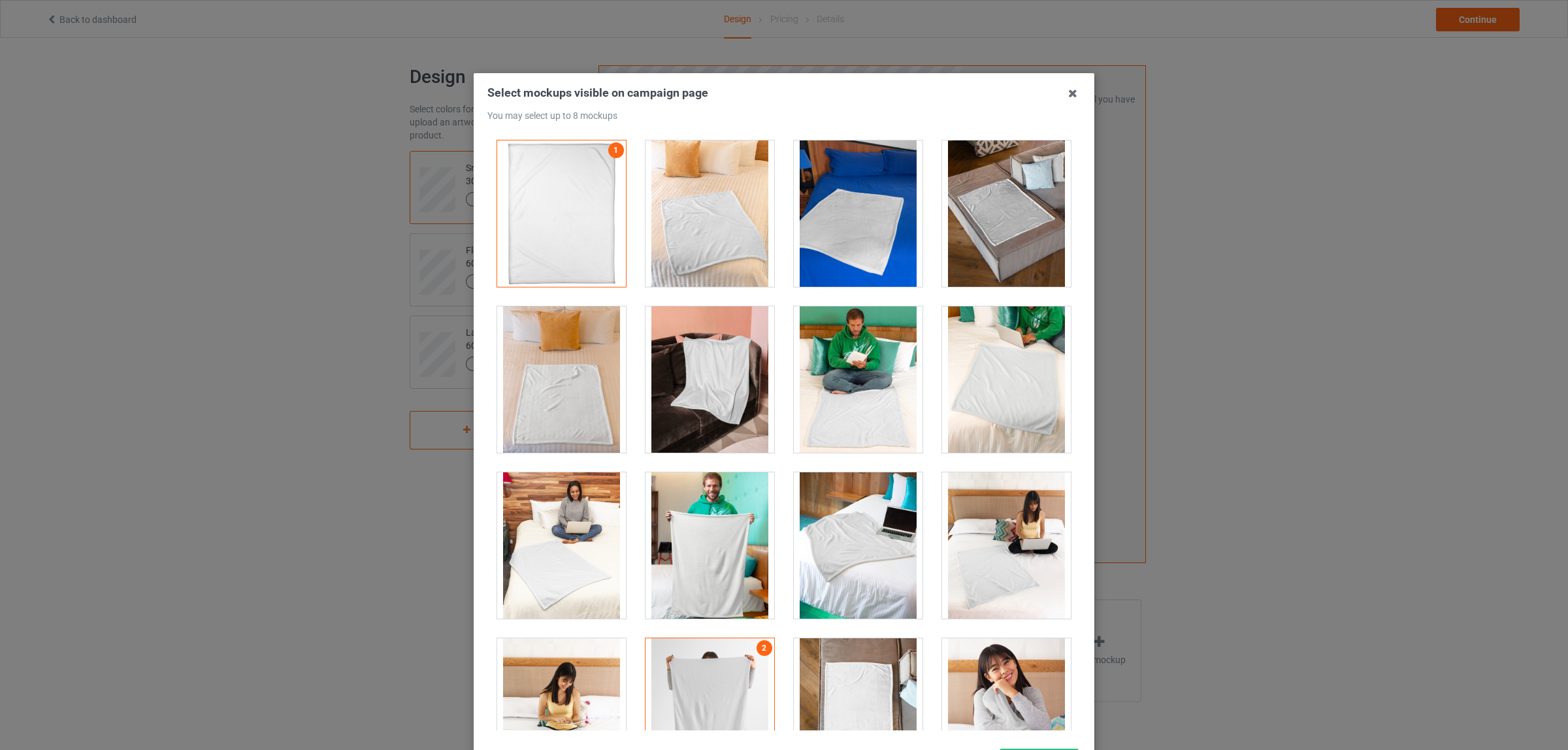
click at [677, 219] on div at bounding box center [709, 213] width 128 height 147
click at [557, 403] on div at bounding box center [561, 380] width 128 height 147
click at [687, 407] on div at bounding box center [709, 380] width 128 height 147
click at [1005, 419] on div at bounding box center [1006, 380] width 128 height 147
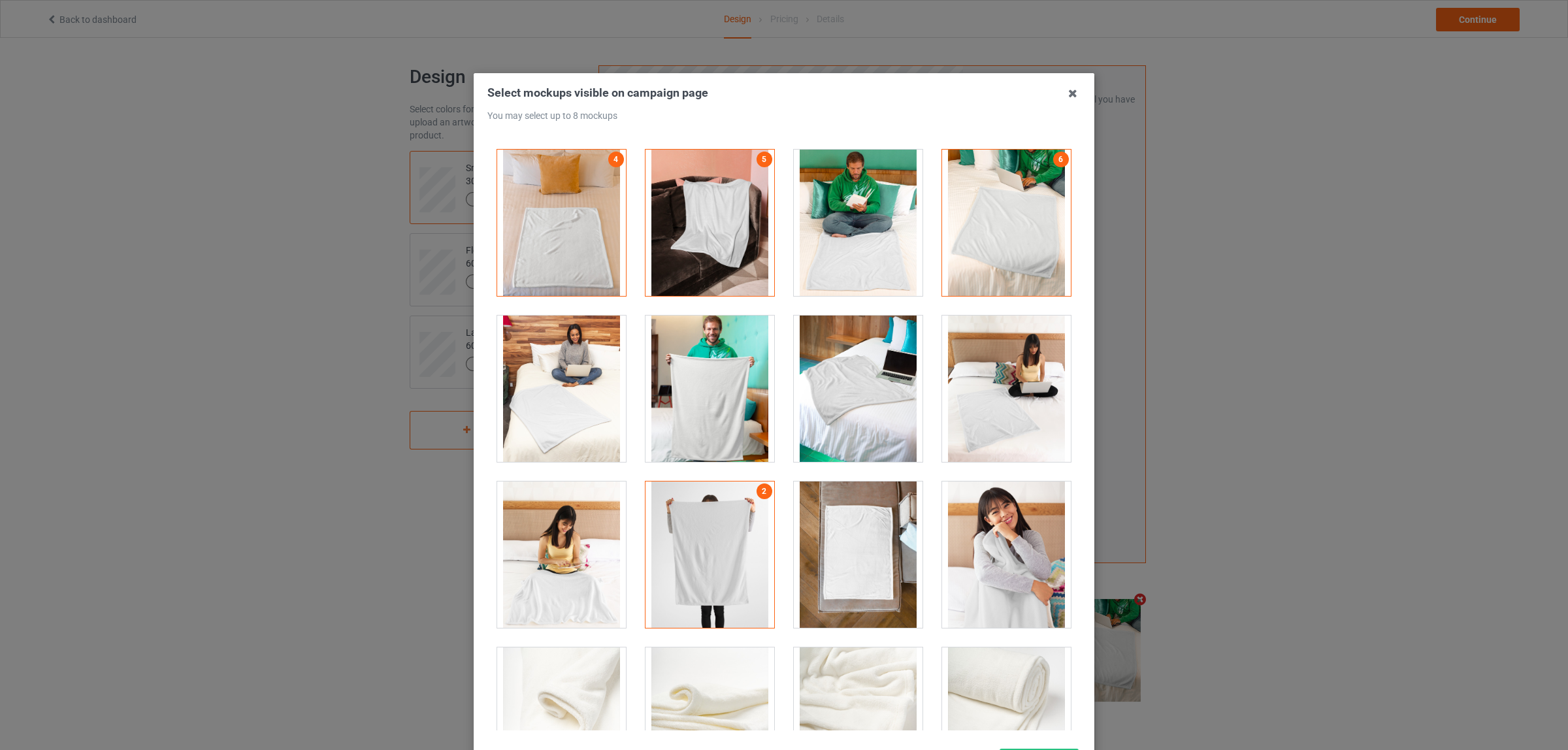
scroll to position [163, 0]
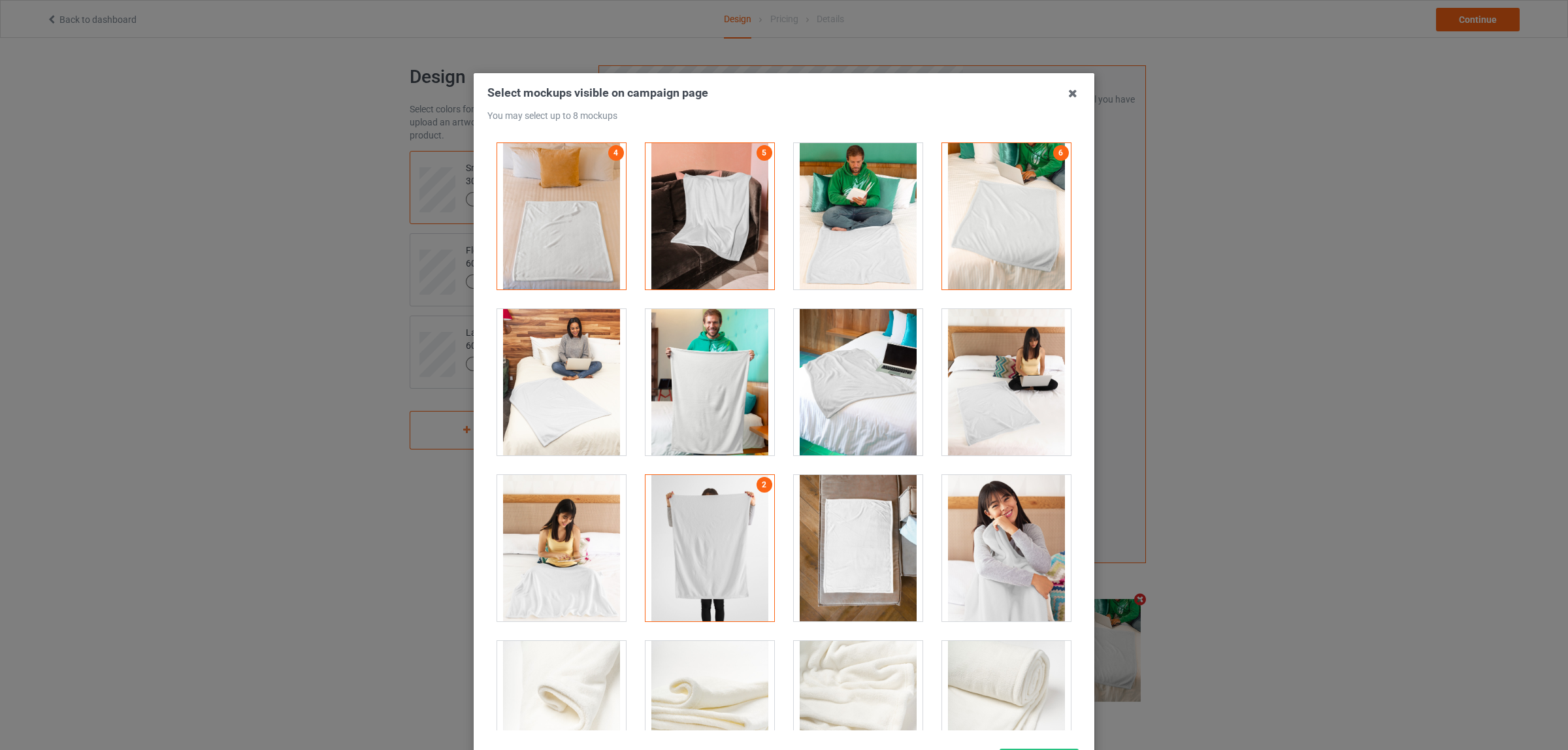
click at [844, 536] on div at bounding box center [858, 548] width 128 height 147
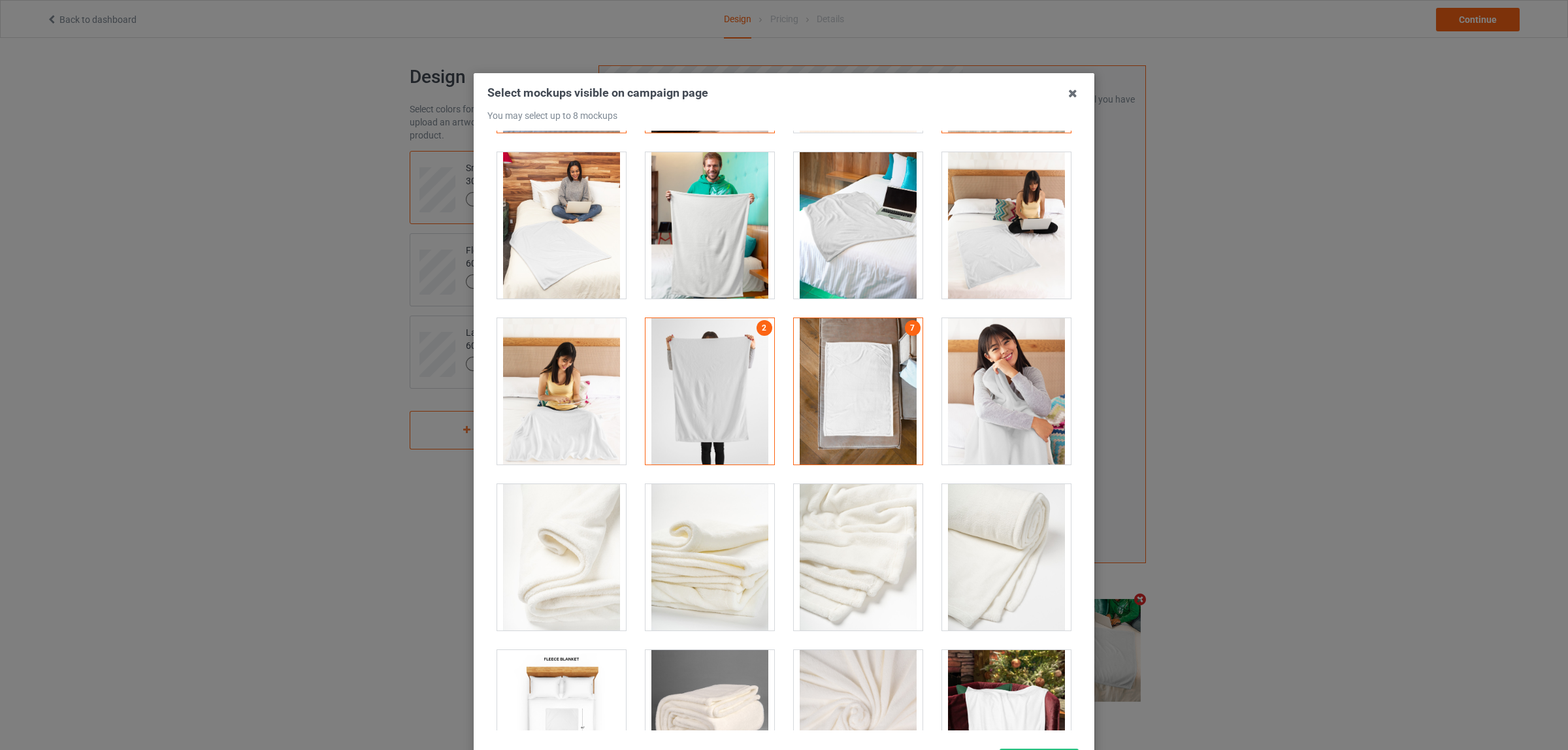
scroll to position [245, 0]
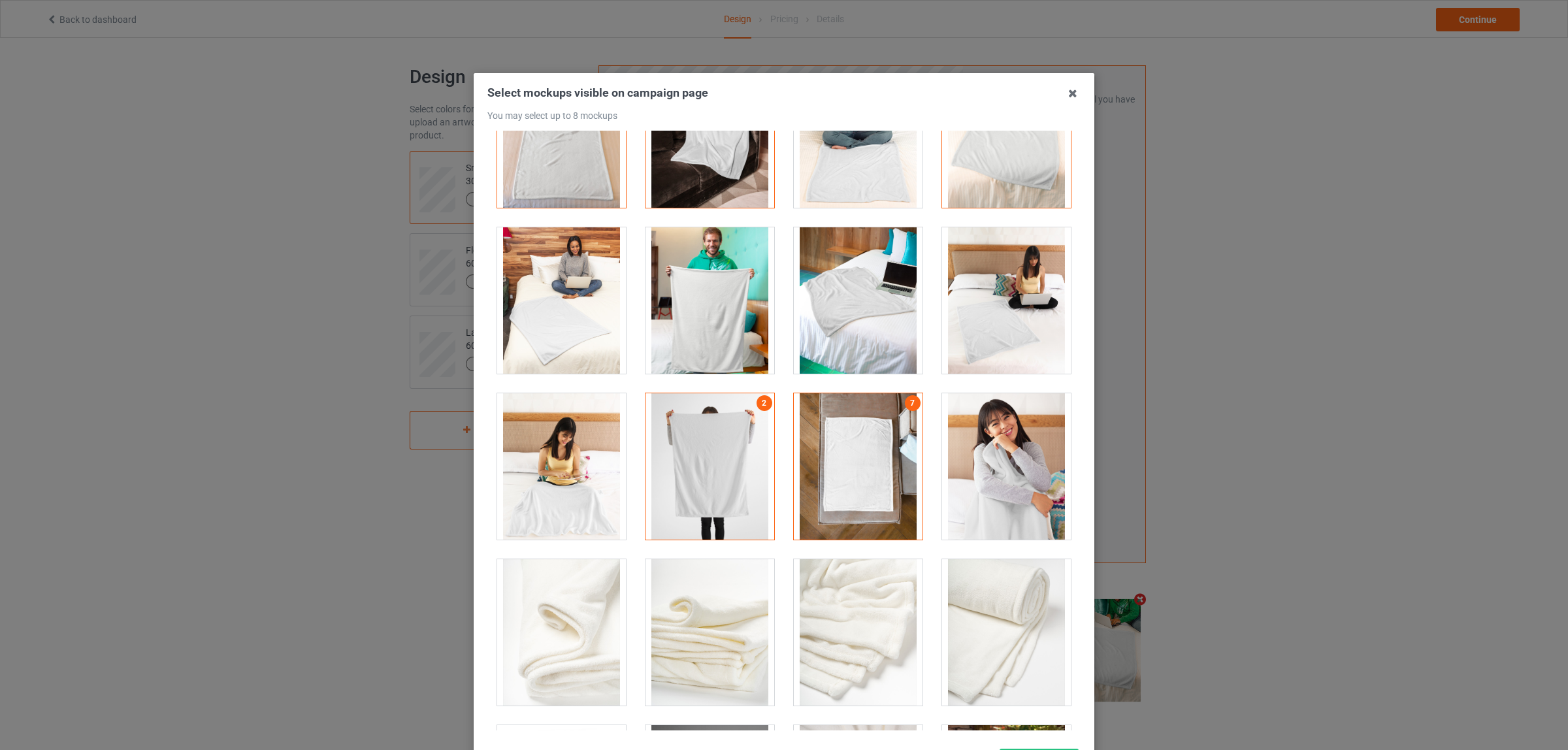
click at [944, 309] on div at bounding box center [1006, 301] width 128 height 147
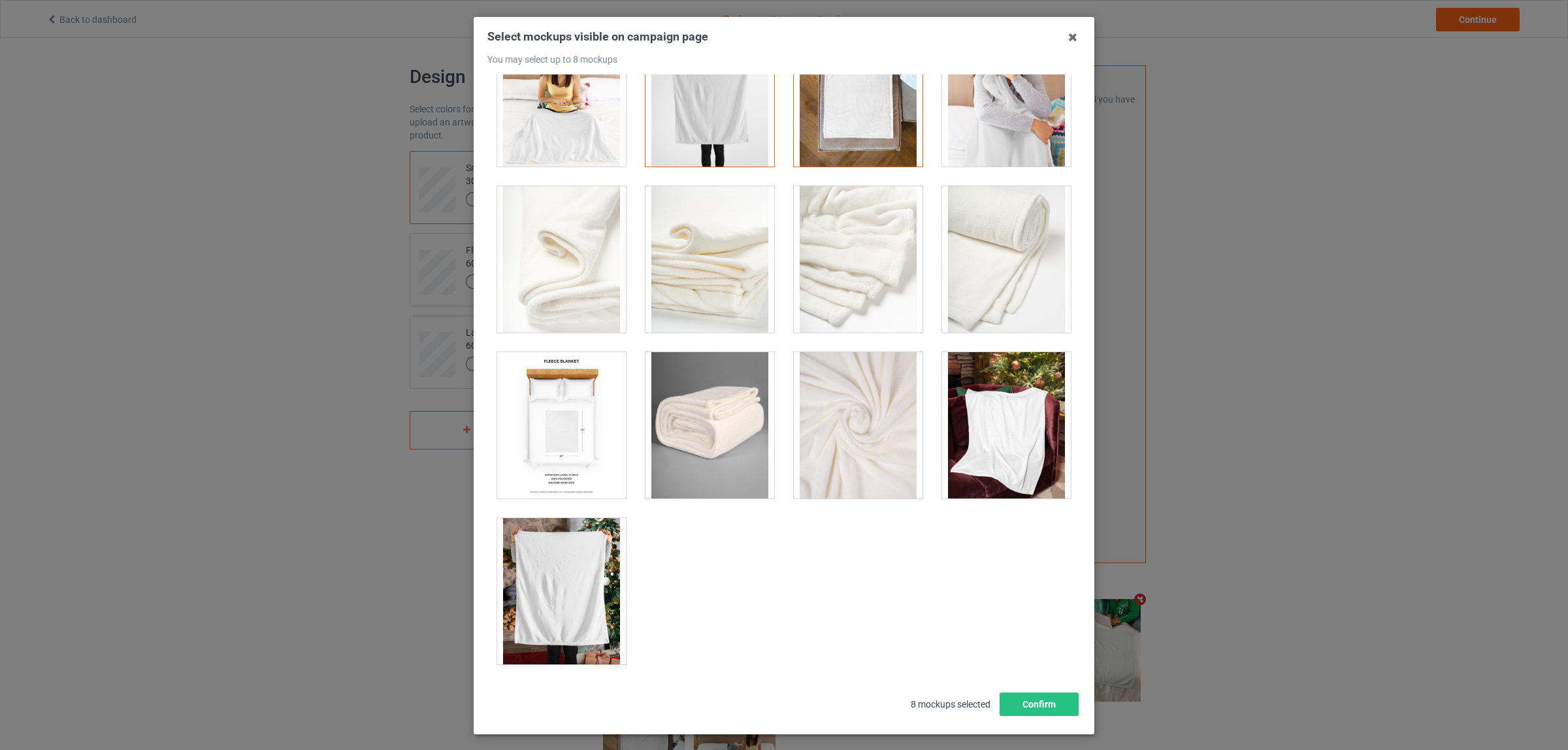
scroll to position [113, 0]
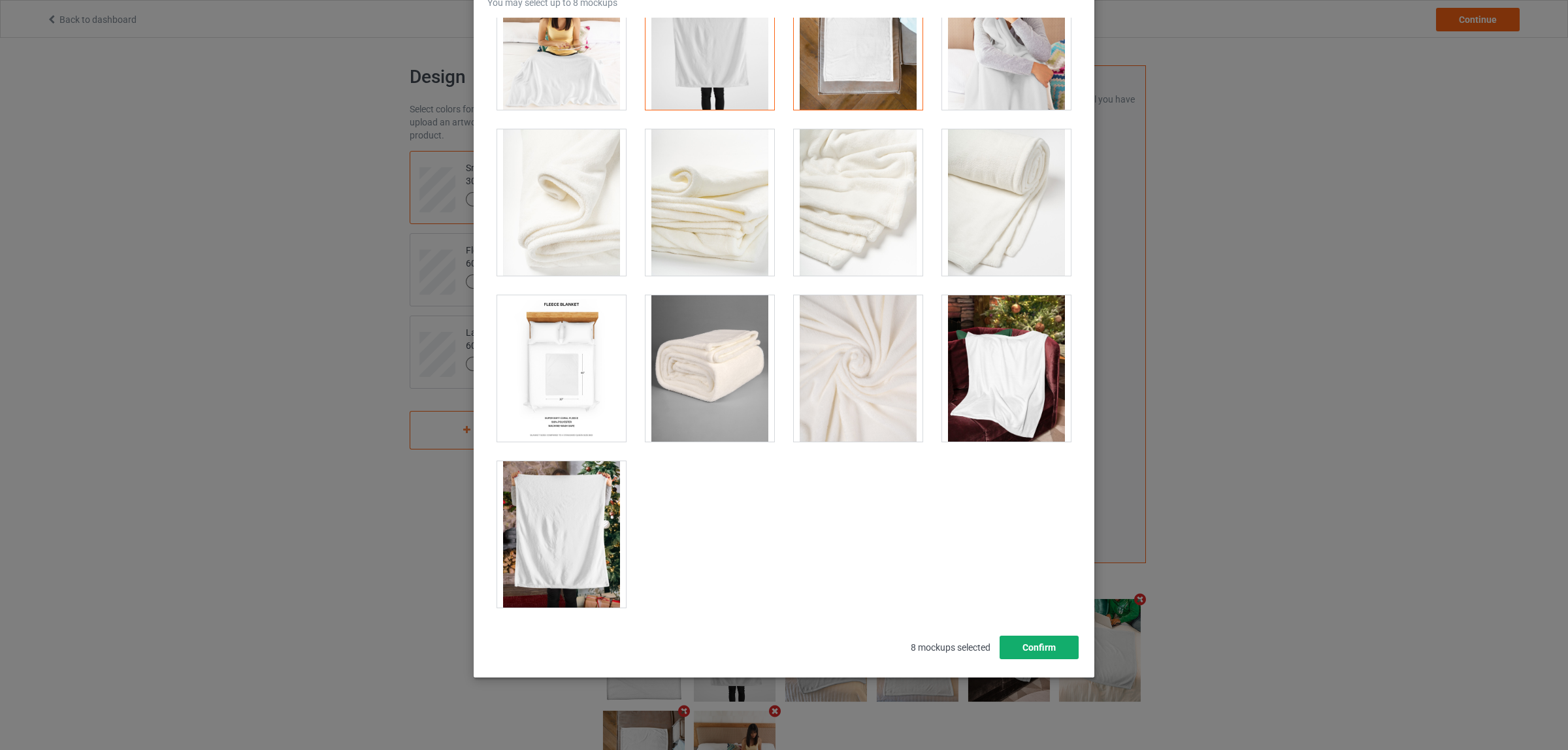
click at [1029, 654] on button "Confirm" at bounding box center [1038, 647] width 79 height 23
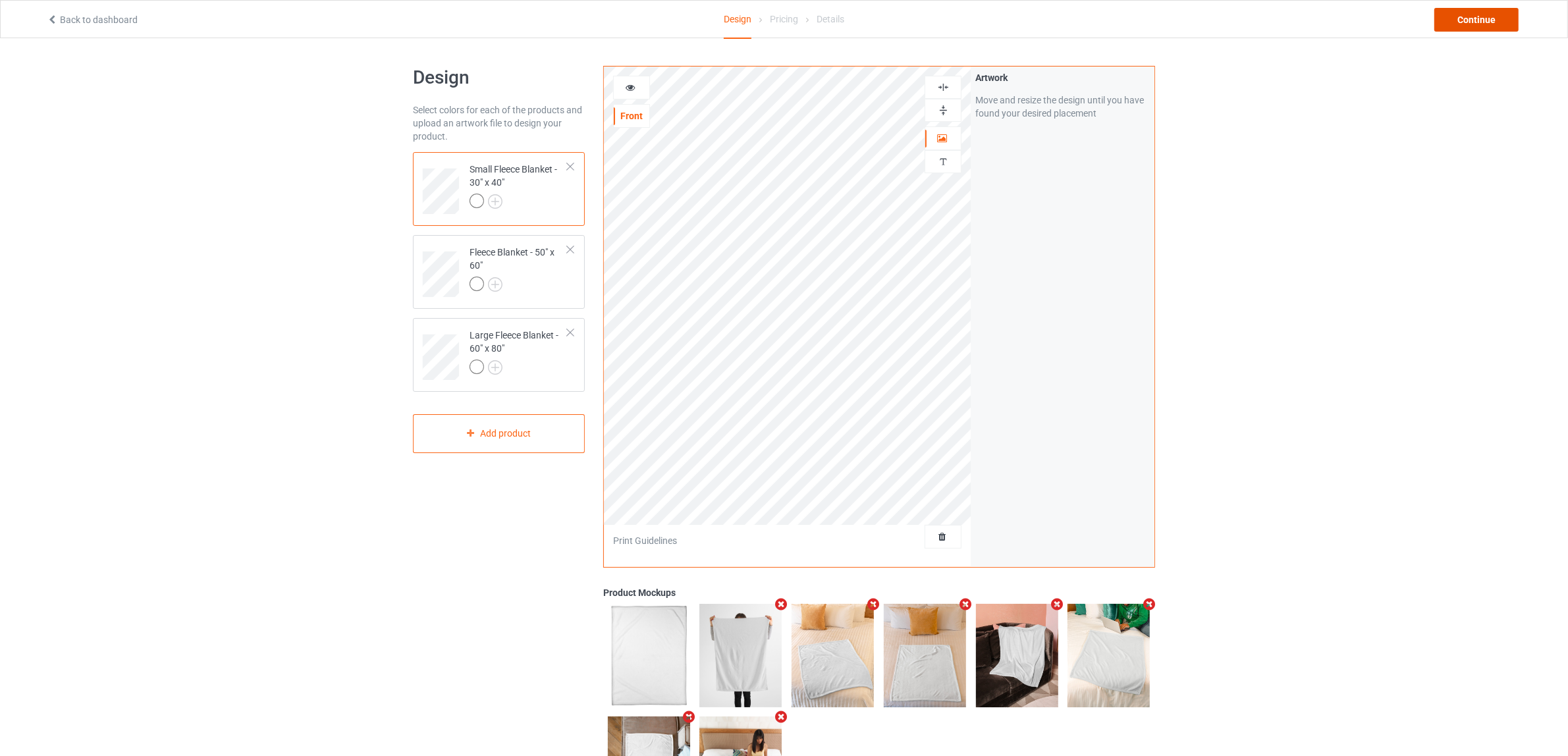
click at [1494, 14] on div "Continue" at bounding box center [1476, 19] width 84 height 23
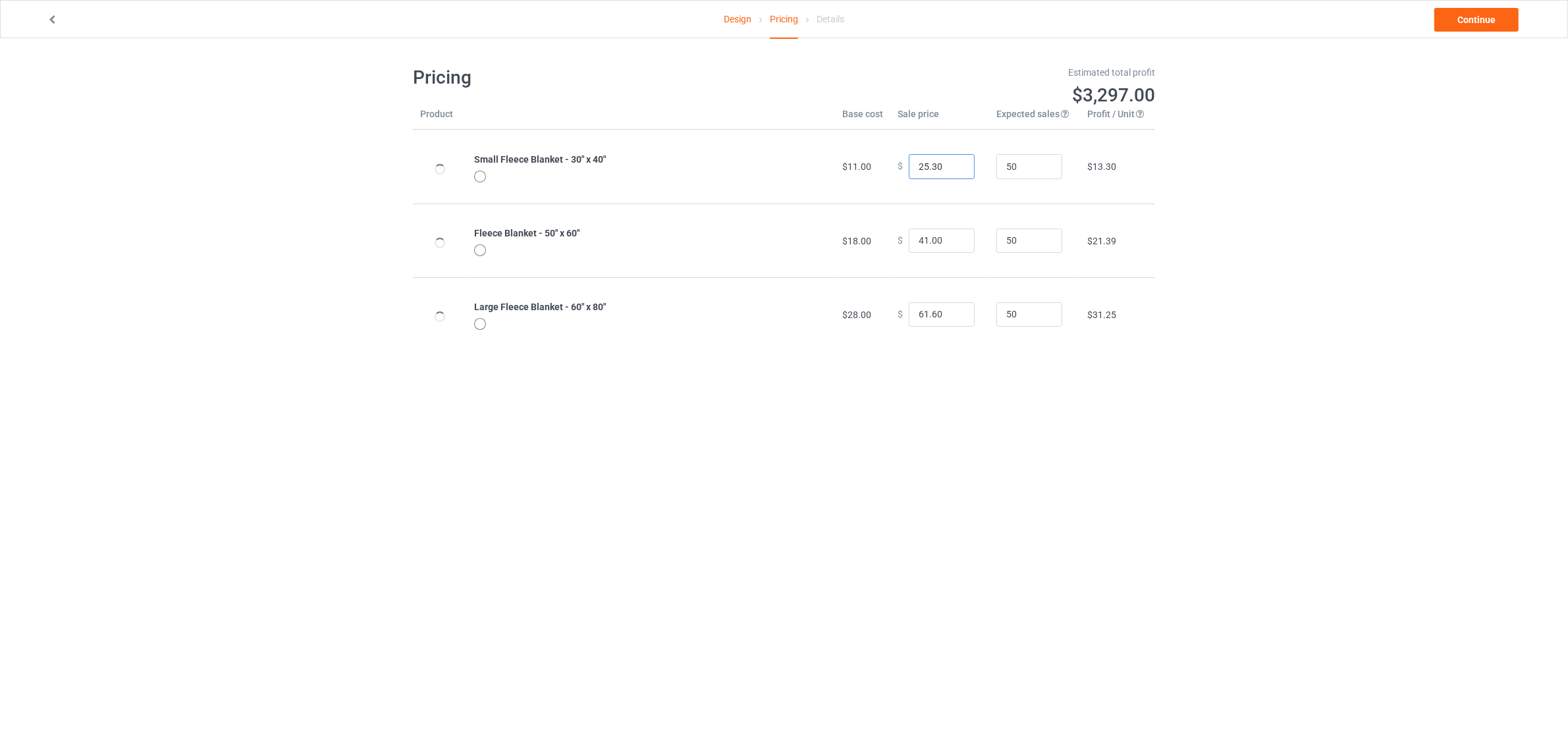
click at [916, 164] on input "25.30" at bounding box center [942, 166] width 66 height 25
drag, startPoint x: 917, startPoint y: 244, endPoint x: 875, endPoint y: 235, distance: 43.0
click at [875, 235] on tr "Fleece Blanket - 50" x 60" $18.00 $ 41.00 50 $21.39" at bounding box center [784, 240] width 742 height 73
type input "31.00"
click at [1230, 392] on body "Design Pricing Details Continue Pricing Estimated total profit $2,832.00 Produc…" at bounding box center [784, 416] width 1568 height 756
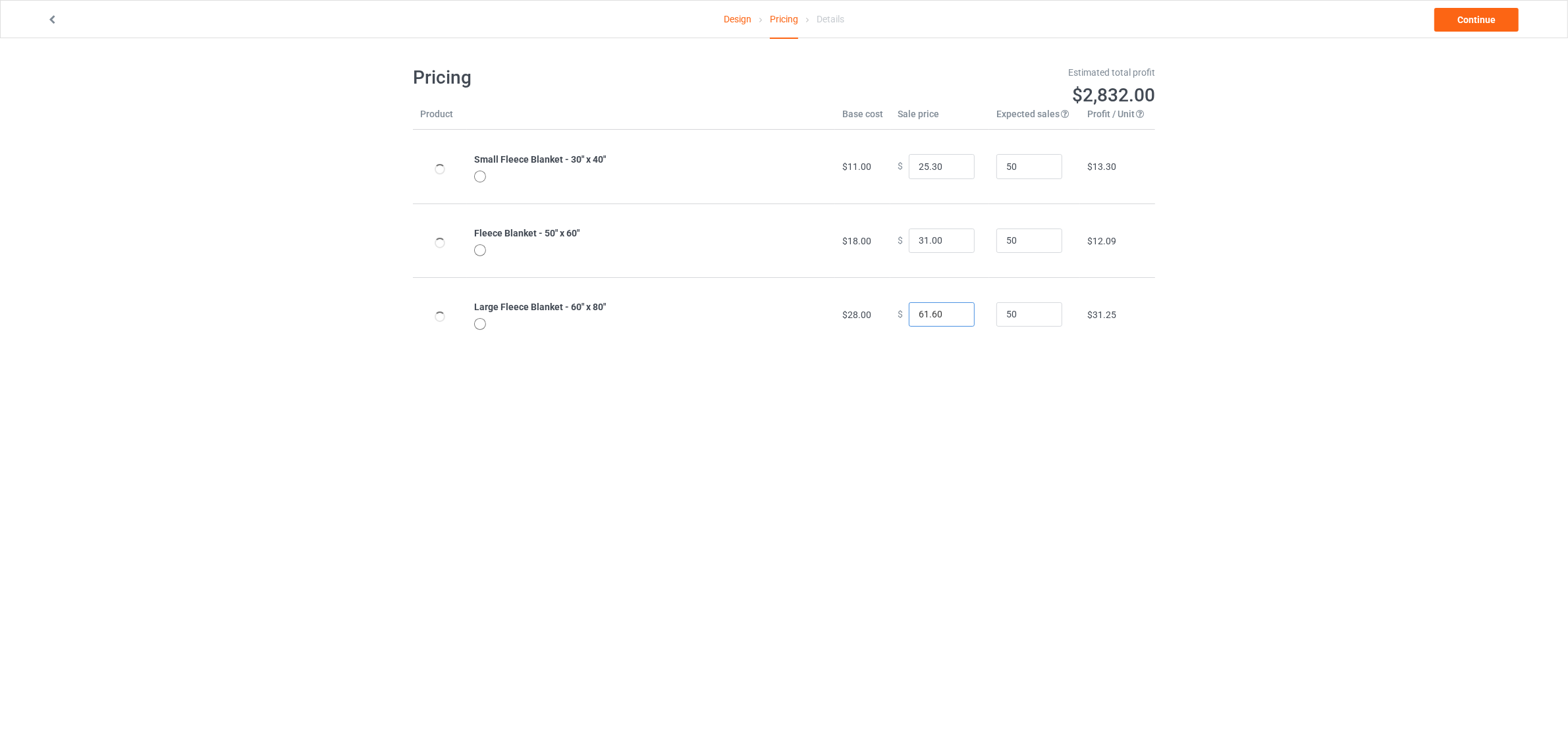
drag, startPoint x: 917, startPoint y: 311, endPoint x: 877, endPoint y: 306, distance: 40.3
click at [877, 306] on tr "Large Fleece Blanket - 60" x 80" $28.00 $ 61.60 50 $31.25" at bounding box center [784, 314] width 742 height 73
type input "51.60"
click at [1240, 396] on body "Design Pricing Details Continue Pricing Estimated total profit $2,367.00 Produc…" at bounding box center [784, 416] width 1568 height 756
click at [1481, 20] on link "Continue" at bounding box center [1476, 19] width 84 height 23
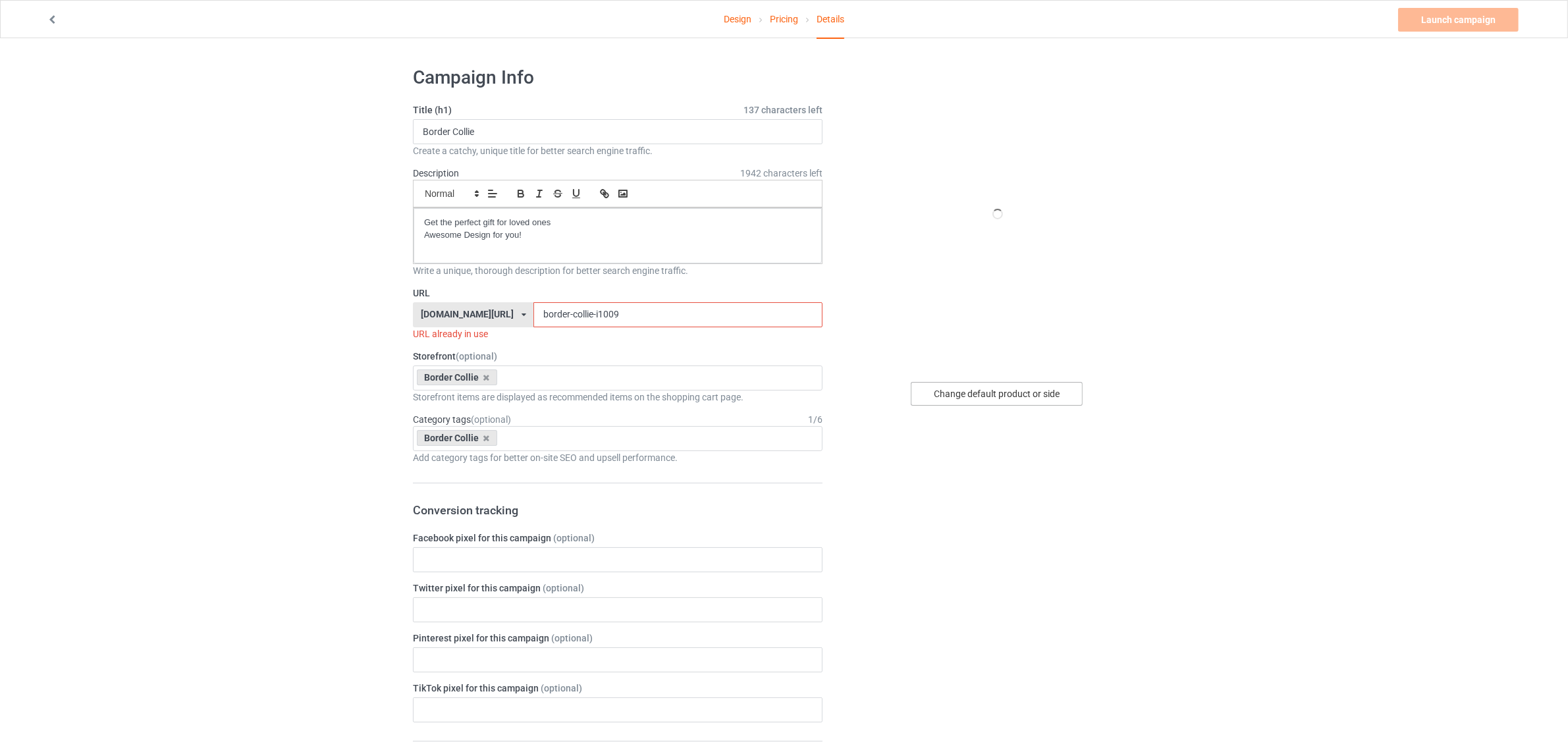
click at [999, 386] on div "Change default product or side" at bounding box center [997, 393] width 172 height 23
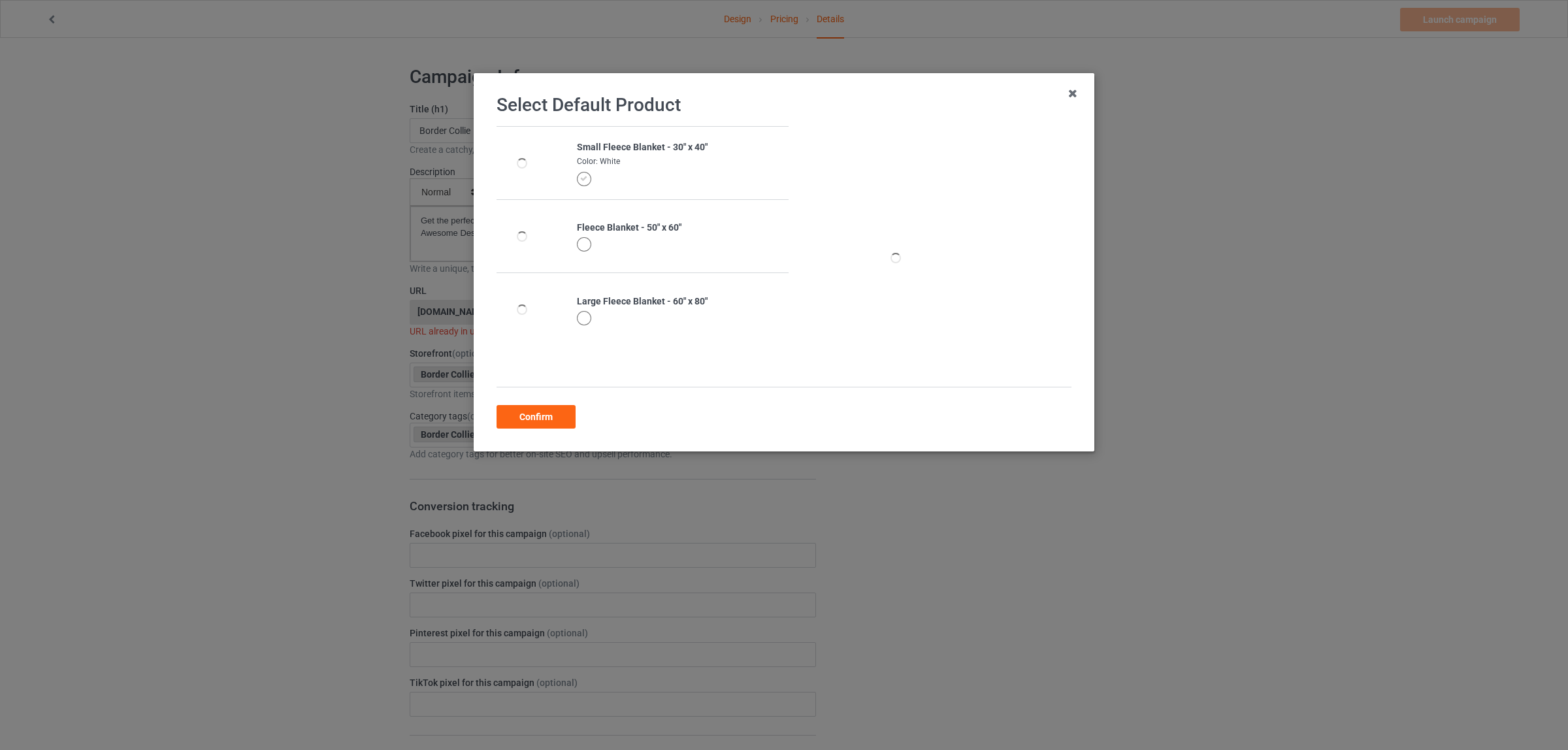
click at [579, 245] on div at bounding box center [584, 244] width 14 height 14
click at [530, 413] on div "Confirm" at bounding box center [536, 416] width 79 height 23
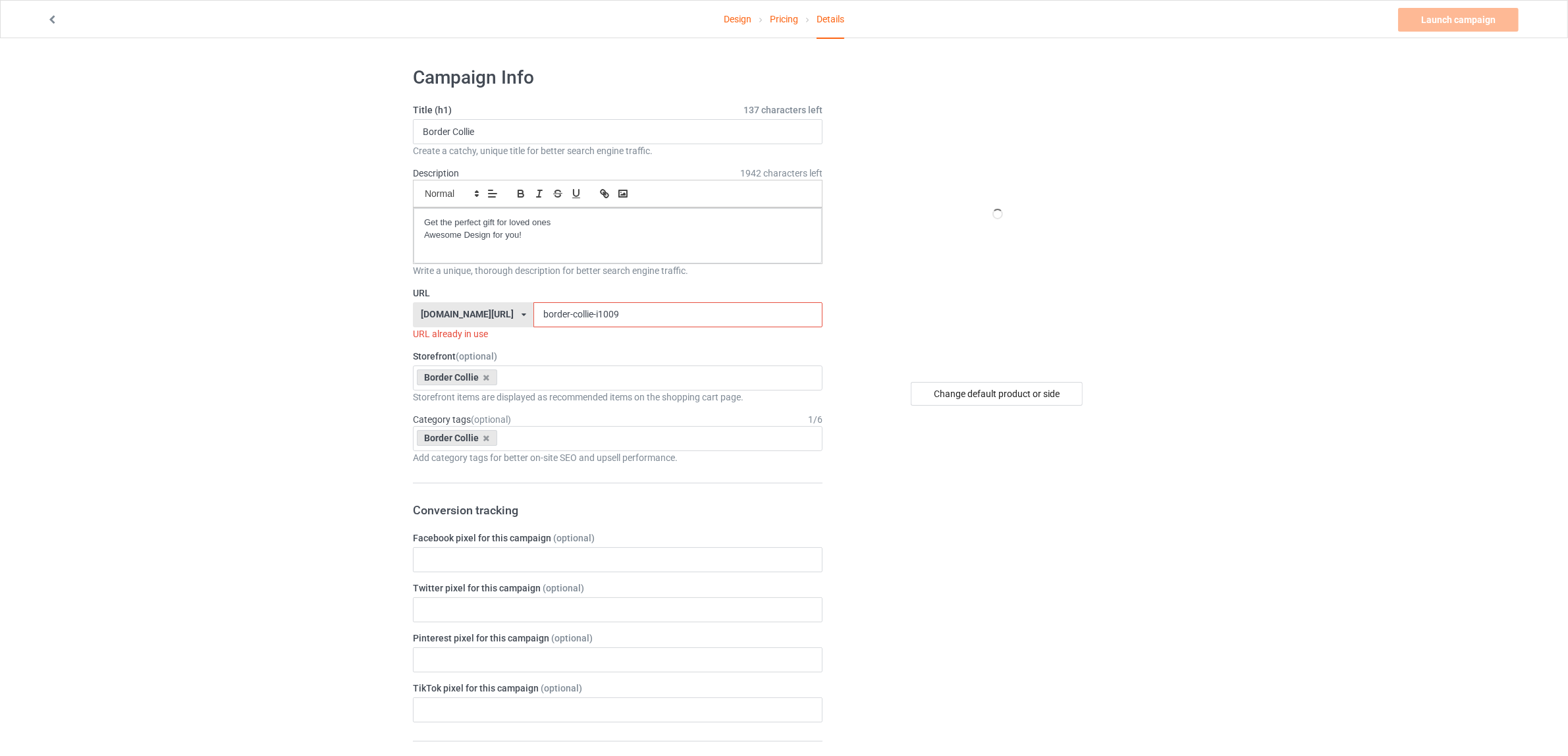
drag, startPoint x: 624, startPoint y: 318, endPoint x: 574, endPoint y: 315, distance: 50.1
click at [574, 315] on input "border-collie-i1009" at bounding box center [677, 314] width 289 height 25
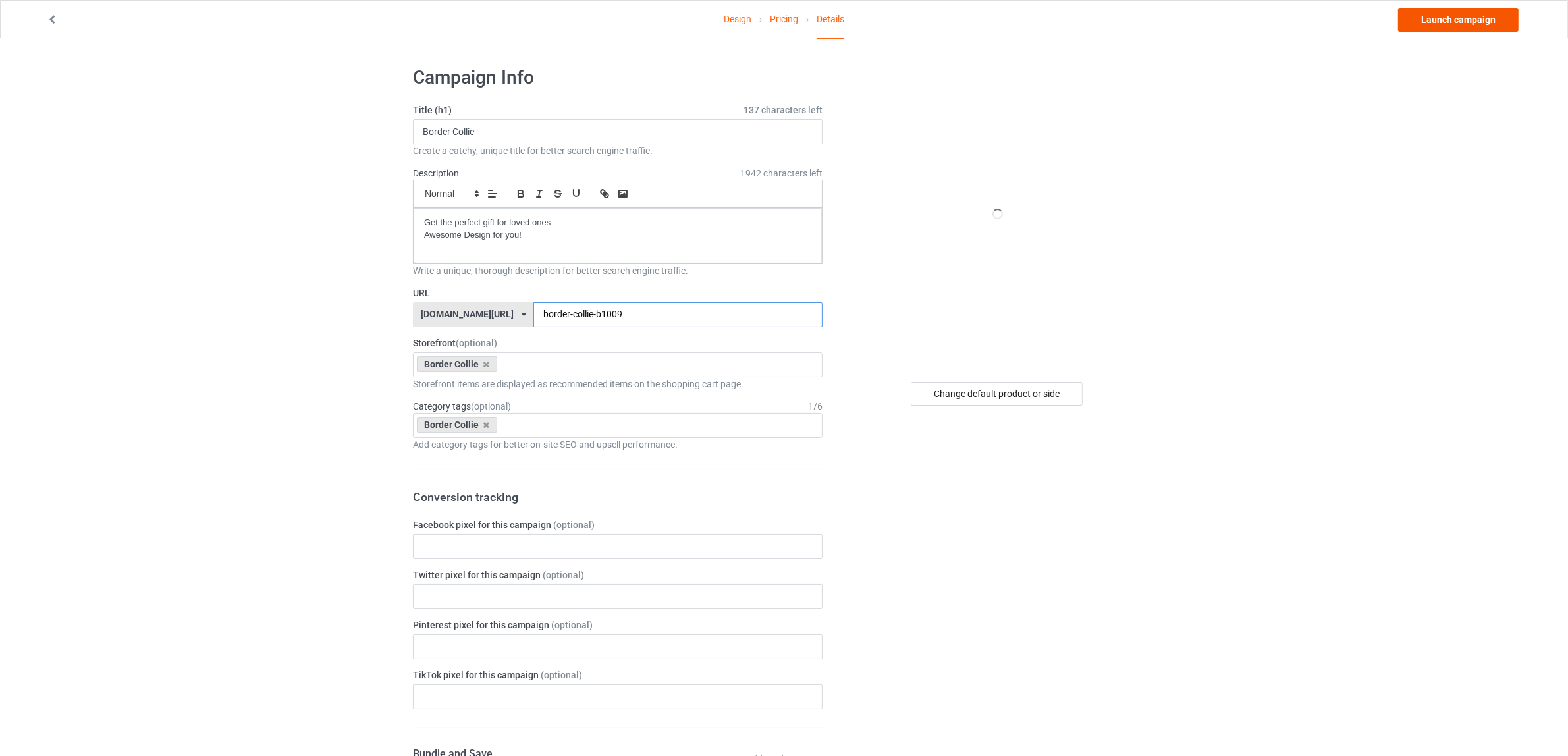
type input "border-collie-b1009"
click at [1443, 17] on link "Launch campaign" at bounding box center [1458, 19] width 120 height 23
